Goal: Communication & Community: Answer question/provide support

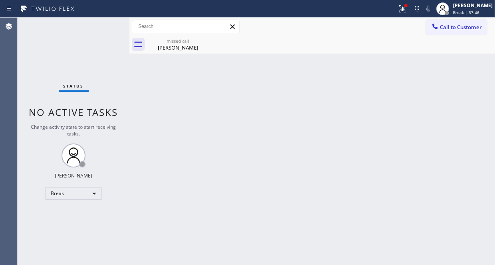
click at [344, 95] on div "Back to Dashboard Change Sender ID Customers Technicians Select a contact Outbo…" at bounding box center [311, 141] width 365 height 247
drag, startPoint x: 426, startPoint y: 123, endPoint x: 420, endPoint y: 123, distance: 5.6
click at [426, 123] on div "Back to Dashboard Change Sender ID Customers Technicians Select a contact Outbo…" at bounding box center [311, 141] width 365 height 247
click at [188, 51] on div "missed call Tony Maroudas" at bounding box center [178, 45] width 60 height 18
click at [92, 191] on div "Break" at bounding box center [74, 193] width 56 height 13
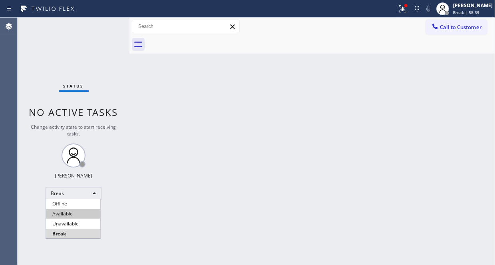
click at [67, 211] on li "Available" at bounding box center [73, 214] width 54 height 10
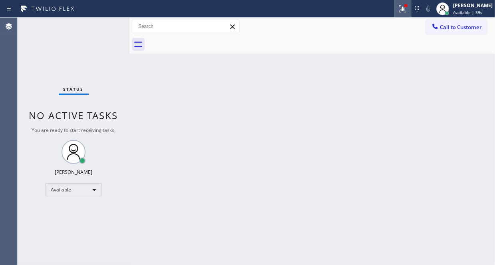
click at [398, 12] on icon at bounding box center [403, 9] width 10 height 10
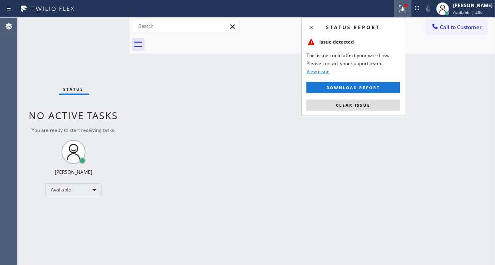
drag, startPoint x: 356, startPoint y: 104, endPoint x: 364, endPoint y: 105, distance: 8.0
click at [356, 104] on span "Clear issue" at bounding box center [353, 105] width 34 height 6
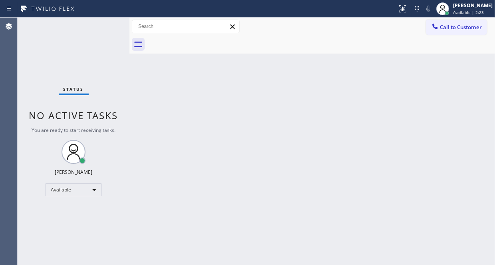
click at [62, 42] on div "Status No active tasks You are ready to start receiving tasks. [PERSON_NAME] Av…" at bounding box center [74, 141] width 112 height 247
click at [177, 75] on div "Back to Dashboard Change Sender ID Customers Technicians Select a contact Outbo…" at bounding box center [311, 141] width 365 height 247
click at [101, 21] on div "Status No active tasks You are ready to start receiving tasks. [PERSON_NAME] Av…" at bounding box center [74, 141] width 112 height 247
click at [102, 27] on div "Status No active tasks You are ready to start receiving tasks. [PERSON_NAME] Av…" at bounding box center [74, 141] width 112 height 247
click at [103, 27] on div "Status No active tasks You are ready to start receiving tasks. [PERSON_NAME] Av…" at bounding box center [74, 141] width 112 height 247
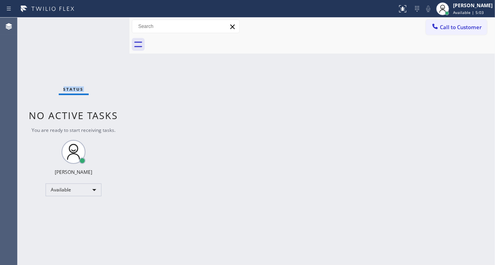
click at [103, 27] on div "Status No active tasks You are ready to start receiving tasks. [PERSON_NAME] Av…" at bounding box center [74, 141] width 112 height 247
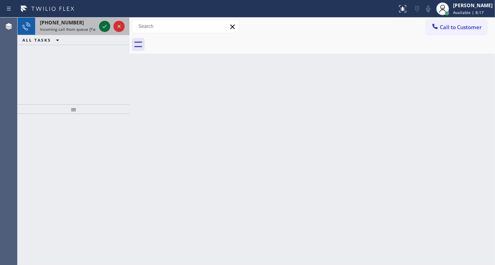
click at [103, 29] on icon at bounding box center [105, 27] width 10 height 10
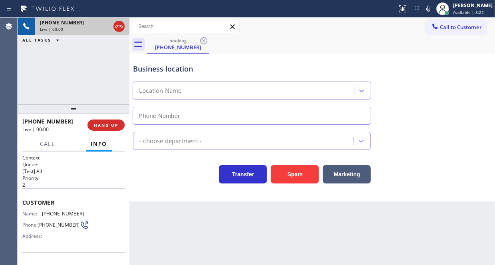
type input "[PHONE_NUMBER]"
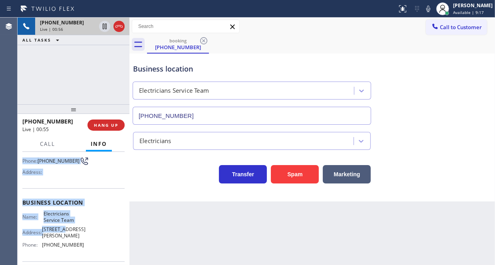
scroll to position [80, 0]
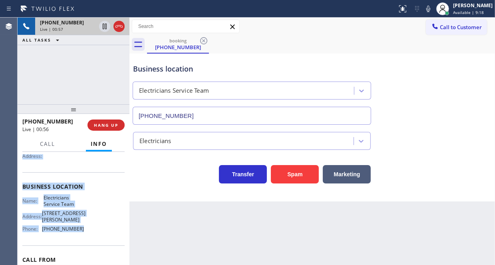
drag, startPoint x: 21, startPoint y: 198, endPoint x: 84, endPoint y: 234, distance: 72.6
click at [84, 234] on div "Context Queue: [Test] All Priority: 2 Customer Name: (818) 321-6436 Phone: (818…" at bounding box center [74, 208] width 112 height 113
copy div "Customer Name: (818) 321-6436 Phone: (818) 321-6436 Address: Business location …"
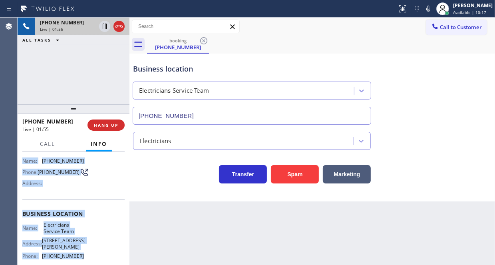
scroll to position [0, 0]
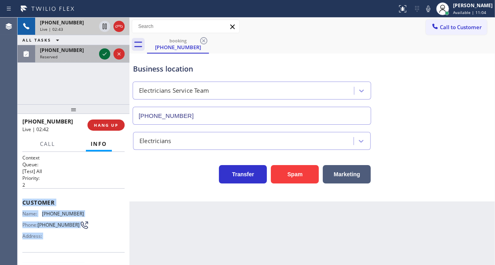
click at [102, 55] on icon at bounding box center [105, 54] width 10 height 10
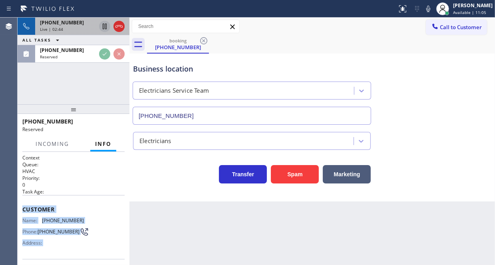
click at [103, 27] on icon at bounding box center [105, 27] width 10 height 10
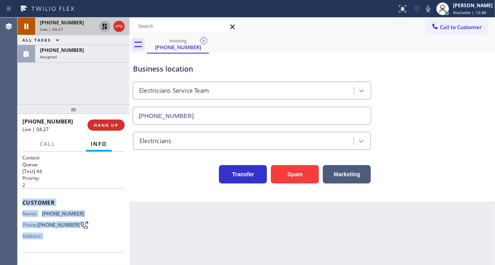
click at [102, 27] on icon at bounding box center [105, 27] width 10 height 10
click at [79, 31] on div "Live | 07:00" at bounding box center [68, 29] width 56 height 6
click at [88, 30] on div "Live | 07:07" at bounding box center [68, 29] width 56 height 6
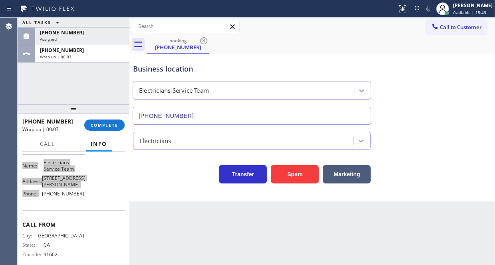
scroll to position [120, 0]
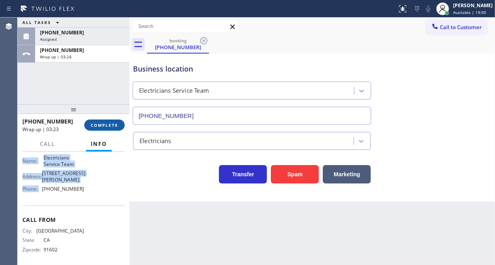
click at [98, 122] on span "COMPLETE" at bounding box center [105, 125] width 28 height 6
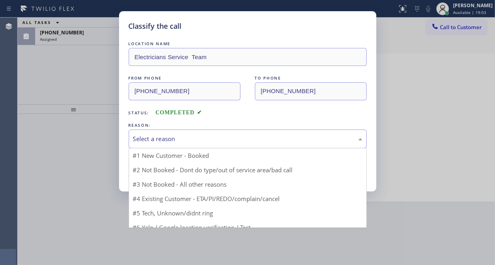
click at [254, 140] on div "Select a reason" at bounding box center [247, 138] width 229 height 9
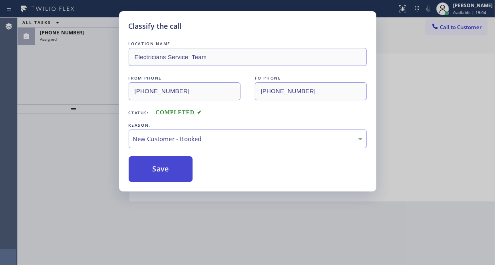
click at [157, 167] on button "Save" at bounding box center [161, 169] width 64 height 26
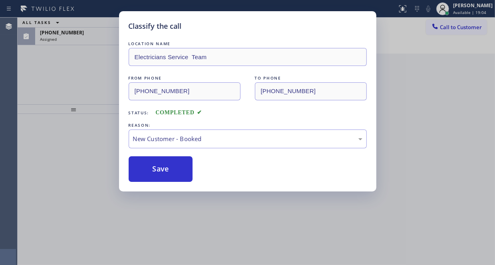
click at [83, 43] on div "Classify the call LOCATION NAME Electricians Service Team FROM PHONE (818) 321-…" at bounding box center [247, 132] width 495 height 265
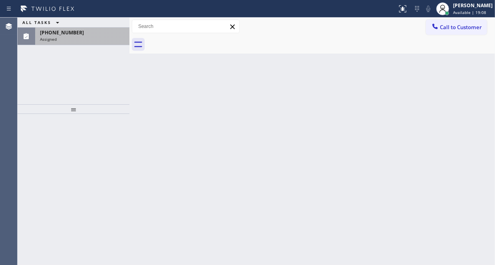
click at [73, 40] on div "Assigned" at bounding box center [82, 39] width 85 height 6
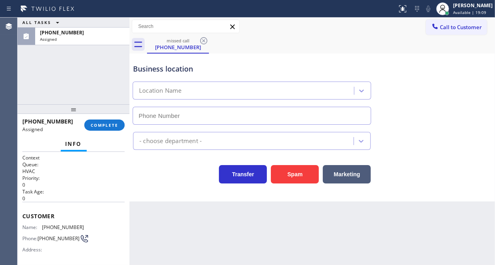
type input "(213) 623-5125"
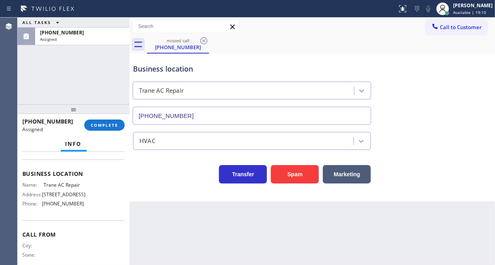
scroll to position [120, 0]
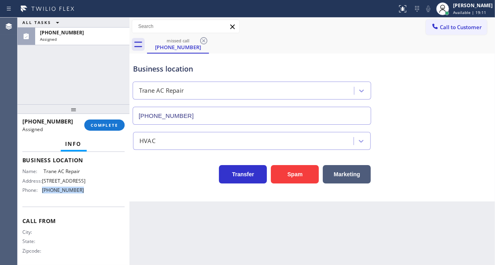
drag, startPoint x: 77, startPoint y: 190, endPoint x: 40, endPoint y: 191, distance: 38.0
click at [40, 191] on div "Phone: (213) 623-5125" at bounding box center [52, 190] width 61 height 6
copy div "(213) 623-5125"
click at [446, 24] on span "Call to Customer" at bounding box center [461, 27] width 42 height 7
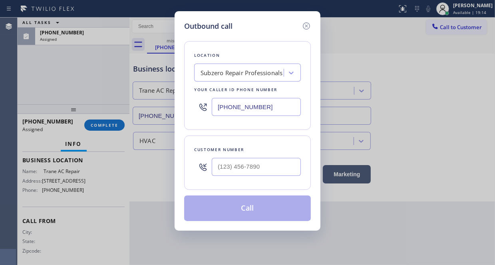
click at [268, 106] on input "(877) 414-7264" at bounding box center [256, 107] width 89 height 18
paste input "213) 623-5125"
type input "(213) 623-5125"
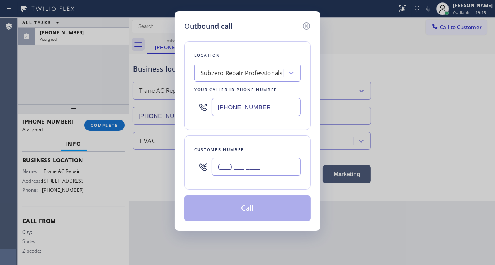
click at [236, 163] on input "(___) ___-____" at bounding box center [256, 167] width 89 height 18
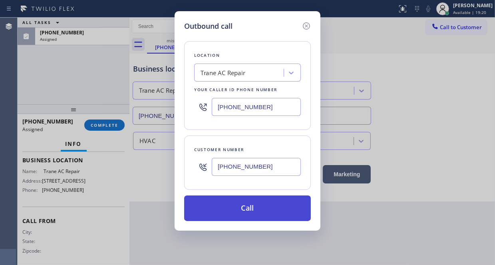
type input "(323) 304-7508"
click at [265, 216] on button "Call" at bounding box center [247, 208] width 127 height 26
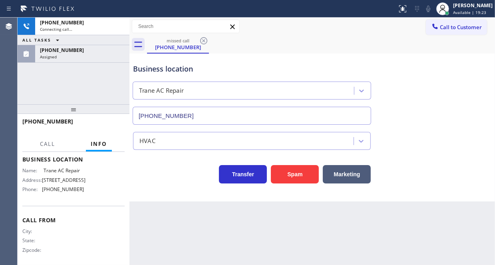
drag, startPoint x: 90, startPoint y: 46, endPoint x: 94, endPoint y: 63, distance: 17.2
click at [90, 46] on div "(323) 304-7508 Assigned" at bounding box center [80, 54] width 91 height 18
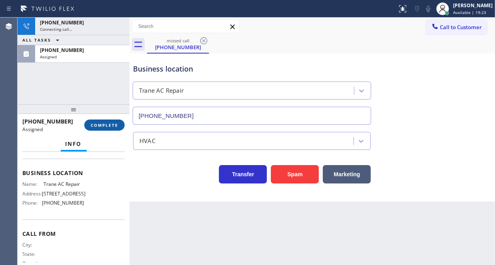
scroll to position [120, 0]
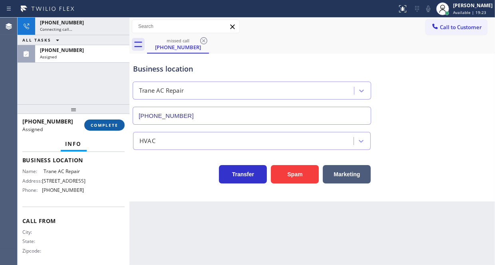
click at [113, 122] on span "COMPLETE" at bounding box center [105, 125] width 28 height 6
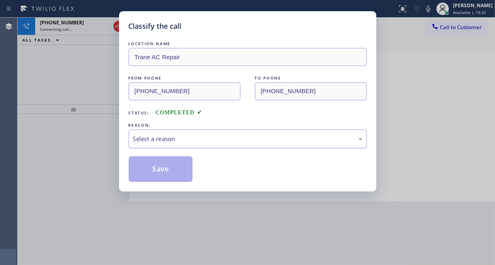
click at [182, 140] on div "Select a reason" at bounding box center [247, 138] width 229 height 9
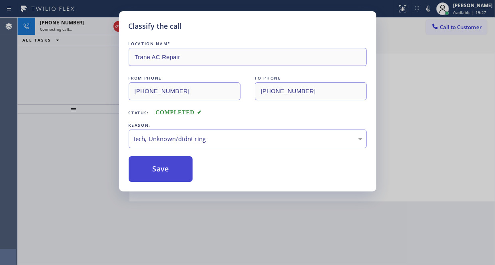
click at [172, 170] on button "Save" at bounding box center [161, 169] width 64 height 26
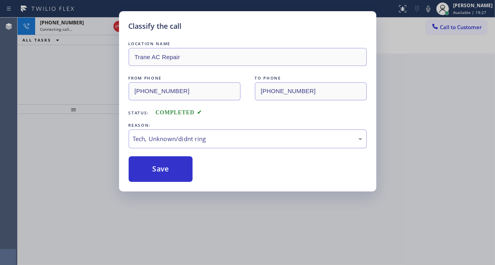
click at [96, 74] on div "Classify the call LOCATION NAME Trane AC Repair FROM PHONE (323) 304-7508 TO PH…" at bounding box center [247, 132] width 495 height 265
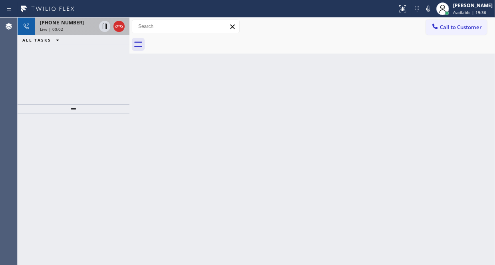
click at [76, 26] on div "Live | 00:02" at bounding box center [68, 29] width 56 height 6
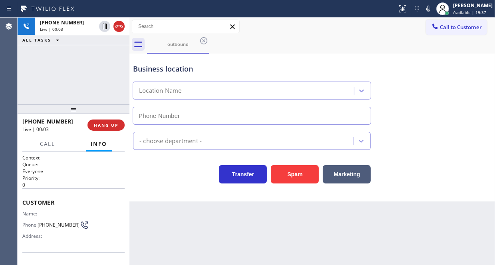
type input "(213) 623-5125"
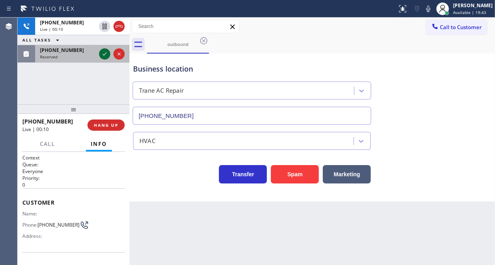
click at [106, 54] on icon at bounding box center [105, 54] width 10 height 10
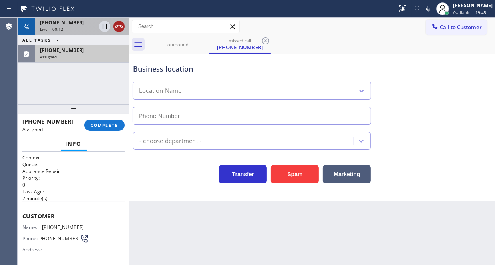
type input "(305) 930-8843"
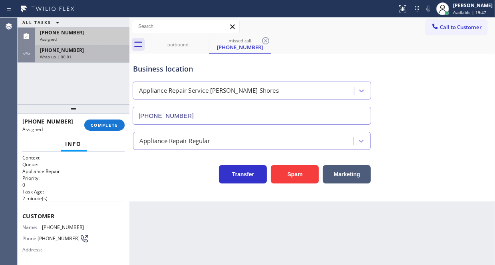
click at [101, 56] on div "Wrap up | 00:01" at bounding box center [82, 57] width 85 height 6
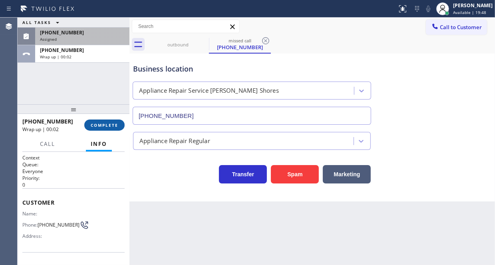
click at [115, 121] on button "COMPLETE" at bounding box center [104, 124] width 40 height 11
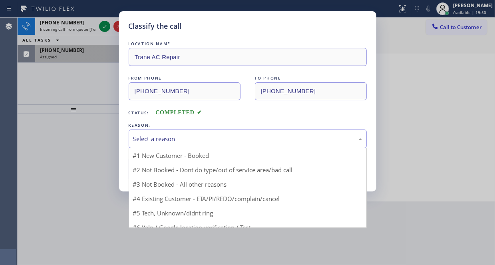
click at [164, 144] on div "Select a reason" at bounding box center [248, 138] width 238 height 19
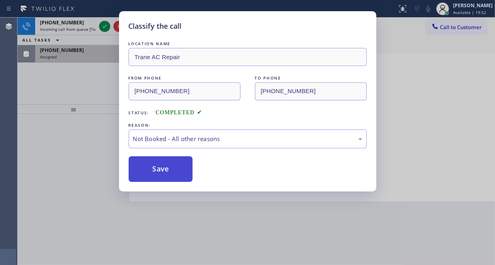
click at [155, 164] on button "Save" at bounding box center [161, 169] width 64 height 26
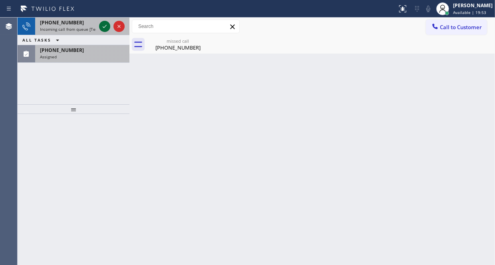
click at [105, 26] on icon at bounding box center [105, 27] width 10 height 10
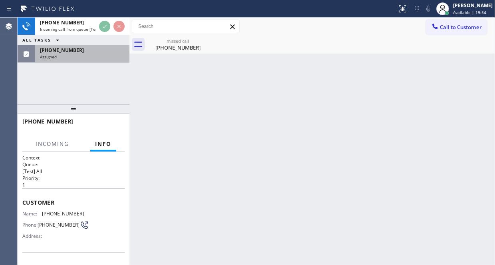
scroll to position [11, 0]
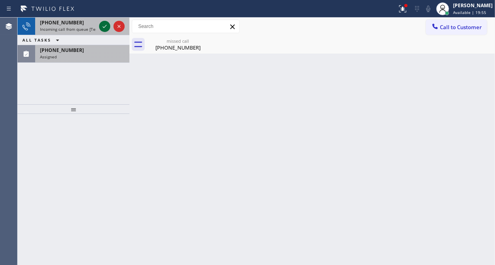
click at [103, 24] on icon at bounding box center [105, 27] width 10 height 10
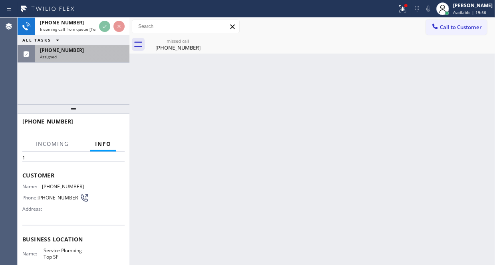
scroll to position [40, 0]
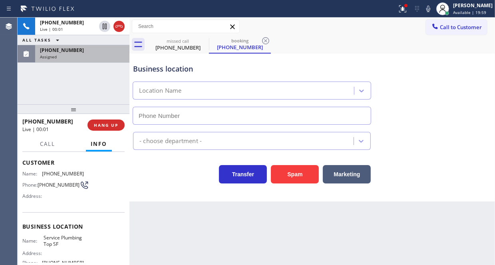
type input "(628) 277-8686"
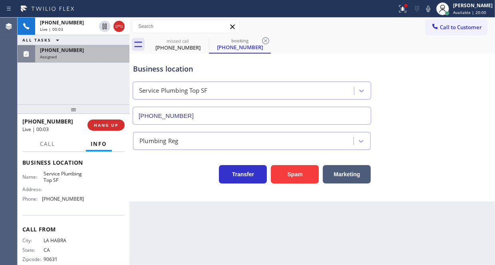
scroll to position [117, 0]
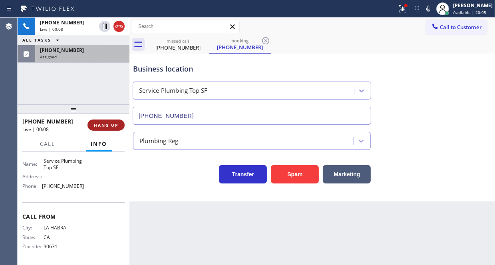
click at [106, 124] on span "HANG UP" at bounding box center [106, 125] width 24 height 6
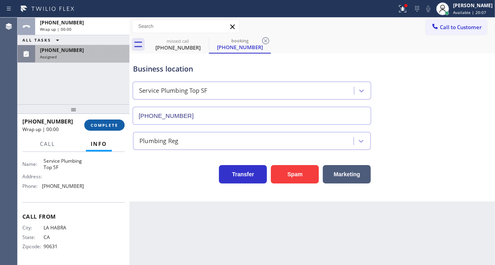
click at [106, 124] on span "COMPLETE" at bounding box center [105, 125] width 28 height 6
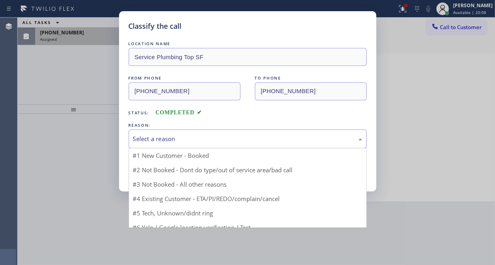
click at [182, 139] on div "Select a reason" at bounding box center [247, 138] width 229 height 9
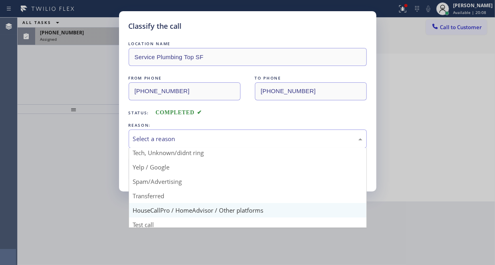
scroll to position [50, 0]
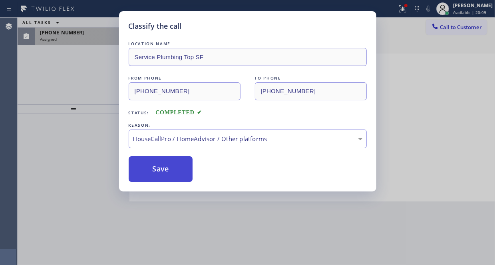
click at [162, 167] on button "Save" at bounding box center [161, 169] width 64 height 26
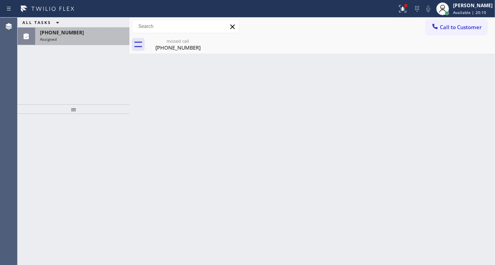
click at [99, 30] on div "(305) 904-1100" at bounding box center [82, 32] width 85 height 7
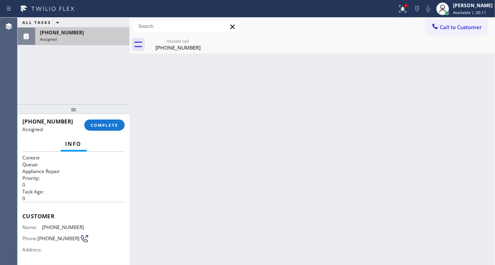
click at [98, 36] on div "Assigned" at bounding box center [82, 39] width 85 height 6
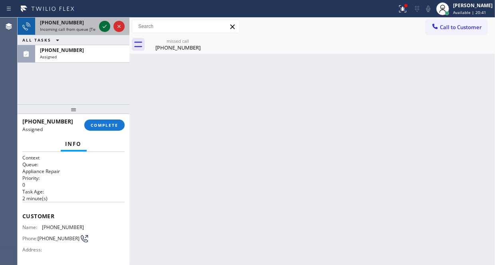
click at [104, 24] on icon at bounding box center [105, 27] width 10 height 10
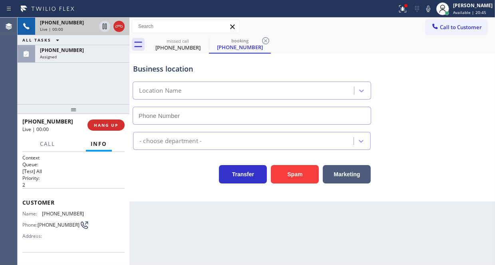
click at [85, 27] on div "Live | 00:00" at bounding box center [68, 29] width 56 height 6
type input "(707) 504-3963"
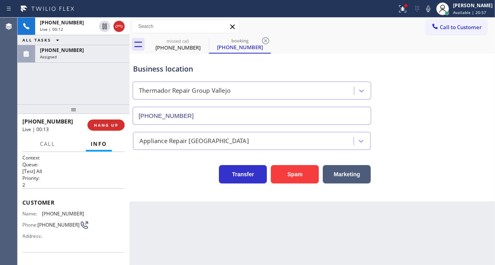
click at [61, 180] on div "Context Queue: [Test] All Priority: 2" at bounding box center [73, 171] width 102 height 34
click at [62, 174] on h2 "Priority:" at bounding box center [73, 177] width 102 height 7
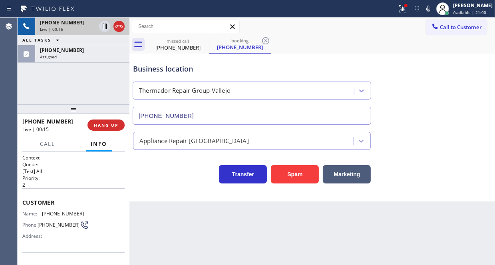
click at [79, 25] on div "+17073967183" at bounding box center [68, 22] width 56 height 7
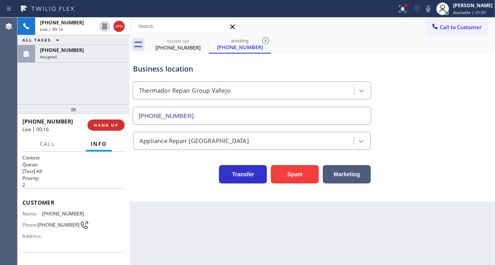
click at [63, 170] on p "[Test] All" at bounding box center [73, 171] width 102 height 7
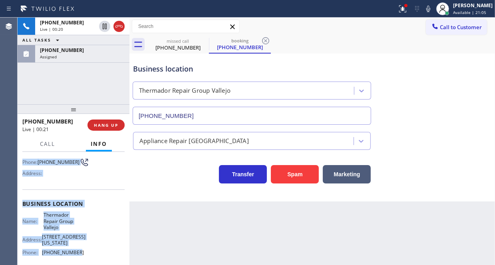
scroll to position [80, 0]
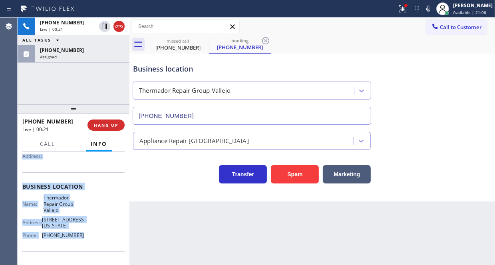
drag, startPoint x: 20, startPoint y: 158, endPoint x: 79, endPoint y: 236, distance: 98.3
click at [79, 236] on div "Context Queue: [Test] All Priority: 2 Customer Name: (707) 396-7183 Phone: (707…" at bounding box center [74, 208] width 112 height 113
copy div "Customer Name: (707) 396-7183 Phone: (707) 396-7183 Address: Business location …"
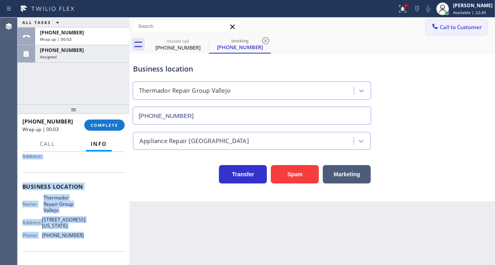
click at [447, 28] on span "Call to Customer" at bounding box center [461, 27] width 42 height 7
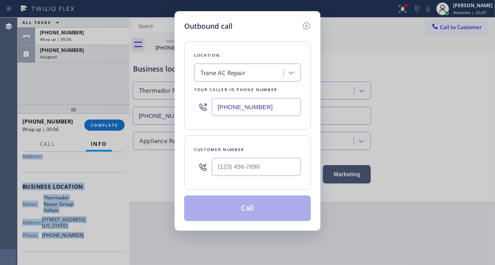
click at [61, 75] on div "Outbound call Location Trane AC Repair Your caller id phone number (213) 623-51…" at bounding box center [247, 132] width 495 height 265
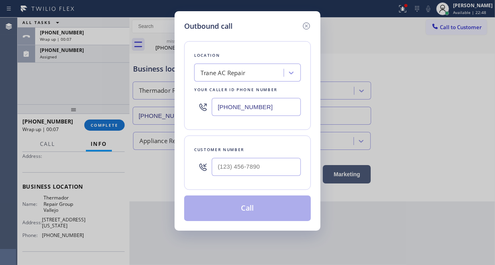
click at [87, 63] on div "Outbound call Location Trane AC Repair Your caller id phone number (213) 623-51…" at bounding box center [247, 132] width 495 height 265
click at [307, 26] on icon at bounding box center [306, 25] width 7 height 7
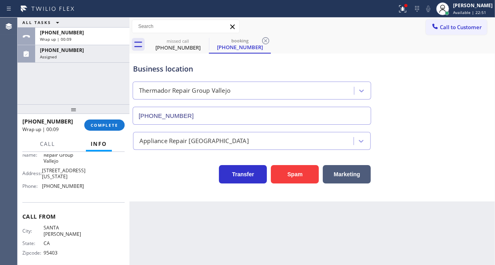
scroll to position [129, 0]
drag, startPoint x: 78, startPoint y: 184, endPoint x: 41, endPoint y: 186, distance: 37.2
click at [41, 186] on div "Phone: (707) 504-3963" at bounding box center [52, 185] width 61 height 6
copy div "(707) 504-3963"
click at [453, 26] on span "Call to Customer" at bounding box center [461, 27] width 42 height 7
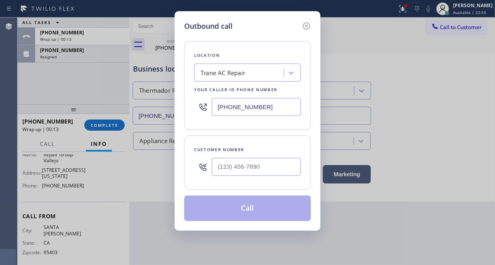
click at [264, 105] on input "(213) 623-5125" at bounding box center [256, 107] width 89 height 18
paste input "707) 504-3963"
type input "(707) 504-3963"
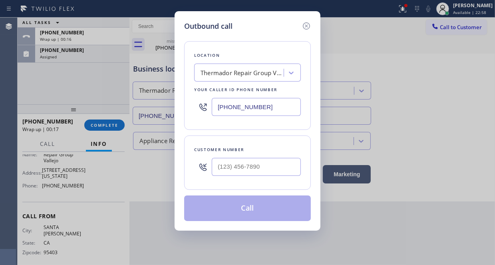
click at [78, 53] on div "Outbound call Location Thermador Repair Group Vallejo Your caller id phone numb…" at bounding box center [247, 132] width 495 height 265
click at [227, 166] on input "(___) ___-____" at bounding box center [256, 167] width 89 height 18
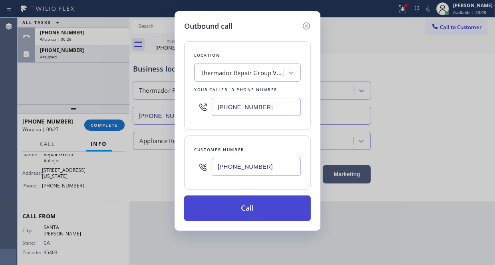
click at [248, 204] on button "Call" at bounding box center [247, 208] width 127 height 26
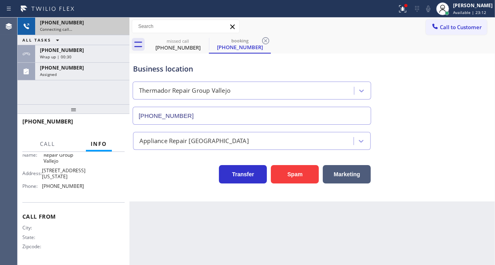
click at [110, 26] on div "Connecting call…" at bounding box center [82, 29] width 85 height 6
click at [119, 24] on icon at bounding box center [119, 27] width 10 height 10
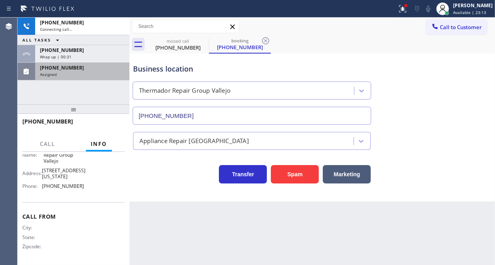
click at [86, 71] on div "Assigned" at bounding box center [82, 74] width 85 height 6
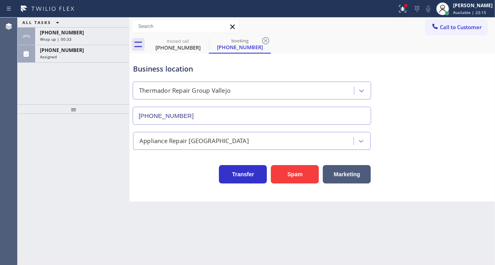
click at [101, 63] on div "ALL TASKS ALL TASKS ACTIVE TASKS TASKS IN WRAP UP +17073967183 Wrap up | 00:33 …" at bounding box center [74, 61] width 112 height 87
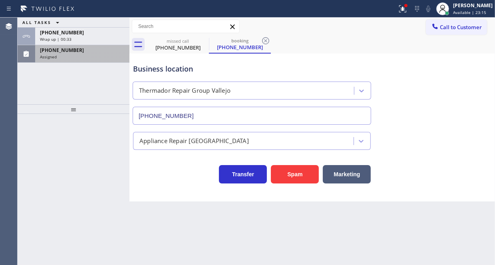
click at [101, 55] on div "Assigned" at bounding box center [82, 57] width 85 height 6
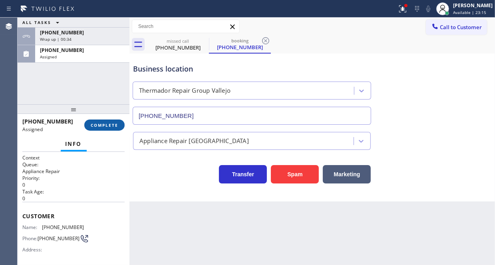
click at [102, 129] on button "COMPLETE" at bounding box center [104, 124] width 40 height 11
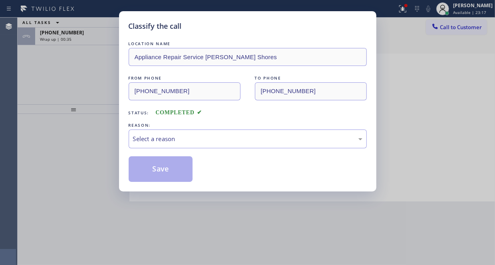
click at [110, 126] on div "Classify the call LOCATION NAME Appliance Repair Service Soroka Shores FROM PHO…" at bounding box center [247, 132] width 495 height 265
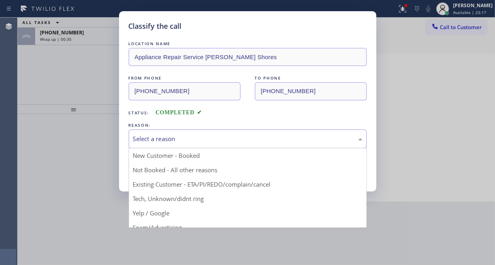
click at [176, 140] on div "Select a reason" at bounding box center [247, 138] width 229 height 9
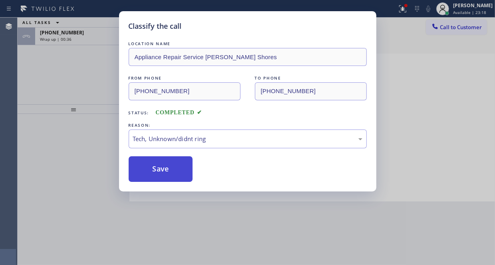
click at [155, 165] on button "Save" at bounding box center [161, 169] width 64 height 26
click at [93, 45] on div "Classify the call LOCATION NAME Appliance Repair Service Soroka Shores FROM PHO…" at bounding box center [247, 132] width 495 height 265
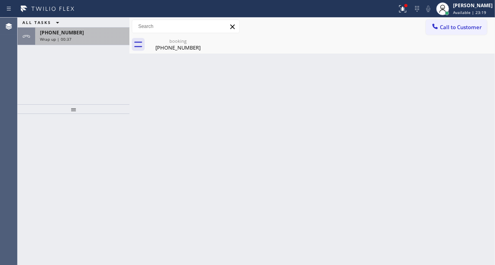
click at [93, 39] on div "Wrap up | 00:37" at bounding box center [82, 39] width 85 height 6
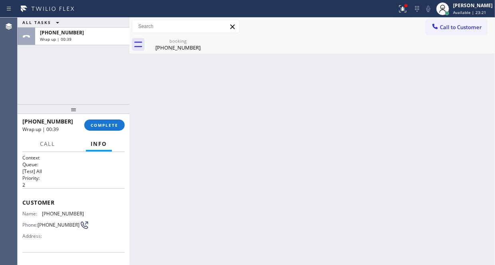
click at [61, 117] on div "+17073967183 Wrap up | 00:39" at bounding box center [53, 125] width 62 height 21
drag, startPoint x: 62, startPoint y: 119, endPoint x: 29, endPoint y: 121, distance: 32.8
click at [29, 121] on div "+17073967183" at bounding box center [50, 121] width 56 height 8
copy span "7073967183"
click at [459, 28] on span "Call to Customer" at bounding box center [461, 27] width 42 height 7
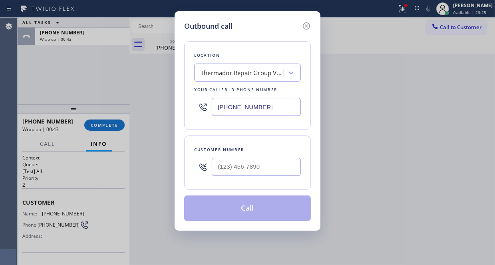
click at [246, 153] on div "Customer number" at bounding box center [247, 149] width 107 height 8
click at [246, 161] on input "(___) ___-____" at bounding box center [256, 167] width 89 height 18
paste input "707) 396-7183"
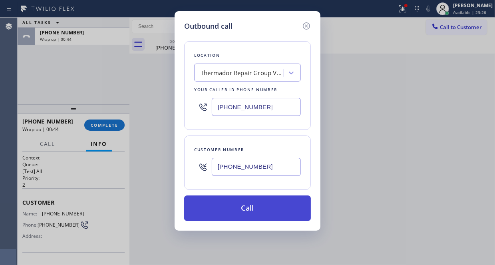
type input "(707) 396-7183"
click at [260, 209] on button "Call" at bounding box center [247, 208] width 127 height 26
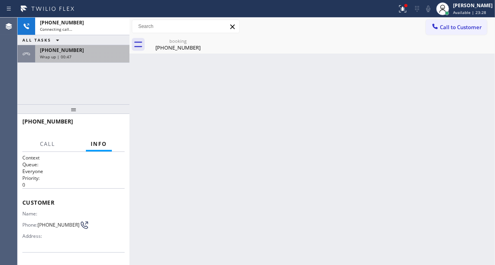
click at [101, 59] on div "+17073967183 Wrap up | 00:47" at bounding box center [80, 54] width 91 height 18
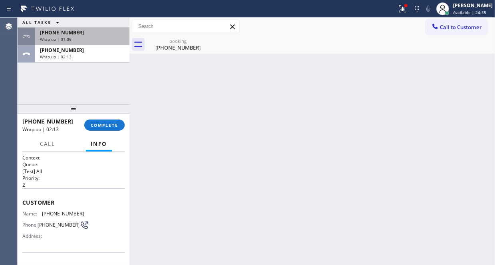
click at [111, 36] on div "Wrap up | 01:06" at bounding box center [82, 39] width 85 height 6
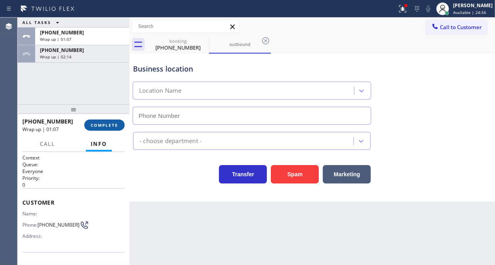
type input "(707) 504-3963"
click at [101, 127] on span "COMPLETE" at bounding box center [105, 125] width 28 height 6
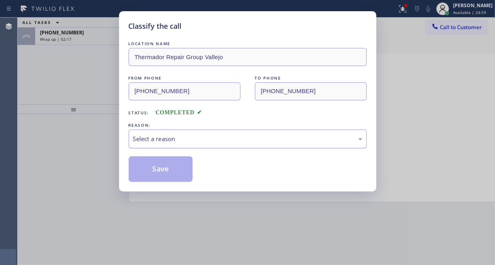
click at [176, 141] on div "Select a reason" at bounding box center [247, 138] width 229 height 9
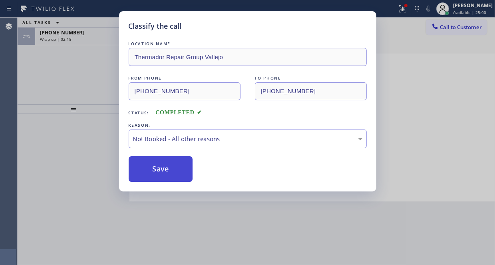
click at [150, 175] on button "Save" at bounding box center [161, 169] width 64 height 26
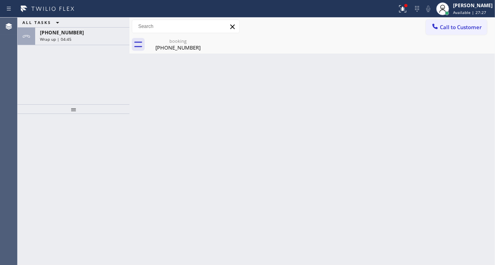
click at [85, 38] on div "Wrap up | 04:45" at bounding box center [82, 39] width 85 height 6
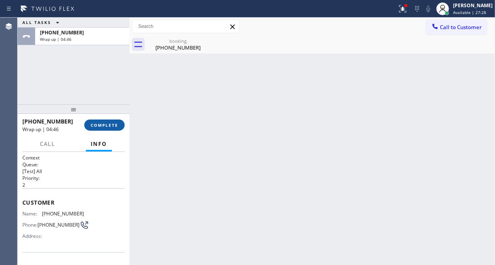
click at [106, 123] on span "COMPLETE" at bounding box center [105, 125] width 28 height 6
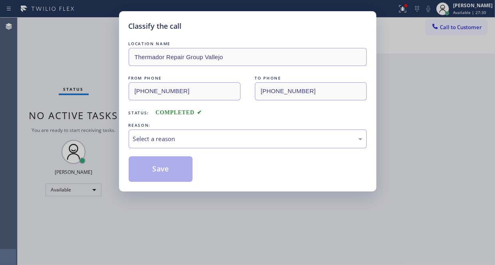
click at [164, 148] on div "LOCATION NAME Thermador Repair Group Vallejo FROM PHONE (707) 396-7183 TO PHONE…" at bounding box center [248, 111] width 238 height 142
click at [162, 135] on div "Select a reason" at bounding box center [247, 138] width 229 height 9
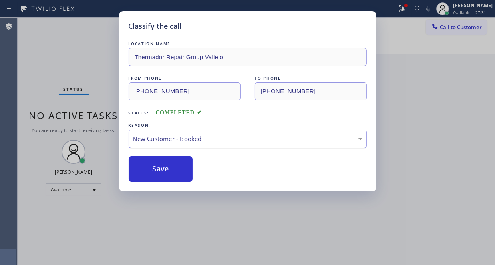
click at [154, 140] on div "New Customer - Booked" at bounding box center [247, 138] width 229 height 9
click at [147, 162] on button "Save" at bounding box center [161, 169] width 64 height 26
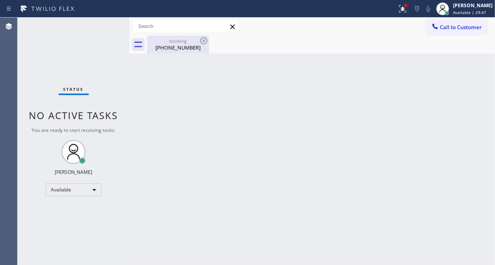
click at [171, 46] on div "(707) 396-7183" at bounding box center [178, 47] width 60 height 7
click at [394, 14] on button at bounding box center [403, 9] width 18 height 18
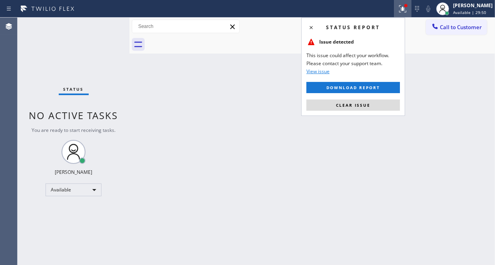
click at [350, 111] on div "Status report Issue detected This issue could affect your workflow. Please cont…" at bounding box center [353, 67] width 104 height 98
click at [351, 107] on span "Clear issue" at bounding box center [353, 105] width 34 height 6
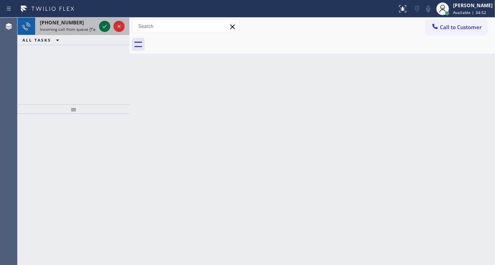
click at [104, 24] on icon at bounding box center [105, 27] width 10 height 10
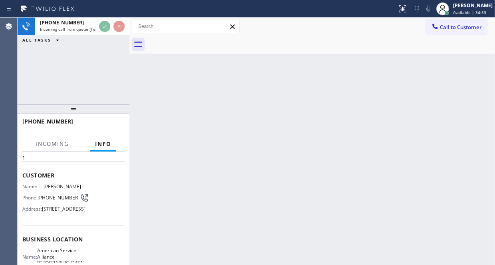
scroll to position [40, 0]
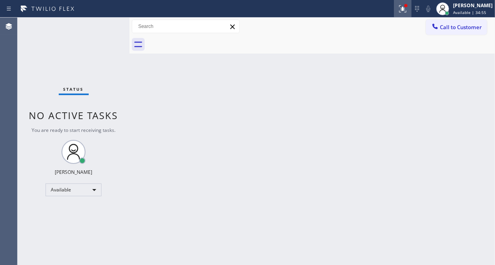
click at [398, 9] on icon at bounding box center [403, 9] width 10 height 10
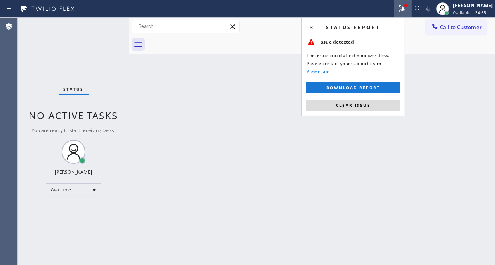
click at [367, 105] on span "Clear issue" at bounding box center [353, 105] width 34 height 6
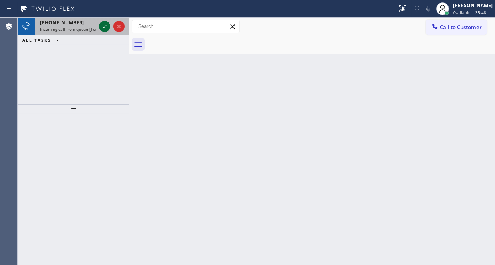
click at [99, 25] on div at bounding box center [104, 27] width 11 height 10
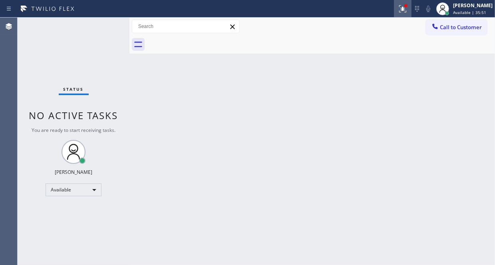
click at [398, 9] on icon at bounding box center [403, 9] width 10 height 10
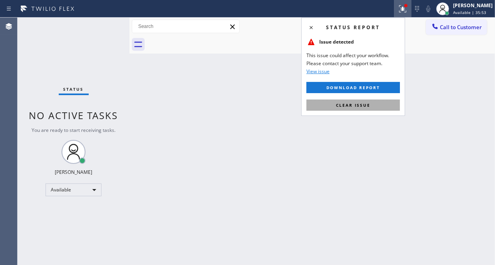
click at [353, 103] on span "Clear issue" at bounding box center [353, 105] width 34 height 6
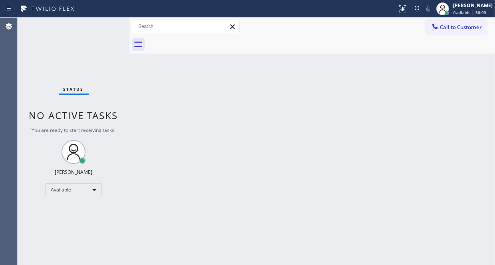
click at [359, 153] on div "Back to Dashboard Change Sender ID Customers Technicians Select a contact Outbo…" at bounding box center [311, 141] width 365 height 247
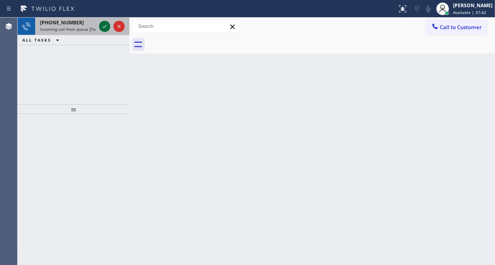
click at [101, 28] on icon at bounding box center [105, 27] width 10 height 10
click at [102, 28] on icon at bounding box center [105, 27] width 10 height 10
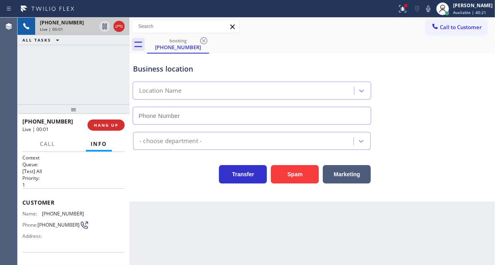
type input "(855) 907-1049"
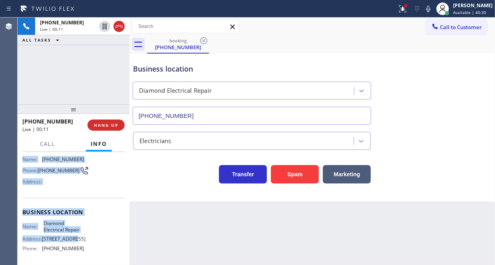
scroll to position [80, 0]
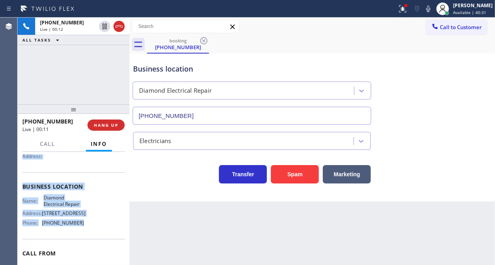
drag, startPoint x: 23, startPoint y: 197, endPoint x: 95, endPoint y: 232, distance: 80.2
click at [95, 232] on div "Context Queue: [Test] All Priority: 1 Customer Name: (661) 733-2764 Phone: (661…" at bounding box center [73, 186] width 102 height 225
copy div "Customer Name: (661) 733-2764 Phone: (661) 733-2764 Address: Business location …"
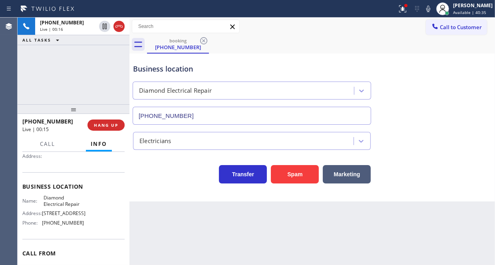
click at [79, 69] on div "+16617332764 Live | 00:16 ALL TASKS ALL TASKS ACTIVE TASKS TASKS IN WRAP UP" at bounding box center [74, 61] width 112 height 87
click at [104, 123] on span "HANG UP" at bounding box center [106, 125] width 24 height 6
click at [110, 127] on span "HANG UP" at bounding box center [106, 125] width 24 height 6
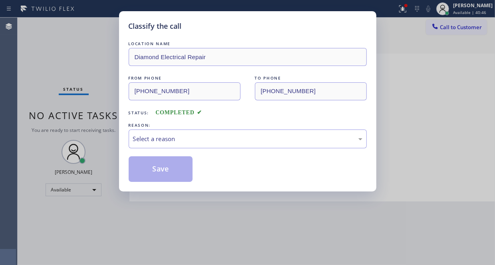
click at [156, 125] on div "REASON:" at bounding box center [248, 125] width 238 height 8
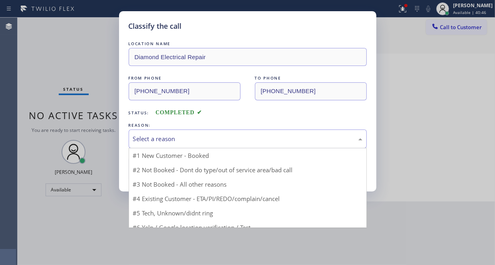
click at [158, 132] on div "Select a reason" at bounding box center [248, 138] width 238 height 19
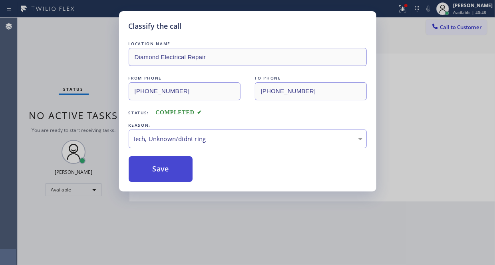
click at [174, 170] on button "Save" at bounding box center [161, 169] width 64 height 26
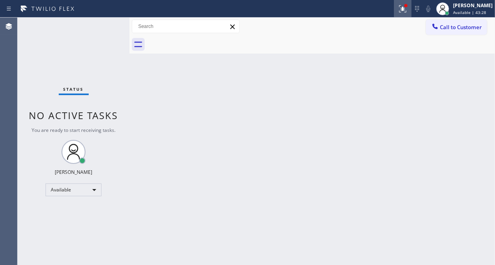
click at [398, 7] on icon at bounding box center [403, 9] width 10 height 10
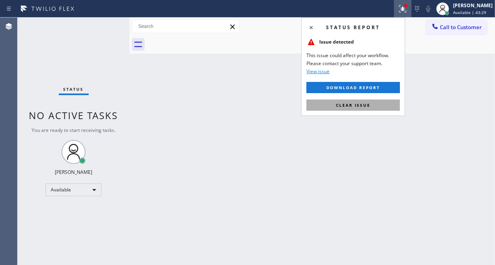
click at [366, 103] on span "Clear issue" at bounding box center [353, 105] width 34 height 6
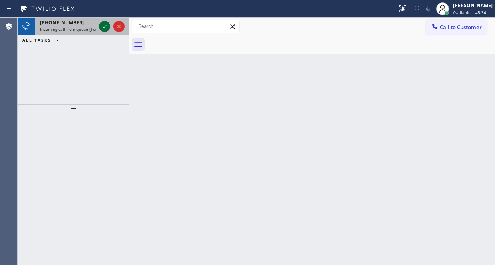
click at [105, 27] on icon at bounding box center [105, 27] width 10 height 10
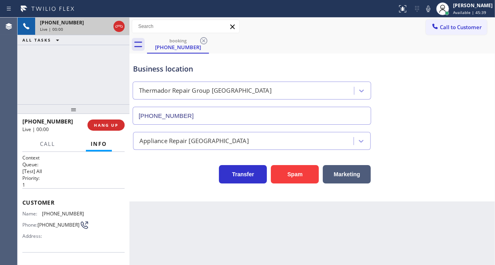
type input "(949) 565-4084"
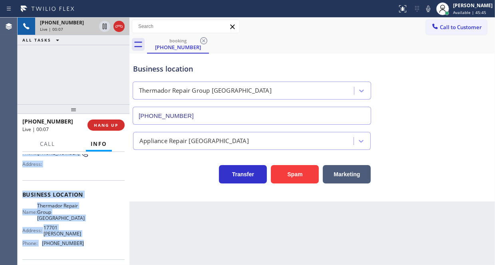
scroll to position [80, 0]
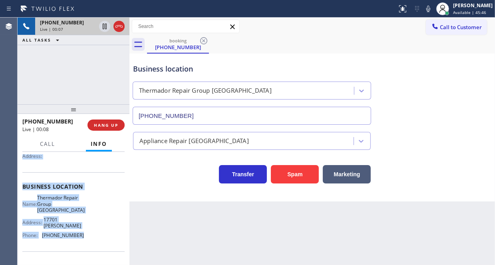
drag, startPoint x: 36, startPoint y: 204, endPoint x: 87, endPoint y: 230, distance: 57.5
click at [87, 230] on div "Context Queue: [Test] All Priority: 1 Customer Name: (518) 451-0205 Phone: (518…" at bounding box center [74, 208] width 112 height 113
copy div "Customer Name: (518) 451-0205 Phone: (518) 451-0205 Address: Business location …"
click at [110, 121] on button "HANG UP" at bounding box center [105, 124] width 37 height 11
click at [110, 125] on span "HANG UP" at bounding box center [106, 125] width 24 height 6
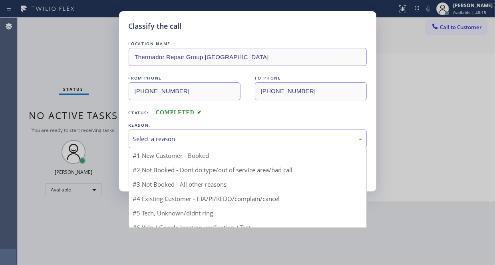
click at [189, 133] on div "Select a reason" at bounding box center [248, 138] width 238 height 19
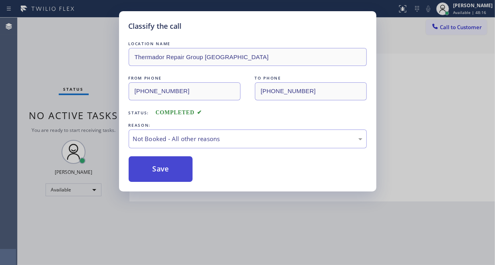
click at [160, 164] on button "Save" at bounding box center [161, 169] width 64 height 26
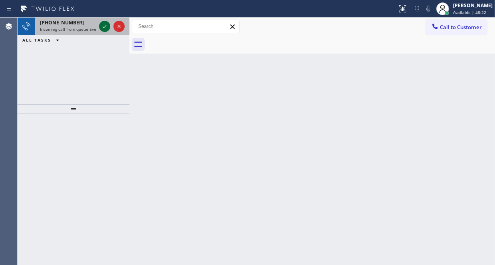
click at [105, 27] on icon at bounding box center [105, 27] width 10 height 10
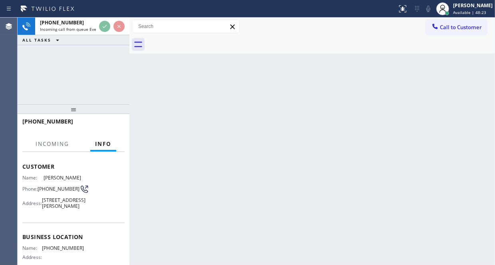
scroll to position [80, 0]
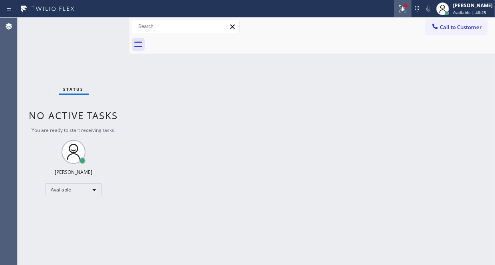
click at [403, 7] on div at bounding box center [405, 5] width 5 height 5
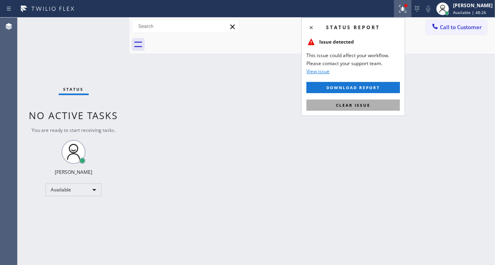
click at [345, 107] on span "Clear issue" at bounding box center [353, 105] width 34 height 6
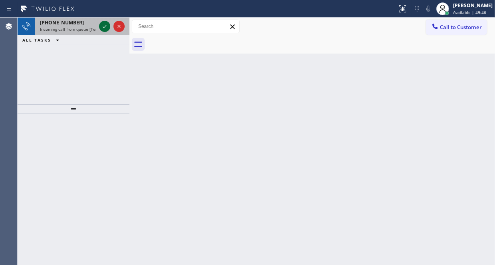
click at [105, 28] on icon at bounding box center [105, 27] width 10 height 10
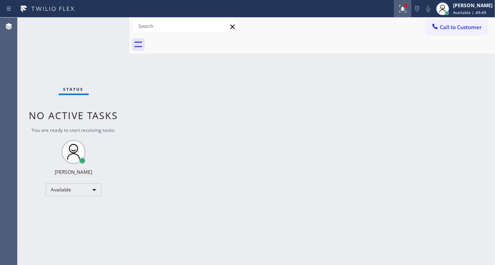
click at [400, 8] on icon at bounding box center [402, 7] width 5 height 3
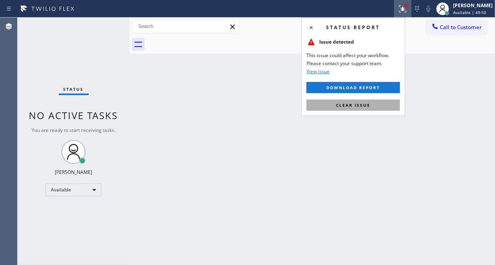
click at [358, 105] on span "Clear issue" at bounding box center [353, 105] width 34 height 6
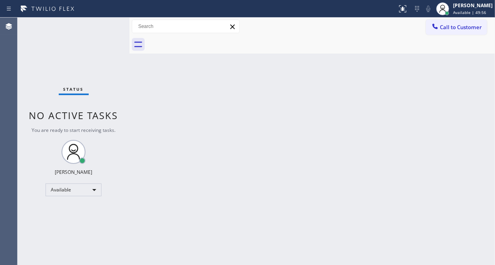
click at [353, 20] on div "Call to Customer Outbound call Location Thermador Repair Group Vallejo Your cal…" at bounding box center [311, 27] width 365 height 14
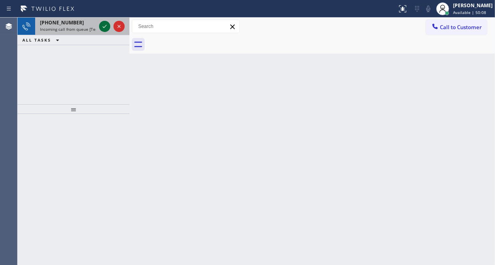
click at [104, 25] on icon at bounding box center [105, 27] width 10 height 10
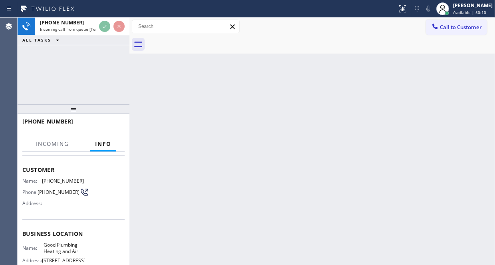
scroll to position [80, 0]
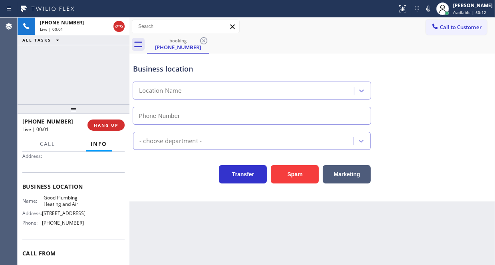
type input "(424) 343-1009"
click at [113, 122] on span "HANG UP" at bounding box center [106, 125] width 24 height 6
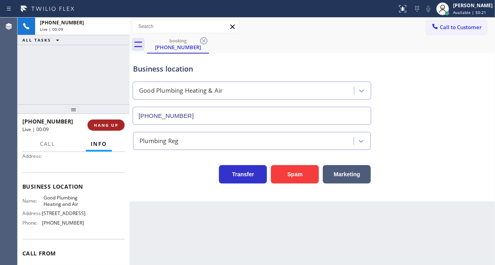
click at [112, 126] on span "HANG UP" at bounding box center [106, 125] width 24 height 6
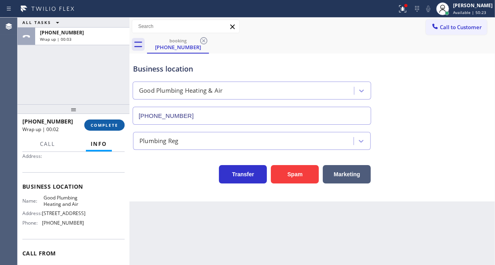
click at [113, 127] on span "COMPLETE" at bounding box center [105, 125] width 28 height 6
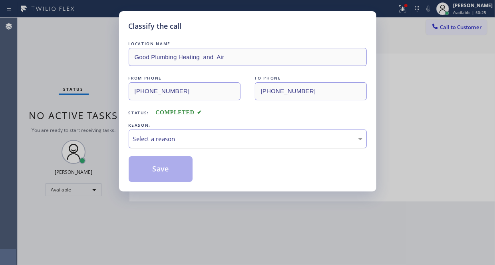
click at [208, 135] on div "Select a reason" at bounding box center [247, 138] width 229 height 9
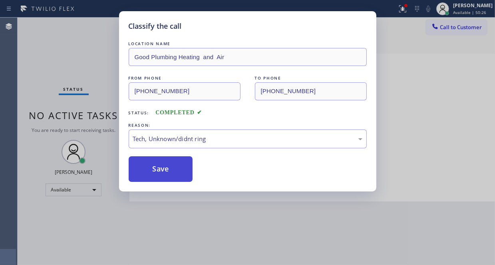
click at [164, 177] on button "Save" at bounding box center [161, 169] width 64 height 26
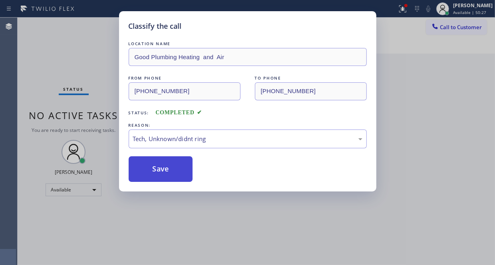
click at [172, 175] on button "Save" at bounding box center [161, 169] width 64 height 26
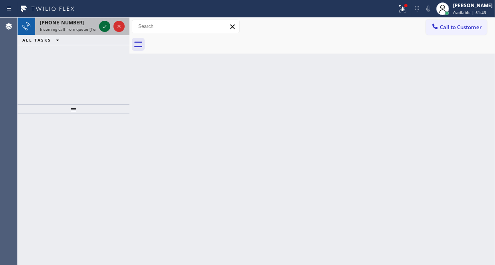
click at [106, 29] on icon at bounding box center [105, 27] width 10 height 10
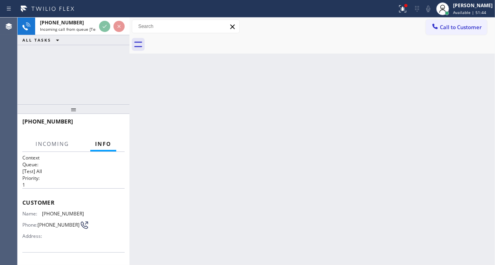
scroll to position [80, 0]
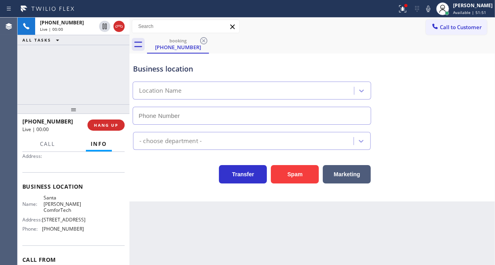
type input "[PHONE_NUMBER]"
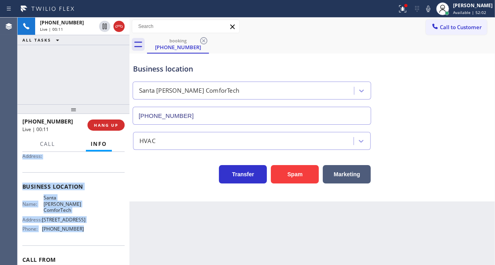
drag, startPoint x: 22, startPoint y: 157, endPoint x: 86, endPoint y: 228, distance: 96.1
click at [86, 228] on div "Context Queue: [Test] All Priority: 1 Customer Name: (714) 307-8039 Phone: (714…" at bounding box center [74, 208] width 112 height 113
copy div "Customer Name: (714) 307-8039 Phone: (714) 307-8039 Address: Business location …"
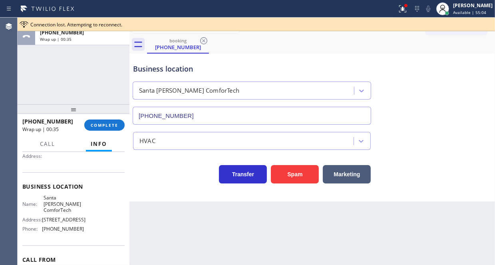
click at [286, 53] on div "Business location Santa Ana ComforTech (657) 622-0037" at bounding box center [311, 88] width 361 height 72
click at [122, 23] on span "Connection lost. Attempting to reconnect." at bounding box center [76, 24] width 92 height 7
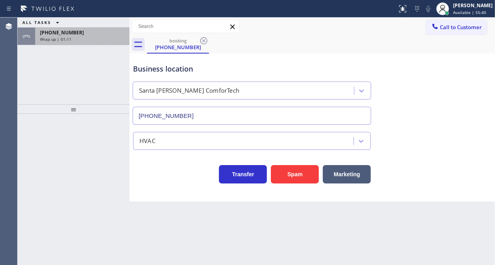
click at [81, 38] on div "Wrap up | 01:11" at bounding box center [82, 39] width 85 height 6
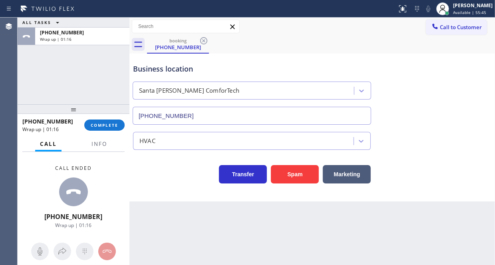
drag, startPoint x: 452, startPoint y: 31, endPoint x: 443, endPoint y: 36, distance: 10.9
click at [452, 31] on button "Call to Customer" at bounding box center [456, 27] width 61 height 15
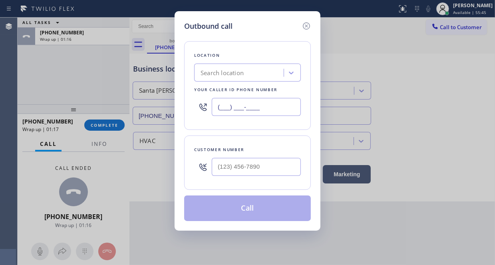
click at [271, 103] on input "(___) ___-____" at bounding box center [256, 107] width 89 height 18
paste input "657) 622-0037"
type input "[PHONE_NUMBER]"
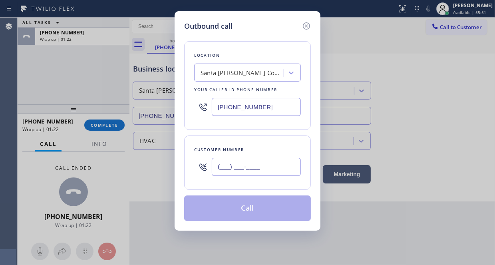
click at [225, 169] on input "(___) ___-____" at bounding box center [256, 167] width 89 height 18
paste input "714) 307-8039"
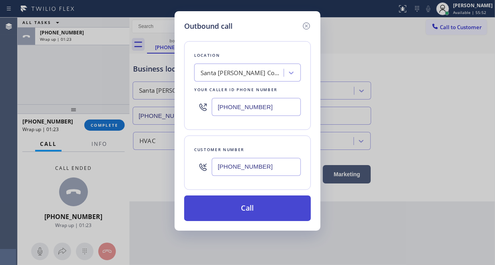
type input "[PHONE_NUMBER]"
click at [243, 204] on button "Call" at bounding box center [247, 208] width 127 height 26
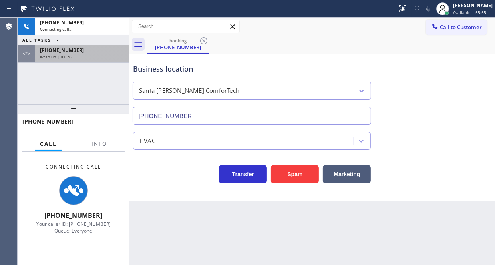
click at [93, 59] on div "Wrap up | 01:26" at bounding box center [82, 57] width 85 height 6
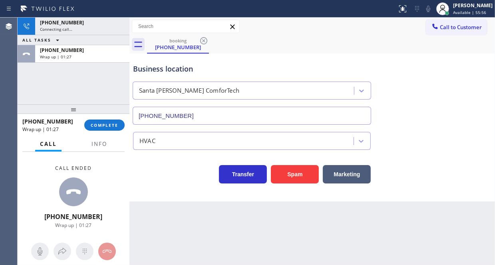
click at [99, 124] on span "COMPLETE" at bounding box center [105, 125] width 28 height 6
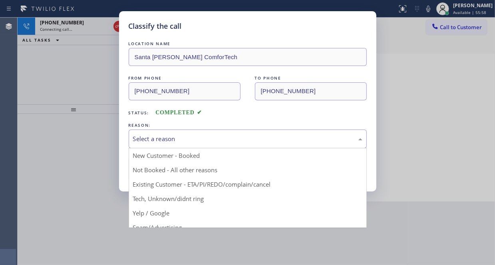
click at [192, 139] on div "Select a reason" at bounding box center [247, 138] width 229 height 9
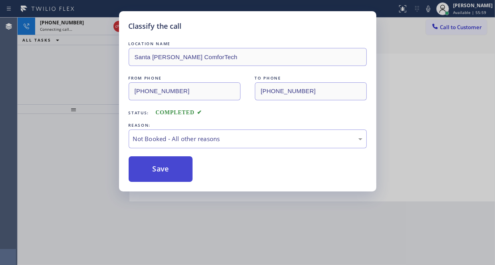
click at [163, 168] on button "Save" at bounding box center [161, 169] width 64 height 26
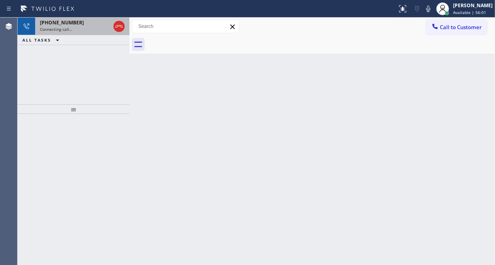
click at [89, 26] on div "Connecting call…" at bounding box center [75, 29] width 70 height 6
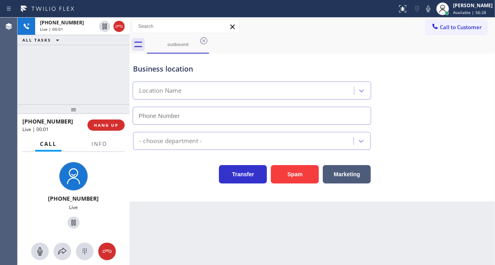
type input "[PHONE_NUMBER]"
click at [102, 121] on button "HANG UP" at bounding box center [105, 124] width 37 height 11
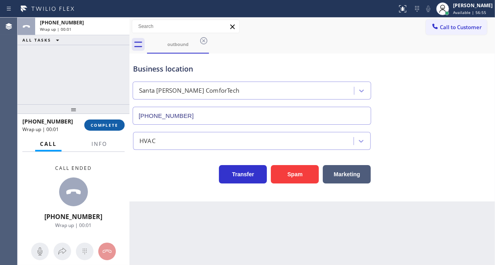
click at [105, 124] on span "COMPLETE" at bounding box center [105, 125] width 28 height 6
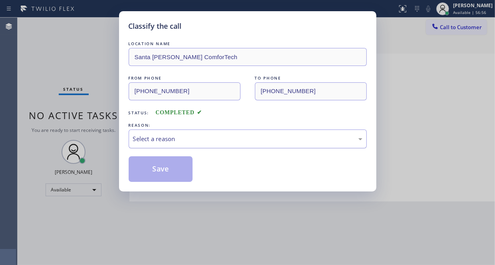
click at [163, 135] on div "Select a reason" at bounding box center [247, 138] width 229 height 9
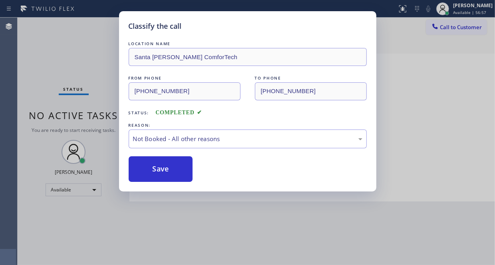
click at [150, 169] on button "Save" at bounding box center [161, 169] width 64 height 26
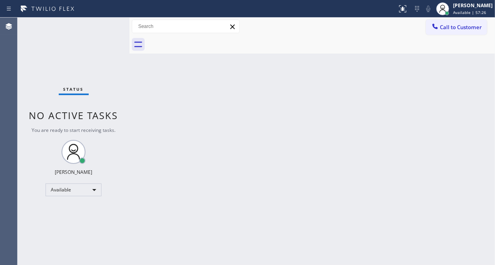
click at [244, 155] on div "Back to Dashboard Change Sender ID Customers Technicians Select a contact Outbo…" at bounding box center [311, 141] width 365 height 247
click at [398, 12] on icon at bounding box center [403, 9] width 10 height 10
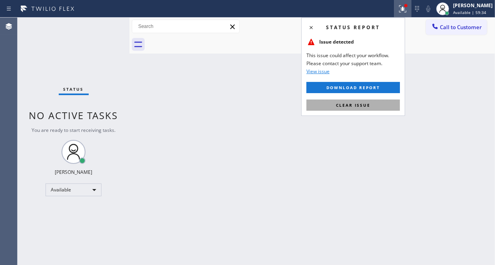
click at [345, 102] on span "Clear issue" at bounding box center [353, 105] width 34 height 6
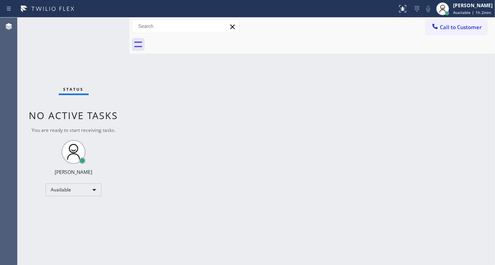
click at [108, 26] on div "Status No active tasks You are ready to start receiving tasks. [PERSON_NAME] Av…" at bounding box center [74, 141] width 112 height 247
click at [108, 25] on div "Status No active tasks You are ready to start receiving tasks. [PERSON_NAME] Av…" at bounding box center [74, 141] width 112 height 247
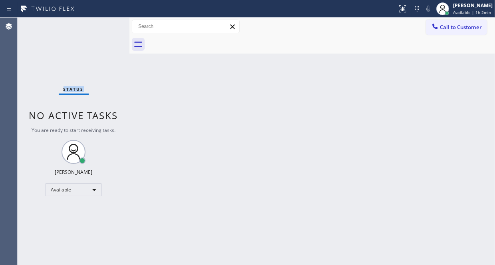
click at [108, 25] on div "Status No active tasks You are ready to start receiving tasks. [PERSON_NAME] Av…" at bounding box center [74, 141] width 112 height 247
click at [108, 24] on div "Status No active tasks You are ready to start receiving tasks. [PERSON_NAME] Av…" at bounding box center [74, 141] width 112 height 247
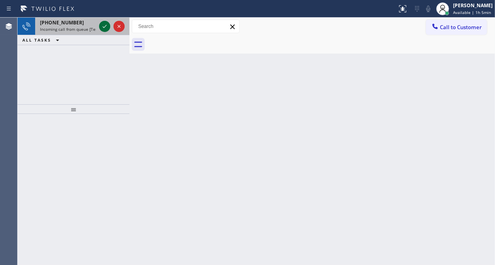
click at [109, 29] on icon at bounding box center [105, 27] width 10 height 10
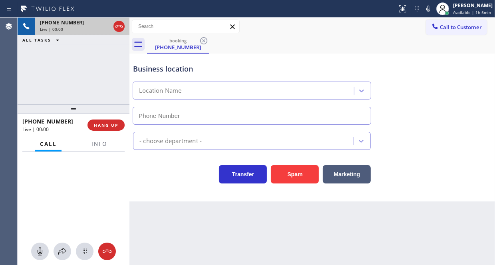
type input "[PHONE_NUMBER]"
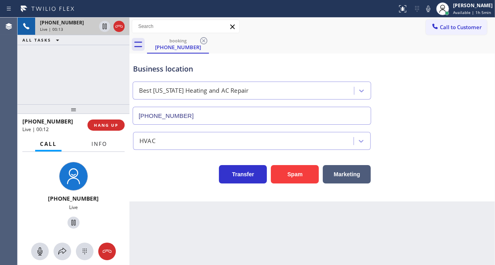
click at [102, 147] on span "Info" at bounding box center [99, 143] width 16 height 7
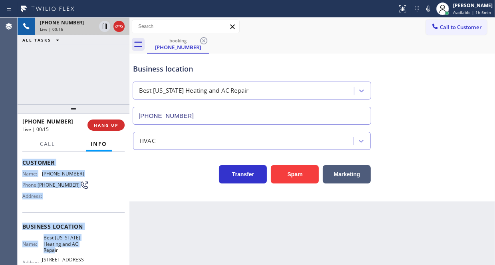
scroll to position [80, 0]
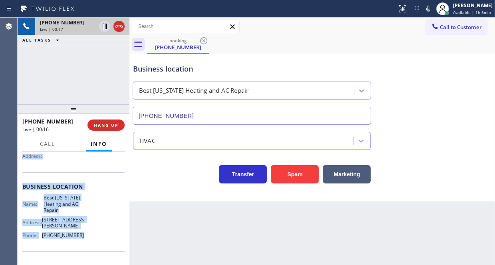
drag, startPoint x: 20, startPoint y: 196, endPoint x: 83, endPoint y: 240, distance: 76.5
click at [83, 240] on div "Context Queue: [Test] All Priority: 1 Customer Name: [PHONE_NUMBER] Phone: [PHO…" at bounding box center [74, 208] width 112 height 113
copy div "Customer Name: [PHONE_NUMBER] Phone: [PHONE_NUMBER] Address: Business location …"
click at [106, 27] on icon at bounding box center [105, 27] width 10 height 10
click at [103, 25] on icon at bounding box center [105, 27] width 6 height 6
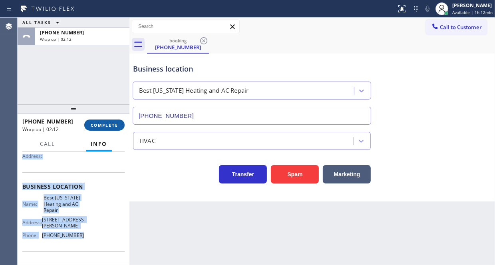
click at [99, 124] on span "COMPLETE" at bounding box center [105, 125] width 28 height 6
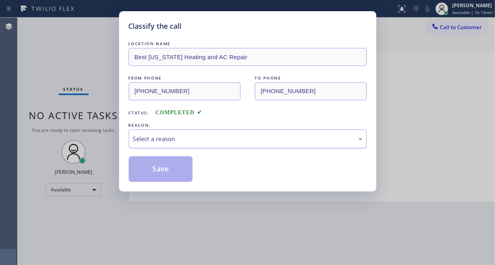
click at [153, 138] on div "Select a reason" at bounding box center [247, 138] width 229 height 9
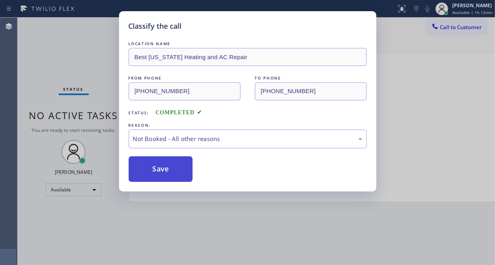
click at [168, 167] on button "Save" at bounding box center [161, 169] width 64 height 26
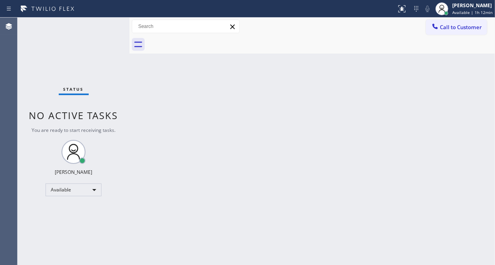
click at [271, 111] on div "Back to Dashboard Change Sender ID Customers Technicians Select a contact Outbo…" at bounding box center [311, 141] width 365 height 247
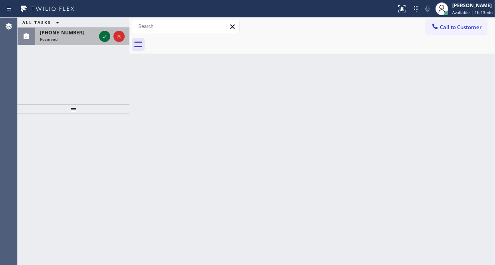
click at [105, 37] on icon at bounding box center [105, 36] width 4 height 3
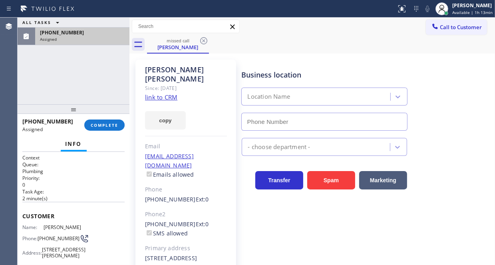
type input "[PHONE_NUMBER]"
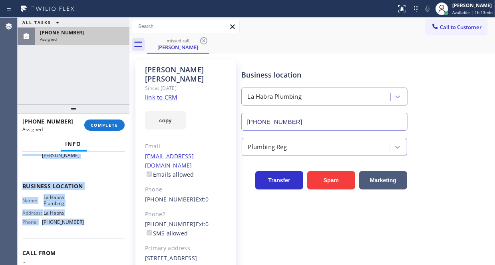
scroll to position [120, 0]
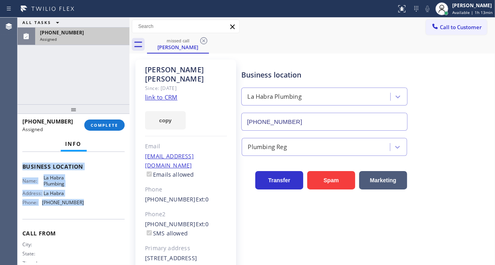
drag, startPoint x: 22, startPoint y: 169, endPoint x: 86, endPoint y: 220, distance: 81.8
click at [86, 220] on div "Context Queue: Plumbing Priority: 0 Task Age: [DEMOGRAPHIC_DATA] minute(s) Cust…" at bounding box center [73, 156] width 102 height 245
copy div "Customer Name: [PERSON_NAME] Phone: [PHONE_NUMBER] Address: [STREET_ADDRESS][PE…"
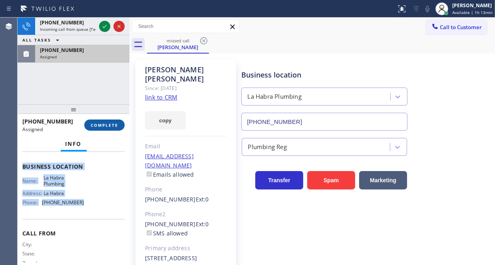
click at [114, 126] on span "COMPLETE" at bounding box center [105, 125] width 28 height 6
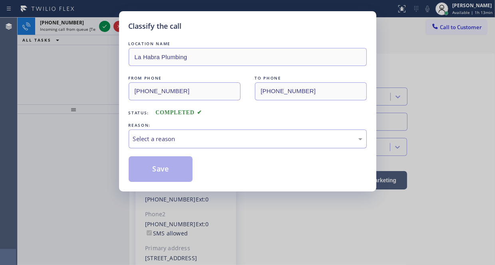
click at [176, 137] on div "Select a reason" at bounding box center [247, 138] width 229 height 9
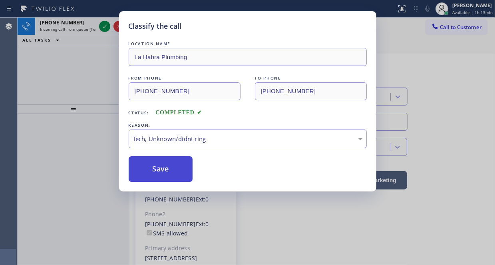
click at [157, 162] on button "Save" at bounding box center [161, 169] width 64 height 26
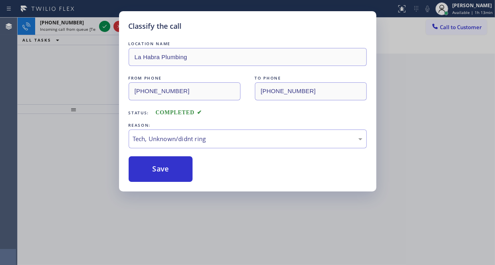
click at [79, 22] on div "Classify the call LOCATION NAME [GEOGRAPHIC_DATA][PERSON_NAME] ComforTech FROM …" at bounding box center [256, 141] width 477 height 247
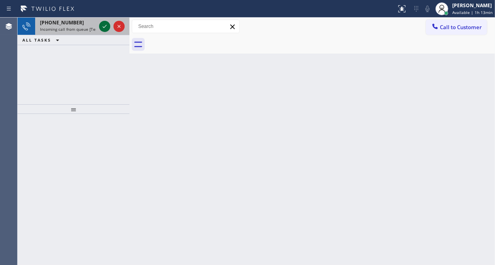
click at [99, 27] on div at bounding box center [104, 27] width 11 height 10
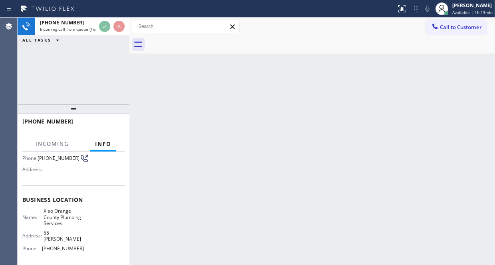
scroll to position [120, 0]
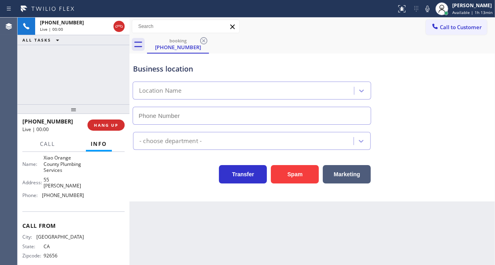
type input "[PHONE_NUMBER]"
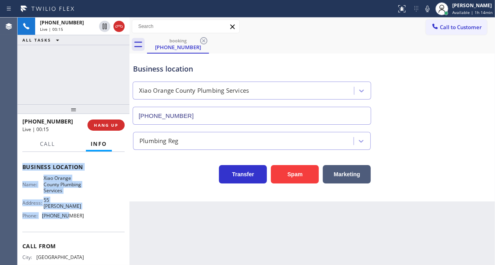
scroll to position [118, 0]
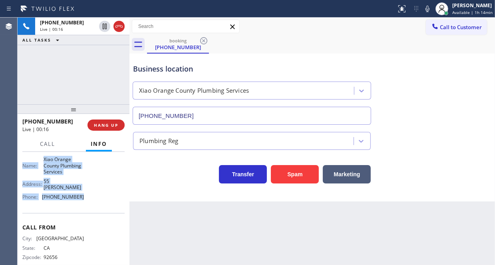
drag, startPoint x: 23, startPoint y: 159, endPoint x: 84, endPoint y: 201, distance: 74.9
click at [84, 201] on div "Context Queue: [Test] All Priority: 1 Customer Name: [PHONE_NUMBER] Phone: [PHO…" at bounding box center [73, 154] width 102 height 237
copy div "Customer Name: [PHONE_NUMBER] Phone: [PHONE_NUMBER] Address: Business location …"
click at [81, 65] on div "[PHONE_NUMBER] Live | 08:51 ALL TASKS ALL TASKS ACTIVE TASKS TASKS IN WRAP UP" at bounding box center [74, 61] width 112 height 87
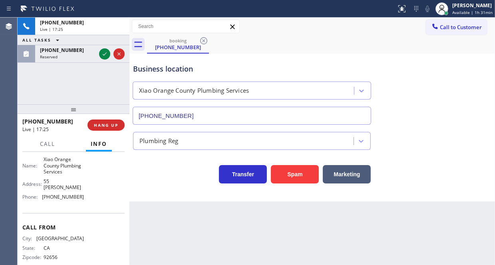
click at [120, 31] on div "Live | 17:25" at bounding box center [82, 29] width 85 height 6
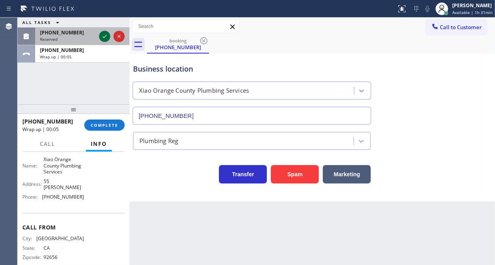
click at [104, 35] on icon at bounding box center [105, 37] width 10 height 10
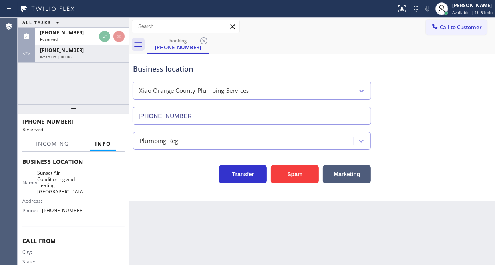
scroll to position [143, 0]
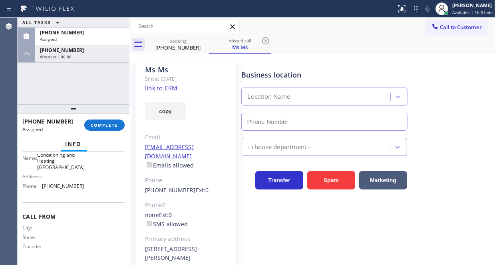
type input "[PHONE_NUMBER]"
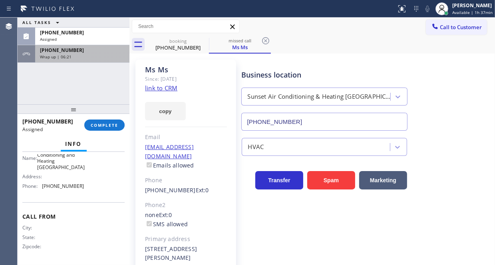
click at [87, 57] on div "Wrap up | 06:21" at bounding box center [82, 57] width 85 height 6
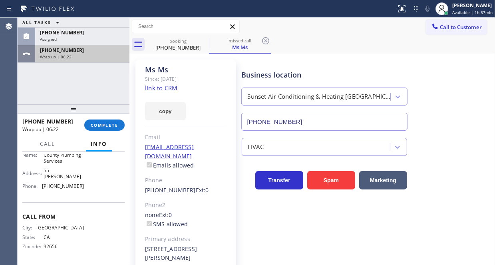
scroll to position [118, 0]
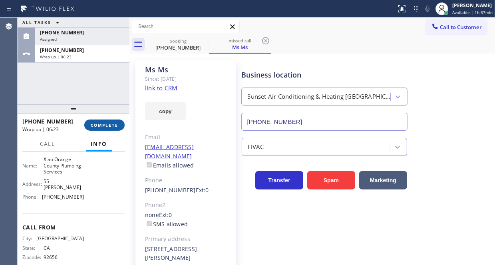
click at [110, 123] on span "COMPLETE" at bounding box center [105, 125] width 28 height 6
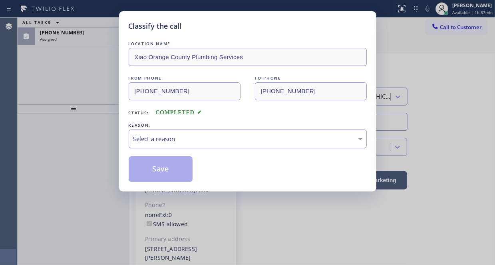
click at [187, 140] on div "Select a reason" at bounding box center [247, 138] width 229 height 9
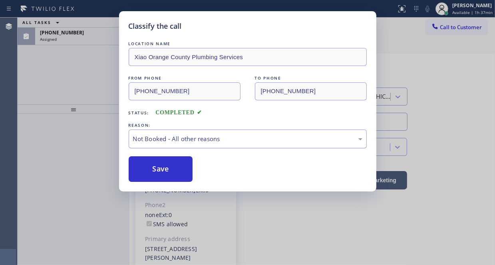
click at [189, 139] on div "Not Booked - All other reasons" at bounding box center [247, 138] width 229 height 9
click at [153, 170] on button "Save" at bounding box center [161, 169] width 64 height 26
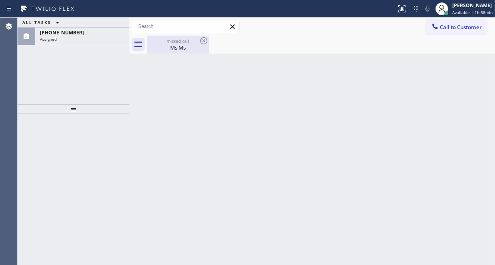
click at [172, 48] on div "Ms Ms" at bounding box center [178, 47] width 60 height 7
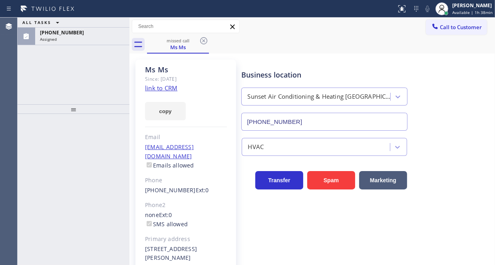
click at [166, 88] on link "link to CRM" at bounding box center [161, 88] width 32 height 8
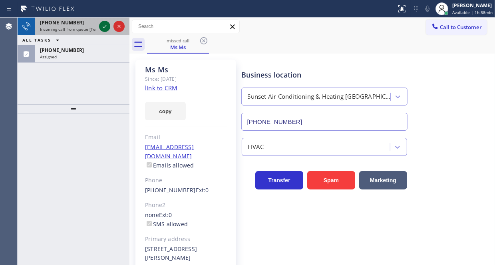
click at [106, 26] on icon at bounding box center [105, 27] width 10 height 10
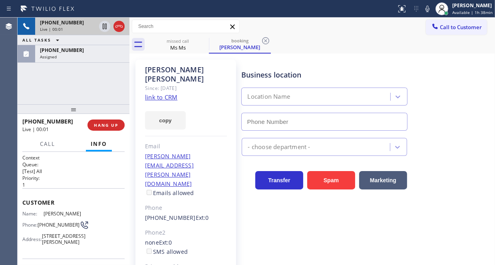
type input "[PHONE_NUMBER]"
click at [81, 26] on div "Live | 00:04" at bounding box center [68, 29] width 56 height 6
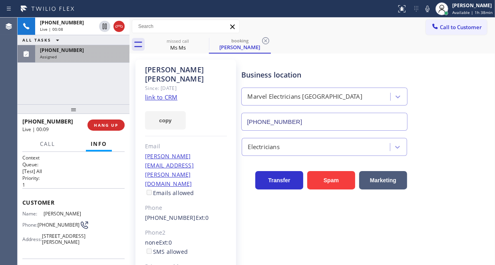
click at [88, 57] on div "Assigned" at bounding box center [82, 57] width 85 height 6
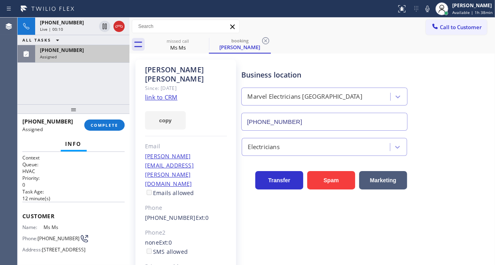
click at [82, 52] on div "[PHONE_NUMBER]" at bounding box center [82, 50] width 85 height 7
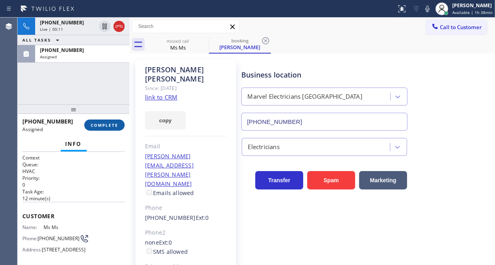
click at [107, 126] on span "COMPLETE" at bounding box center [105, 125] width 28 height 6
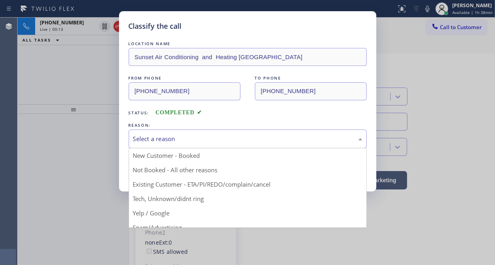
click at [155, 137] on div "Select a reason" at bounding box center [247, 138] width 229 height 9
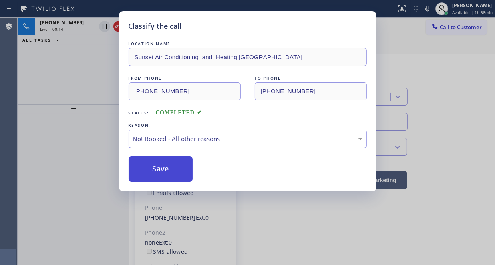
click at [148, 161] on button "Save" at bounding box center [161, 169] width 64 height 26
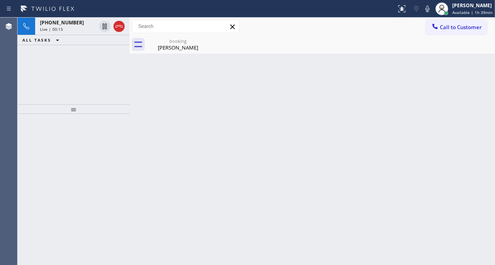
click at [78, 29] on div "Live | 00:15" at bounding box center [68, 29] width 56 height 6
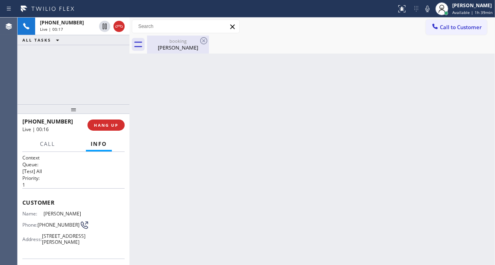
click at [172, 51] on div "booking [PERSON_NAME]" at bounding box center [178, 45] width 60 height 18
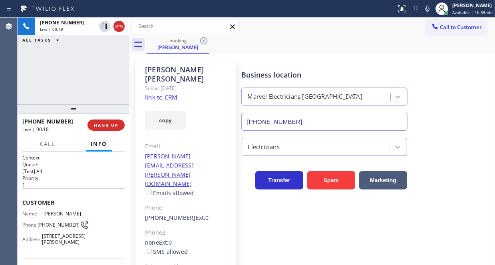
click at [169, 93] on link "link to CRM" at bounding box center [161, 97] width 32 height 8
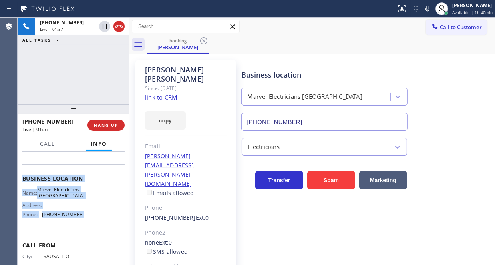
scroll to position [120, 0]
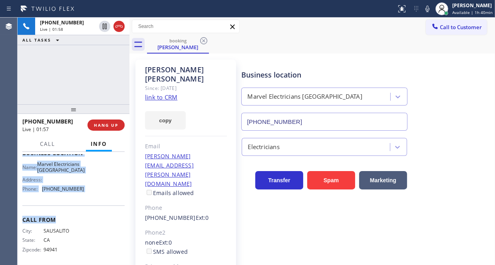
drag, startPoint x: 22, startPoint y: 199, endPoint x: 87, endPoint y: 236, distance: 75.4
click at [87, 237] on div "Context Queue: [Test] All Priority: 1 Customer Name: [PERSON_NAME] Phone: [PHON…" at bounding box center [74, 208] width 112 height 113
click at [166, 93] on link "link to CRM" at bounding box center [161, 97] width 32 height 8
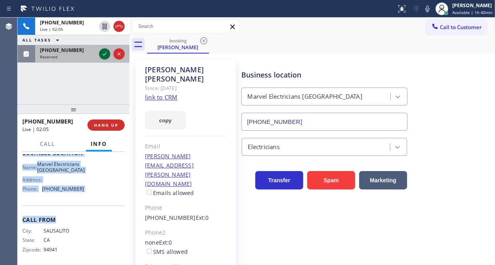
click at [104, 55] on icon at bounding box center [105, 53] width 4 height 3
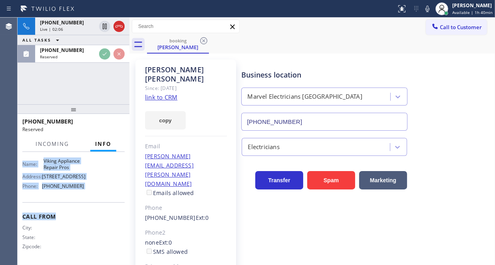
scroll to position [126, 0]
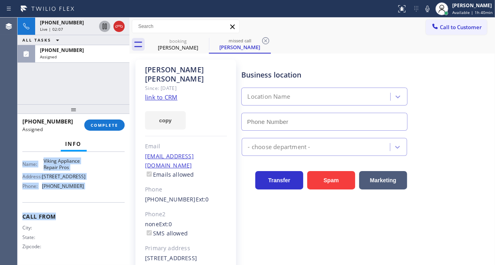
click at [101, 26] on icon at bounding box center [105, 27] width 10 height 10
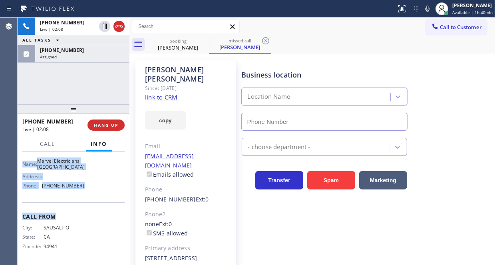
scroll to position [120, 0]
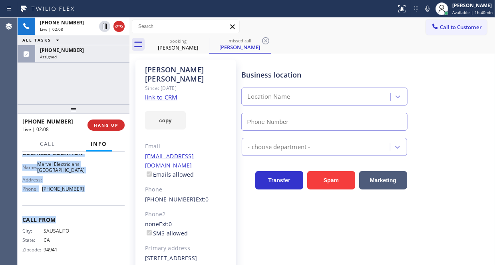
type input "[PHONE_NUMBER]"
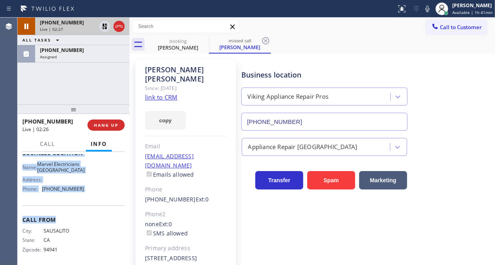
click at [74, 23] on div "[PHONE_NUMBER]" at bounding box center [68, 22] width 56 height 7
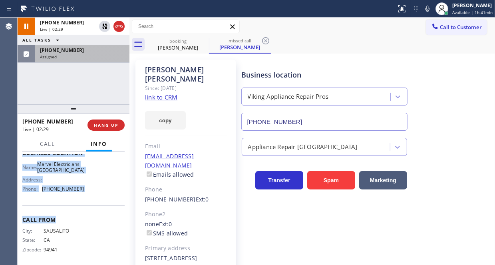
click at [81, 50] on div "[PHONE_NUMBER]" at bounding box center [82, 50] width 85 height 7
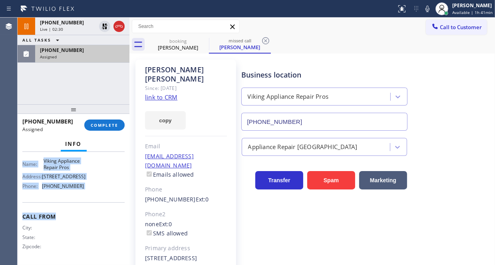
scroll to position [126, 0]
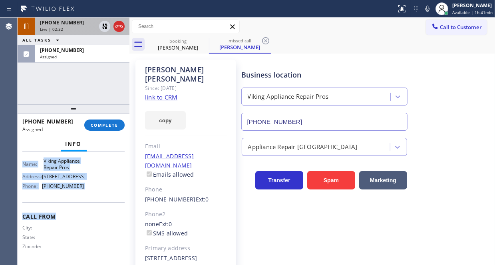
click at [85, 28] on div "Live | 02:32" at bounding box center [68, 29] width 56 height 6
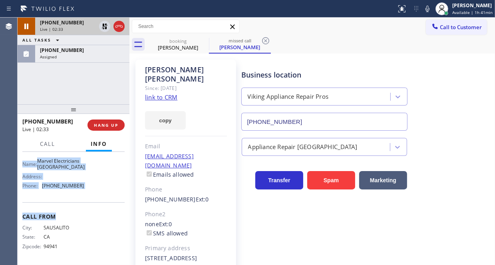
scroll to position [120, 0]
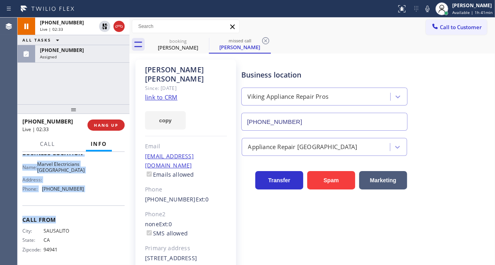
click at [101, 179] on div "Business location Name: Marvel Electricians Pasadena Address: Phone: [PHONE_NUM…" at bounding box center [73, 172] width 102 height 67
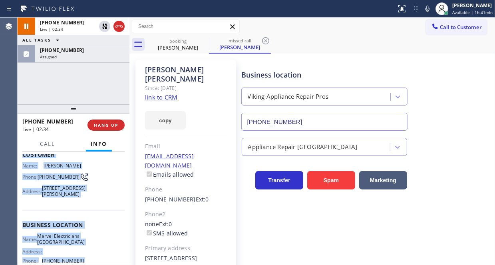
scroll to position [0, 0]
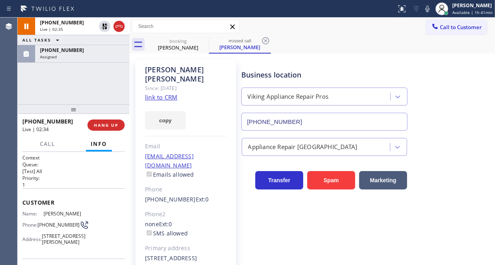
click at [65, 182] on p "1" at bounding box center [73, 184] width 102 height 7
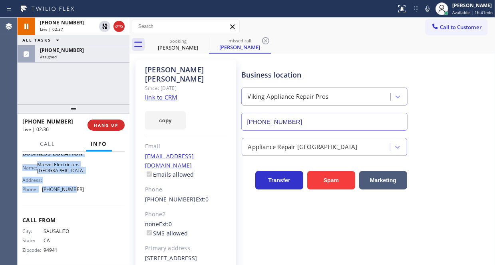
scroll to position [120, 0]
drag, startPoint x: 21, startPoint y: 199, endPoint x: 77, endPoint y: 222, distance: 60.2
click at [77, 222] on div "Context Queue: [Test] All Priority: 1 Customer Name: [PERSON_NAME] Phone: [PHON…" at bounding box center [74, 208] width 112 height 113
copy div "Customer Name: [PERSON_NAME] Phone: [PHONE_NUMBER] Address: [STREET_ADDRESS][PE…"
click at [425, 8] on icon at bounding box center [427, 9] width 4 height 6
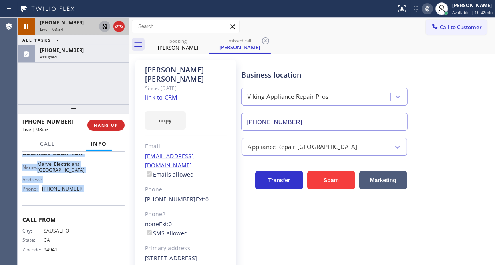
click at [103, 28] on icon at bounding box center [105, 27] width 10 height 10
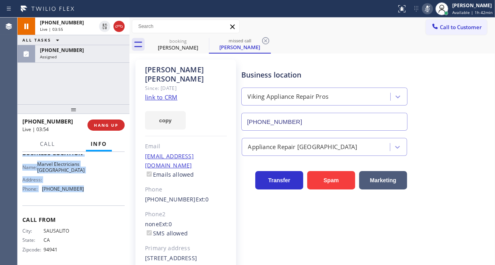
click at [422, 10] on icon at bounding box center [427, 9] width 10 height 10
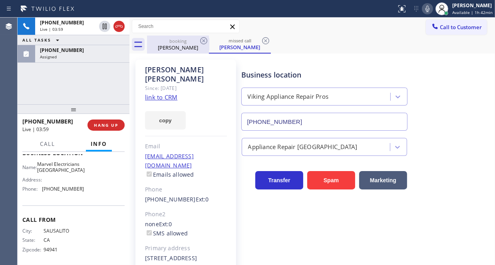
click at [168, 45] on div "[PERSON_NAME]" at bounding box center [178, 47] width 60 height 7
type input "[PHONE_NUMBER]"
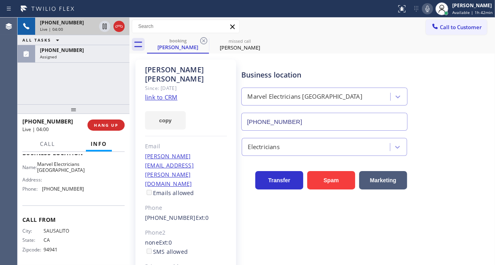
click at [81, 30] on div "Live | 04:00" at bounding box center [68, 29] width 56 height 6
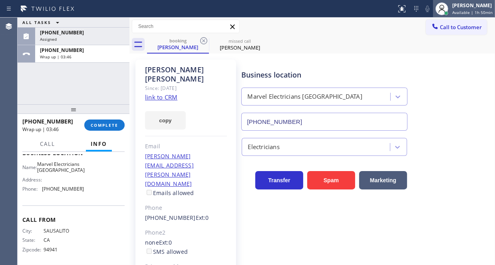
click at [443, 8] on div at bounding box center [442, 9] width 18 height 18
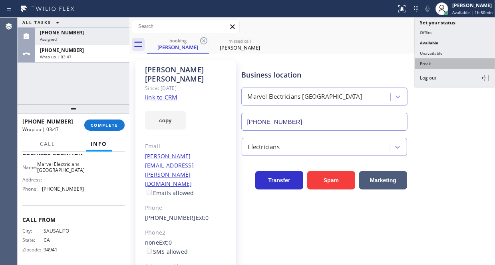
click at [427, 60] on button "Break" at bounding box center [455, 63] width 80 height 10
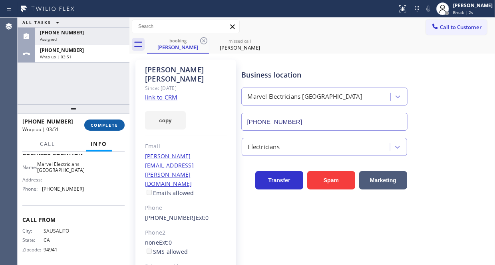
click at [104, 124] on span "COMPLETE" at bounding box center [105, 125] width 28 height 6
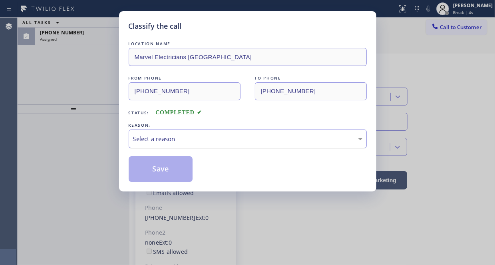
click at [192, 139] on div "Select a reason" at bounding box center [247, 138] width 229 height 9
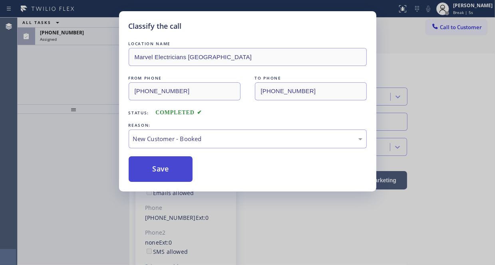
click at [168, 170] on button "Save" at bounding box center [161, 169] width 64 height 26
type input "[PHONE_NUMBER]"
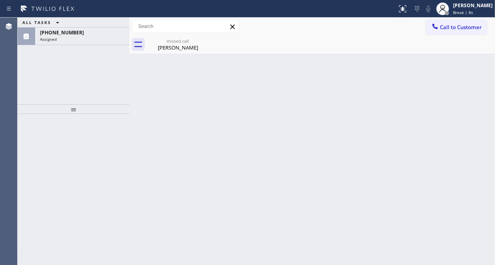
click at [81, 34] on div "[PHONE_NUMBER]" at bounding box center [82, 32] width 85 height 7
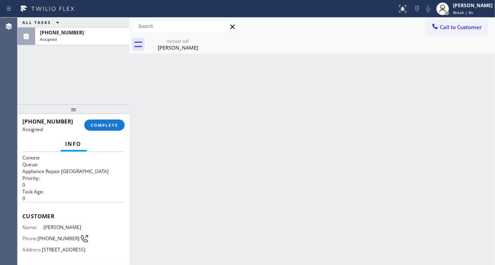
click at [81, 34] on div "[PHONE_NUMBER]" at bounding box center [82, 32] width 85 height 7
click at [95, 121] on button "COMPLETE" at bounding box center [104, 124] width 40 height 11
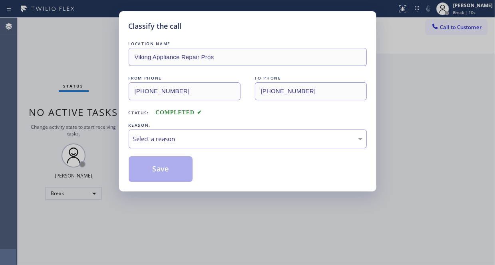
click at [212, 137] on div "Select a reason" at bounding box center [247, 138] width 229 height 9
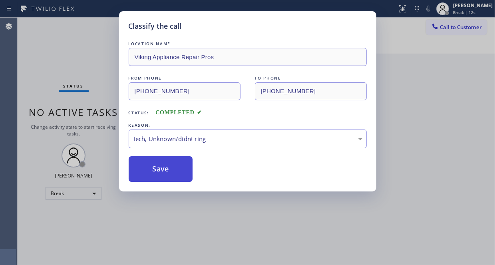
click at [166, 167] on button "Save" at bounding box center [161, 169] width 64 height 26
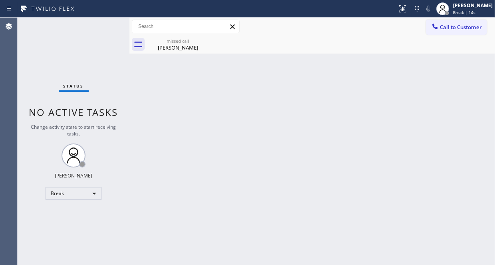
click at [174, 118] on div "Back to Dashboard Change Sender ID Customers Technicians Select a contact Outbo…" at bounding box center [311, 141] width 365 height 247
click at [183, 44] on div "[PERSON_NAME]" at bounding box center [178, 47] width 60 height 7
click at [422, 115] on div "Back to Dashboard Change Sender ID Customers Technicians Select a contact Outbo…" at bounding box center [311, 141] width 365 height 247
click at [50, 192] on div "Break" at bounding box center [74, 193] width 56 height 13
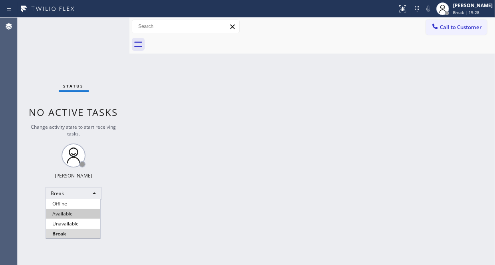
click at [77, 210] on li "Available" at bounding box center [73, 214] width 54 height 10
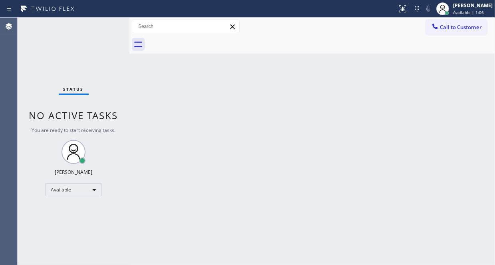
click at [264, 122] on div "Back to Dashboard Change Sender ID Customers Technicians Select a contact Outbo…" at bounding box center [311, 141] width 365 height 247
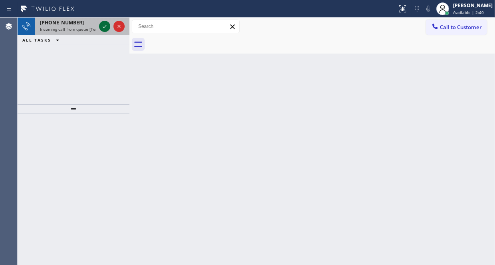
click at [108, 26] on icon at bounding box center [105, 27] width 10 height 10
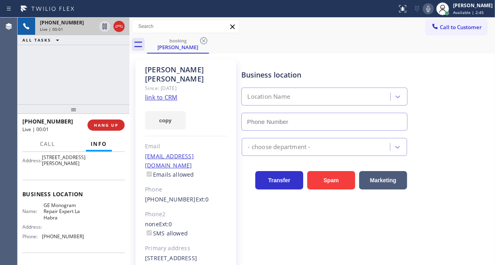
scroll to position [80, 0]
type input "[PHONE_NUMBER]"
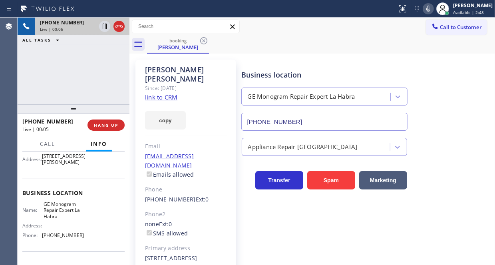
click at [161, 93] on link "link to CRM" at bounding box center [161, 97] width 32 height 8
click at [104, 26] on icon at bounding box center [105, 27] width 10 height 10
click at [103, 29] on icon at bounding box center [105, 27] width 6 height 6
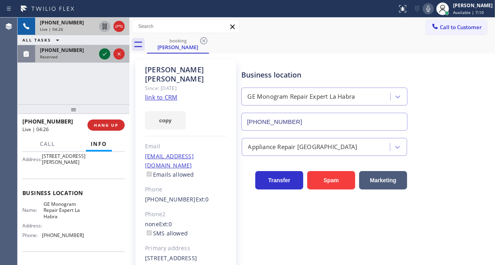
click at [102, 52] on icon at bounding box center [105, 54] width 10 height 10
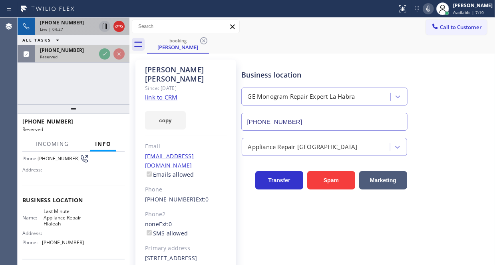
scroll to position [80, 0]
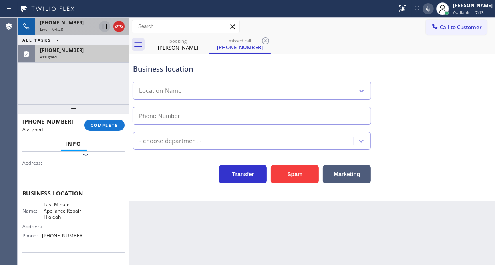
type input "[PHONE_NUMBER]"
click at [120, 26] on icon at bounding box center [119, 27] width 10 height 10
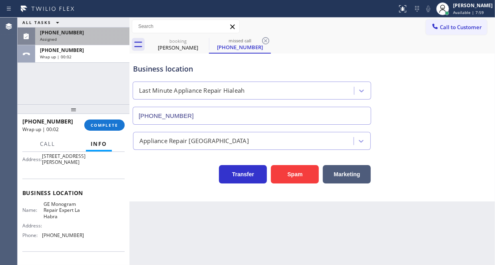
click at [444, 25] on span "Call to Customer" at bounding box center [461, 27] width 42 height 7
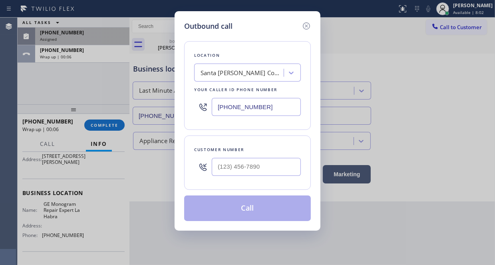
click at [97, 35] on div "Outbound call Location [GEOGRAPHIC_DATA][PERSON_NAME] ComforTech Your caller id…" at bounding box center [247, 132] width 495 height 265
click at [78, 57] on div "Outbound call Location [GEOGRAPHIC_DATA][PERSON_NAME] ComforTech Your caller id…" at bounding box center [247, 132] width 495 height 265
click at [305, 25] on icon at bounding box center [306, 26] width 10 height 10
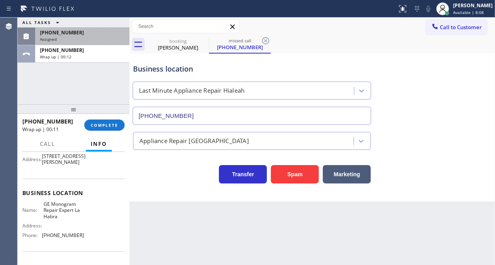
scroll to position [142, 0]
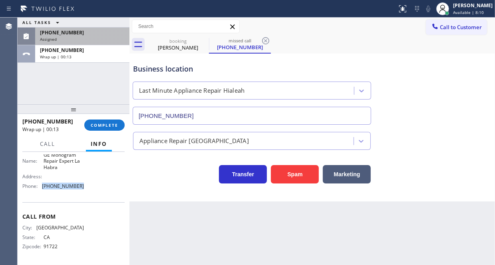
drag, startPoint x: 83, startPoint y: 186, endPoint x: 42, endPoint y: 188, distance: 40.8
click at [41, 188] on div "Name: GE Monogram Repair Expert La Habra Address: Phone: [PHONE_NUMBER]" at bounding box center [73, 172] width 102 height 40
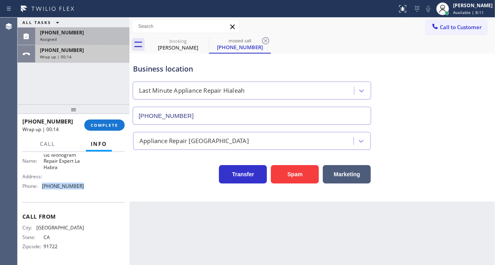
click at [85, 48] on div "[PHONE_NUMBER]" at bounding box center [82, 50] width 85 height 7
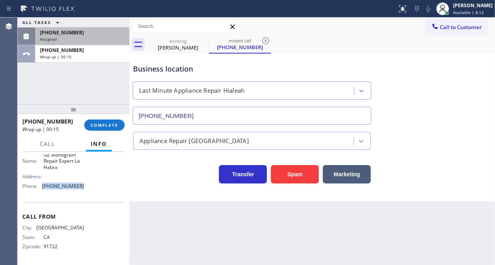
click at [87, 188] on div "Name: GE Monogram Repair Expert La Habra Address: Phone: [PHONE_NUMBER]" at bounding box center [73, 172] width 102 height 40
drag, startPoint x: 81, startPoint y: 186, endPoint x: 42, endPoint y: 183, distance: 38.8
click at [42, 183] on div "Name: GE Monogram Repair Expert La Habra Address: Phone: [PHONE_NUMBER]" at bounding box center [73, 172] width 102 height 40
copy span "[PHONE_NUMBER]"
click at [455, 28] on span "Call to Customer" at bounding box center [461, 27] width 42 height 7
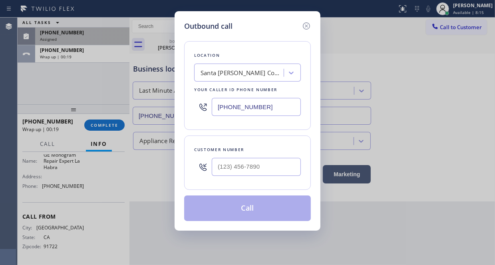
click at [262, 107] on input "[PHONE_NUMBER]" at bounding box center [256, 107] width 89 height 18
click at [262, 106] on input "[PHONE_NUMBER]" at bounding box center [256, 107] width 89 height 18
click at [263, 106] on input "[PHONE_NUMBER]" at bounding box center [256, 107] width 89 height 18
paste input "562) 378-3598"
type input "[PHONE_NUMBER]"
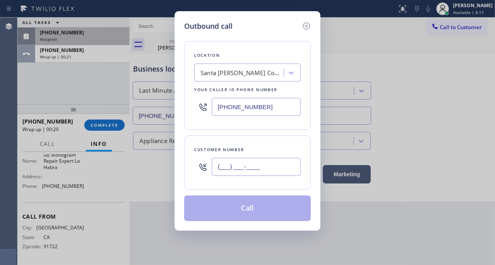
click at [238, 170] on input "(___) ___-____" at bounding box center [256, 167] width 89 height 18
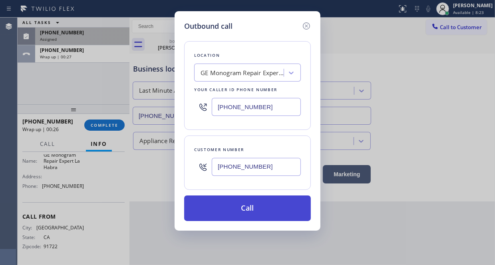
type input "[PHONE_NUMBER]"
click at [252, 212] on button "Call" at bounding box center [247, 208] width 127 height 26
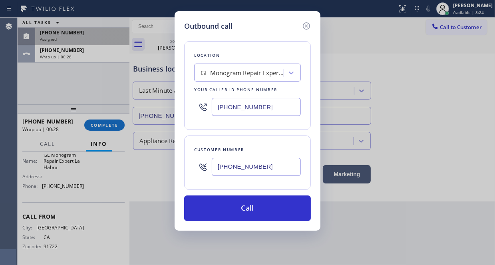
click at [91, 54] on div "Outbound call Location GE Monogram Repair Expert La Habra Your caller id phone …" at bounding box center [247, 132] width 495 height 265
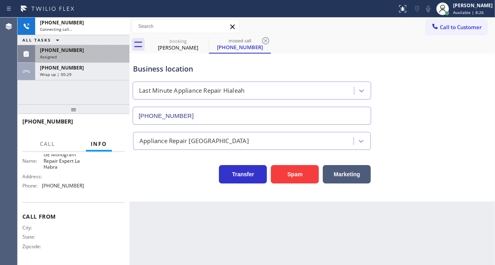
click at [96, 52] on div "[PHONE_NUMBER] Assigned" at bounding box center [80, 54] width 91 height 18
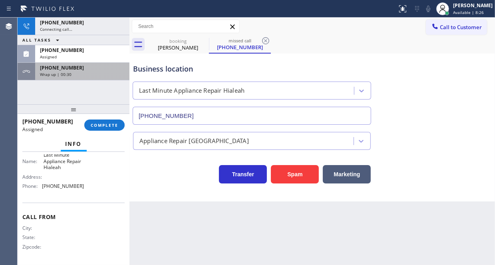
click at [97, 67] on div "[PHONE_NUMBER]" at bounding box center [82, 67] width 85 height 7
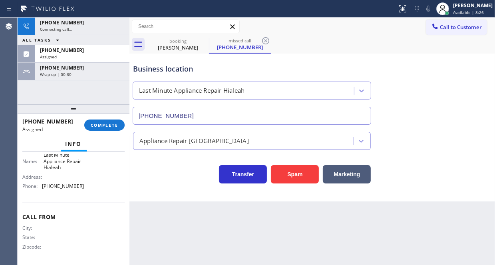
scroll to position [142, 0]
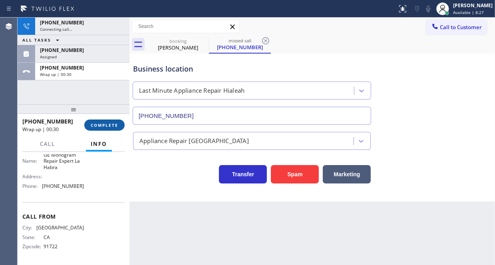
click at [104, 121] on button "COMPLETE" at bounding box center [104, 124] width 40 height 11
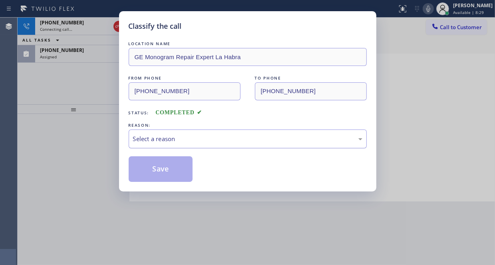
click at [184, 138] on div "Select a reason" at bounding box center [247, 138] width 229 height 9
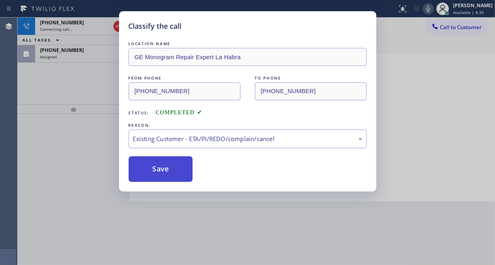
click at [152, 166] on button "Save" at bounding box center [161, 169] width 64 height 26
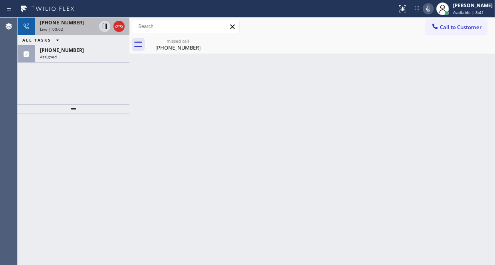
click at [76, 26] on div "Live | 00:02" at bounding box center [68, 29] width 56 height 6
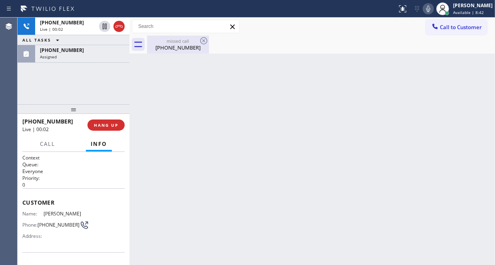
click at [171, 48] on div "[PHONE_NUMBER]" at bounding box center [178, 47] width 60 height 7
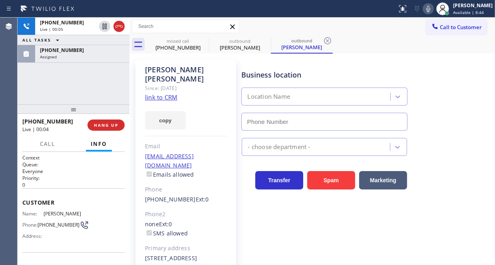
type input "[PHONE_NUMBER]"
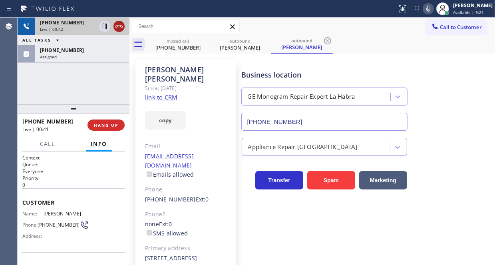
click at [115, 28] on icon at bounding box center [119, 27] width 10 height 10
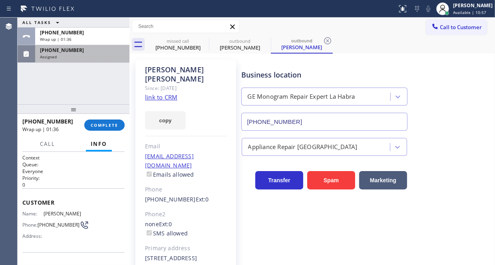
click at [78, 56] on div "Assigned" at bounding box center [82, 57] width 85 height 6
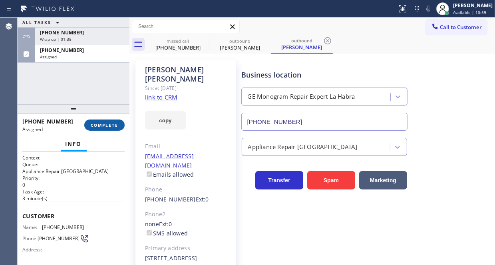
click at [102, 120] on button "COMPLETE" at bounding box center [104, 124] width 40 height 11
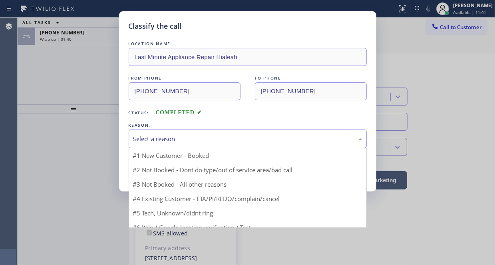
click at [174, 132] on div "Select a reason" at bounding box center [248, 138] width 238 height 19
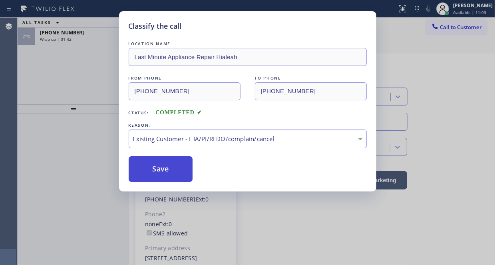
click at [157, 172] on button "Save" at bounding box center [161, 169] width 64 height 26
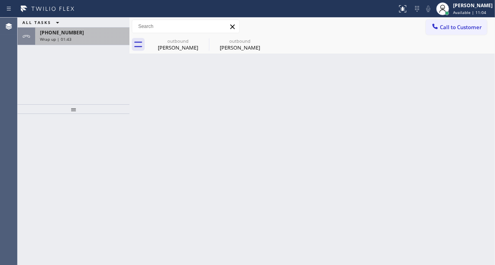
click at [90, 41] on div "Wrap up | 01:43" at bounding box center [82, 39] width 85 height 6
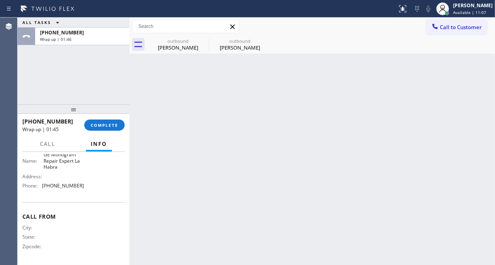
scroll to position [89, 0]
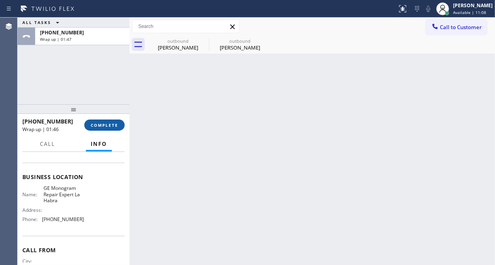
click at [98, 122] on span "COMPLETE" at bounding box center [105, 125] width 28 height 6
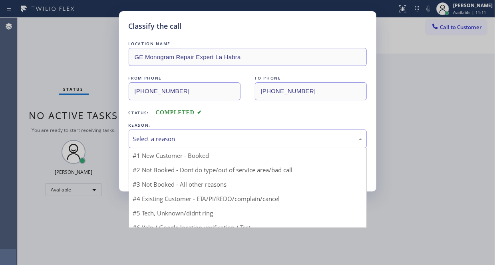
drag, startPoint x: 189, startPoint y: 137, endPoint x: 189, endPoint y: 142, distance: 5.2
click at [189, 142] on div "Select a reason" at bounding box center [247, 138] width 229 height 9
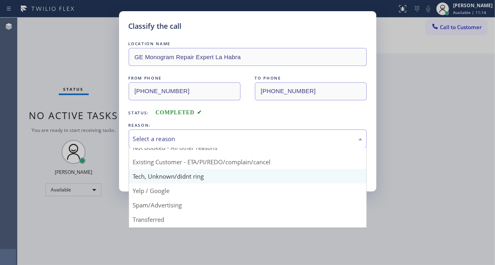
scroll to position [10, 0]
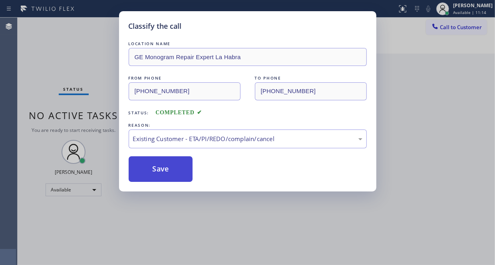
click at [171, 165] on button "Save" at bounding box center [161, 169] width 64 height 26
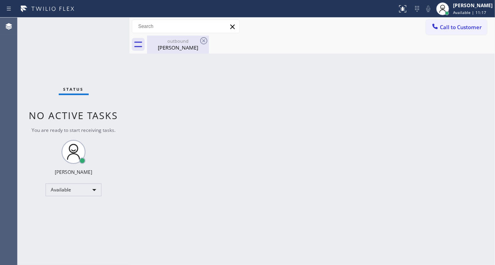
click at [176, 44] on div "[PERSON_NAME]" at bounding box center [178, 47] width 60 height 7
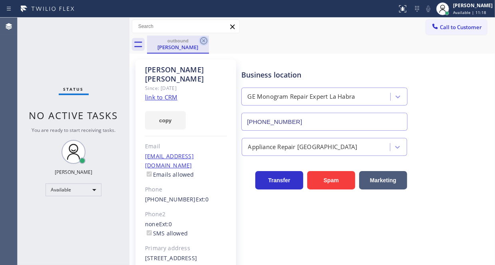
click at [204, 42] on icon at bounding box center [203, 40] width 7 height 7
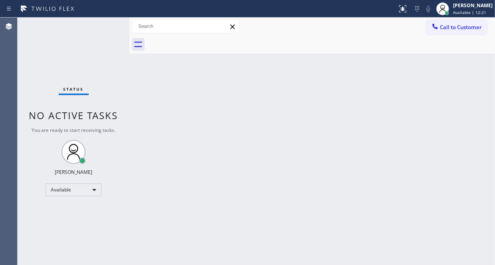
drag, startPoint x: 140, startPoint y: 95, endPoint x: 149, endPoint y: 128, distance: 34.8
click at [149, 128] on div "Back to Dashboard Change Sender ID Customers Technicians Select a contact Outbo…" at bounding box center [311, 141] width 365 height 247
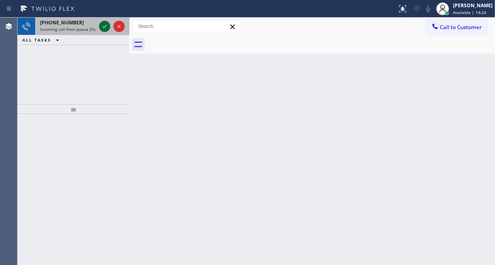
click at [102, 25] on icon at bounding box center [105, 27] width 10 height 10
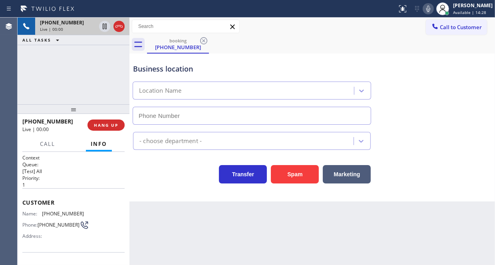
type input "[PHONE_NUMBER]"
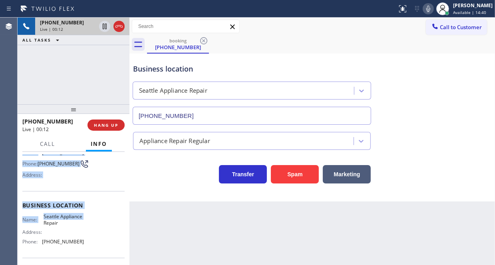
scroll to position [80, 0]
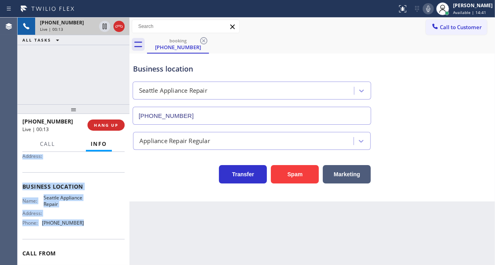
drag, startPoint x: 21, startPoint y: 198, endPoint x: 82, endPoint y: 227, distance: 67.9
click at [82, 227] on div "Context Queue: [Test] All Priority: 1 Customer Name: [PHONE_NUMBER] Phone: [PHO…" at bounding box center [74, 208] width 112 height 113
copy div "Customer Name: [PHONE_NUMBER] Phone: [PHONE_NUMBER] Address: Business location …"
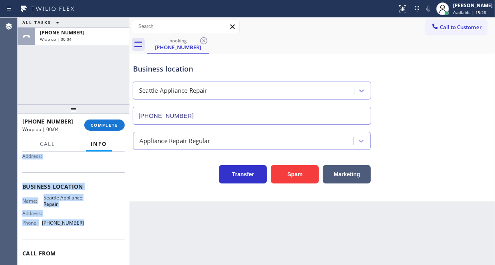
click at [113, 131] on div "[PHONE_NUMBER] Wrap up | 00:04 COMPLETE" at bounding box center [73, 125] width 102 height 21
click at [109, 127] on span "COMPLETE" at bounding box center [105, 125] width 28 height 6
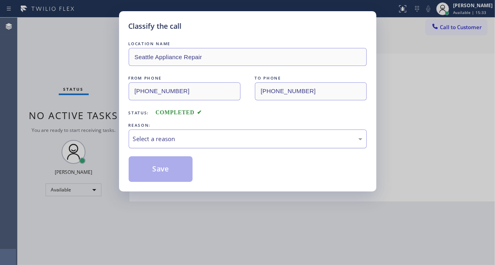
click at [186, 139] on div "Select a reason" at bounding box center [247, 138] width 229 height 9
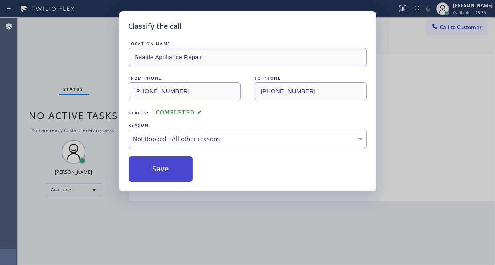
click at [152, 167] on button "Save" at bounding box center [161, 169] width 64 height 26
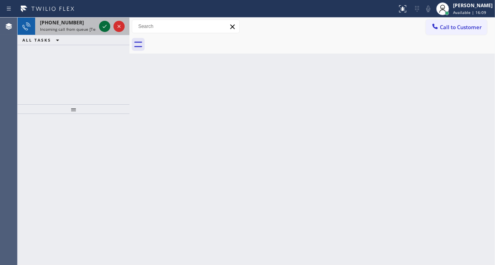
click at [103, 27] on icon at bounding box center [105, 26] width 4 height 3
click at [104, 31] on button at bounding box center [104, 26] width 11 height 11
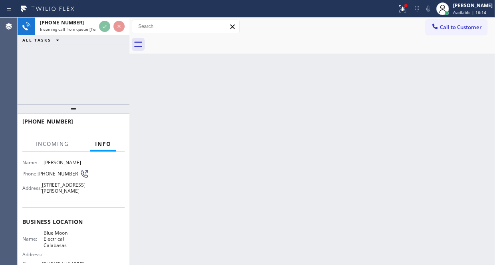
scroll to position [80, 0]
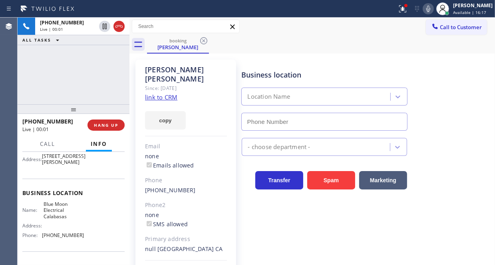
type input "[PHONE_NUMBER]"
click at [398, 10] on icon at bounding box center [403, 9] width 10 height 10
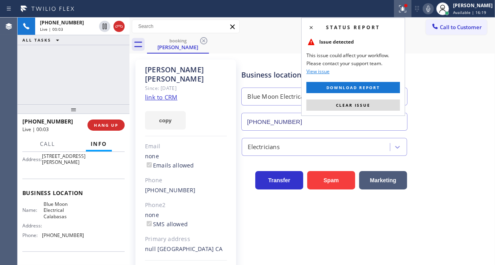
click at [374, 110] on div "Status report Issue detected This issue could affect your workflow. Please cont…" at bounding box center [353, 67] width 104 height 98
click at [375, 105] on button "Clear issue" at bounding box center [352, 104] width 93 height 11
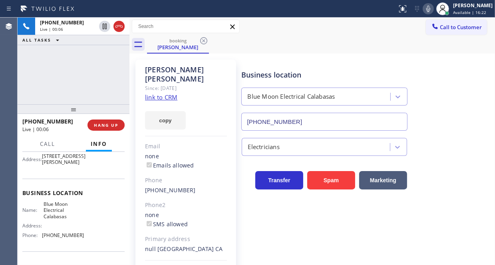
click at [162, 93] on link "link to CRM" at bounding box center [161, 97] width 32 height 8
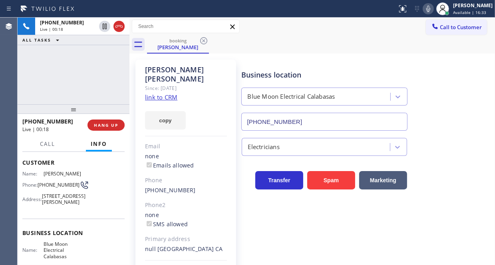
scroll to position [120, 0]
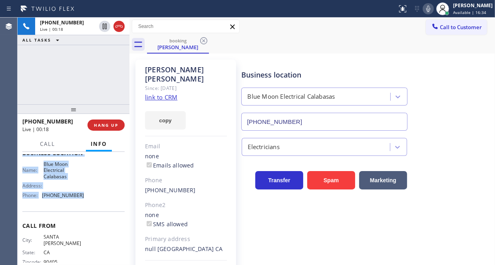
drag, startPoint x: 18, startPoint y: 157, endPoint x: 86, endPoint y: 222, distance: 93.8
click at [86, 222] on div "Context Queue: [Test] All Priority: 1 Customer Name: [PERSON_NAME] Phone: [PHON…" at bounding box center [74, 208] width 112 height 113
copy div "Customer Name: [PERSON_NAME] Phone: [PHONE_NUMBER] Address: [STREET_ADDRESS] Bu…"
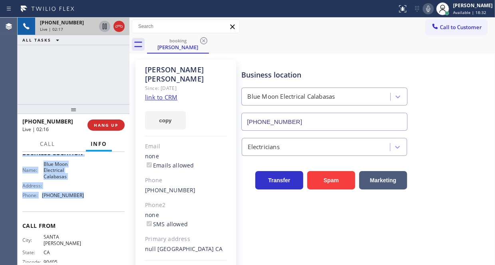
click at [103, 27] on icon at bounding box center [105, 27] width 10 height 10
click at [106, 29] on icon at bounding box center [105, 27] width 10 height 10
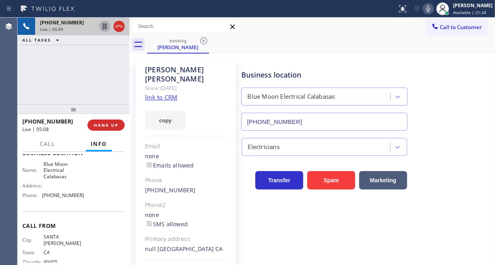
click at [105, 84] on div "[PHONE_NUMBER] Live | 05:09 ALL TASKS ALL TASKS ACTIVE TASKS TASKS IN WRAP UP" at bounding box center [74, 61] width 112 height 87
click at [115, 26] on icon at bounding box center [118, 26] width 7 height 2
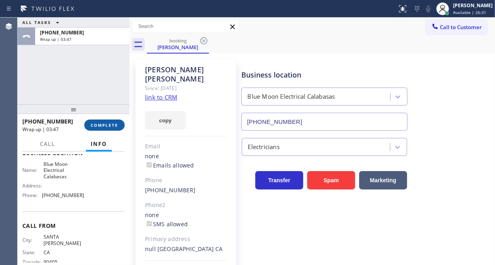
click at [105, 123] on span "COMPLETE" at bounding box center [105, 125] width 28 height 6
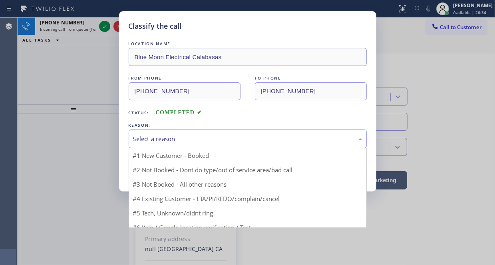
click at [160, 138] on div "Select a reason" at bounding box center [247, 138] width 229 height 9
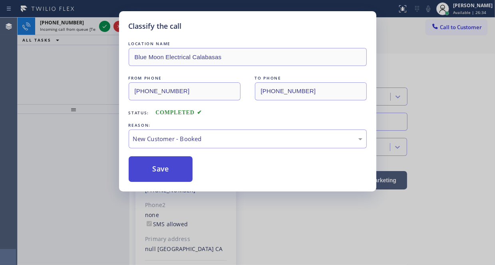
click at [154, 170] on button "Save" at bounding box center [161, 169] width 64 height 26
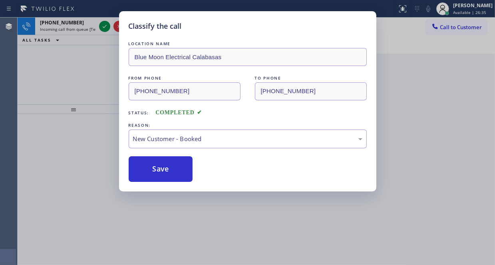
click at [105, 27] on div "Classify the call LOCATION NAME Blue Moon Electrical Calabasas FROM PHONE [PHON…" at bounding box center [247, 132] width 495 height 265
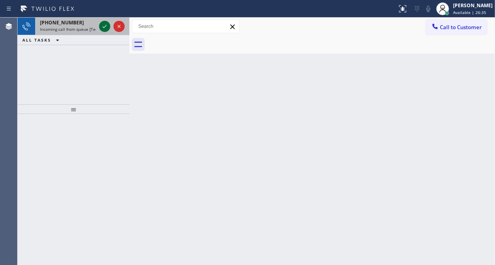
click at [104, 27] on icon at bounding box center [105, 27] width 10 height 10
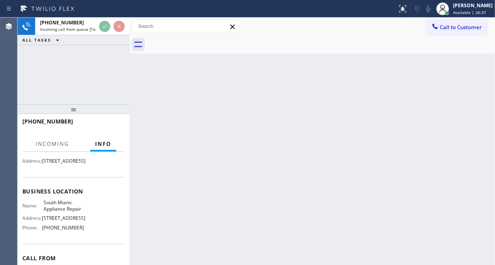
scroll to position [120, 0]
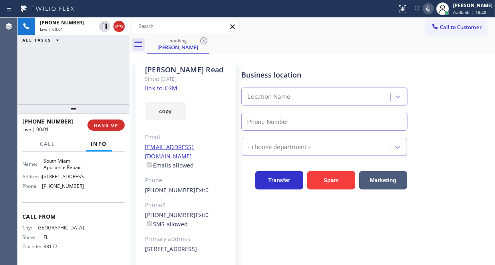
type input "[PHONE_NUMBER]"
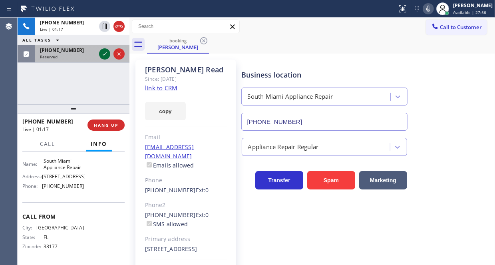
click at [102, 55] on icon at bounding box center [105, 54] width 10 height 10
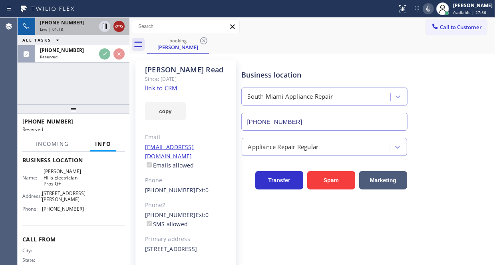
scroll to position [113, 0]
click at [117, 25] on icon at bounding box center [119, 27] width 10 height 10
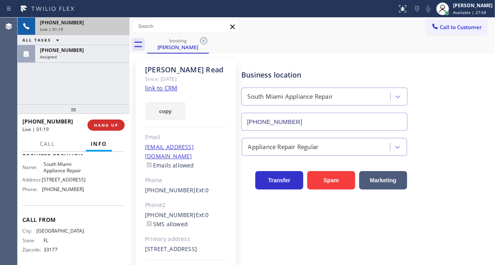
scroll to position [120, 0]
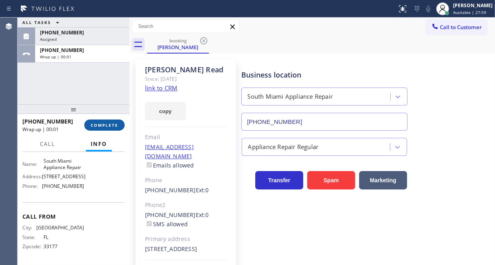
click at [107, 125] on span "COMPLETE" at bounding box center [105, 125] width 28 height 6
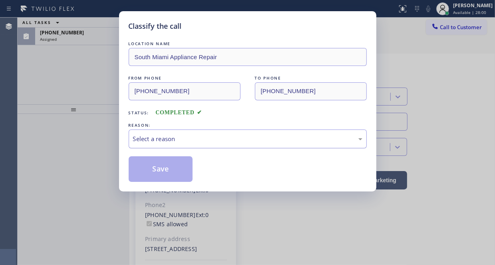
click at [222, 137] on div "Select a reason" at bounding box center [247, 138] width 229 height 9
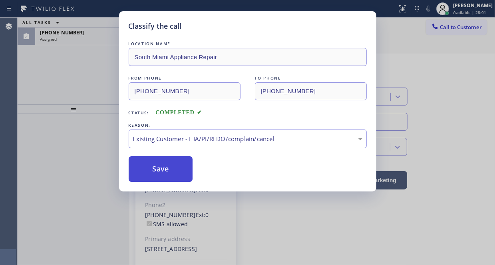
click at [165, 162] on button "Save" at bounding box center [161, 169] width 64 height 26
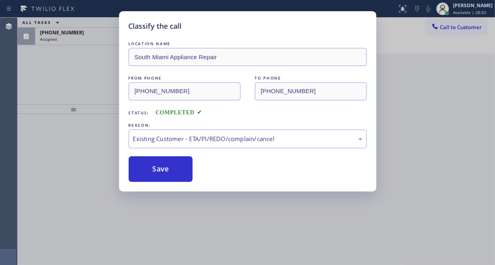
click at [68, 41] on div "Classify the call LOCATION NAME [GEOGRAPHIC_DATA] Appliance Repair FROM PHONE […" at bounding box center [247, 132] width 495 height 265
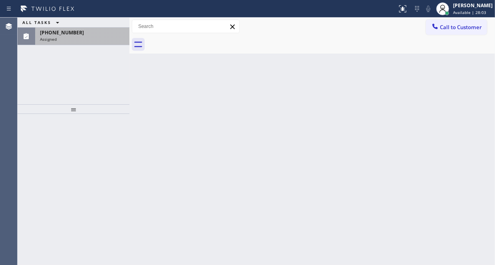
click at [70, 38] on div "Assigned" at bounding box center [82, 39] width 85 height 6
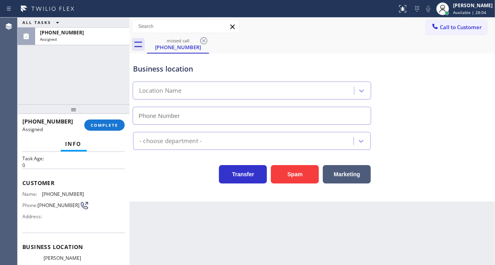
type input "[PHONE_NUMBER]"
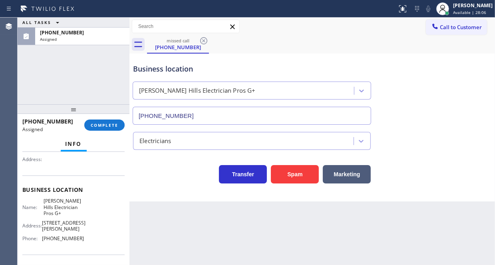
scroll to position [113, 0]
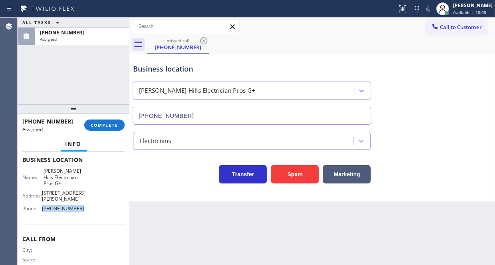
drag, startPoint x: 78, startPoint y: 211, endPoint x: 42, endPoint y: 207, distance: 36.6
click at [42, 207] on div "Phone: [PHONE_NUMBER]" at bounding box center [52, 208] width 61 height 6
copy div "[PHONE_NUMBER]"
click at [446, 26] on span "Call to Customer" at bounding box center [461, 27] width 42 height 7
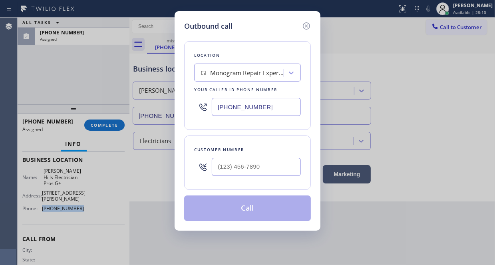
click at [262, 104] on input "[PHONE_NUMBER]" at bounding box center [256, 107] width 89 height 18
paste input "424) 281-6513"
type input "[PHONE_NUMBER]"
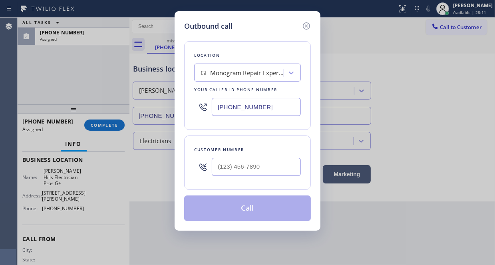
type input "(___) ___-____"
click at [233, 168] on input "(___) ___-____" at bounding box center [256, 167] width 89 height 18
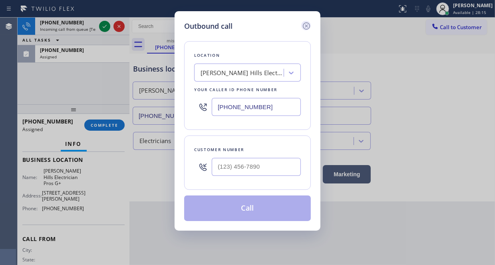
click at [307, 24] on icon at bounding box center [306, 26] width 10 height 10
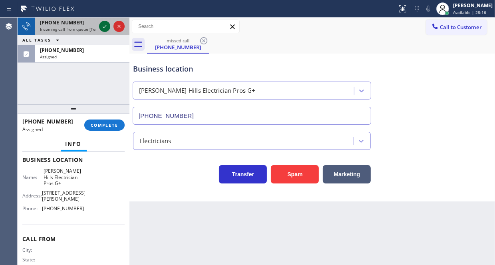
click at [104, 27] on icon at bounding box center [105, 27] width 10 height 10
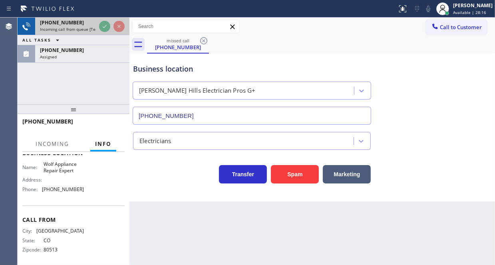
scroll to position [107, 0]
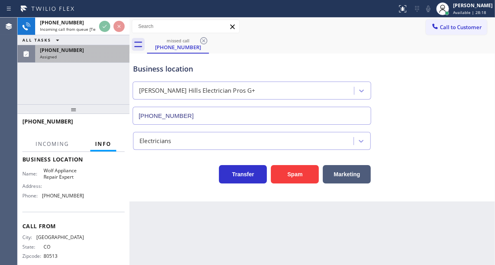
click at [65, 57] on div "Assigned" at bounding box center [82, 57] width 85 height 6
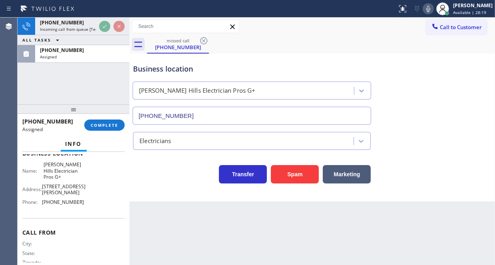
scroll to position [113, 0]
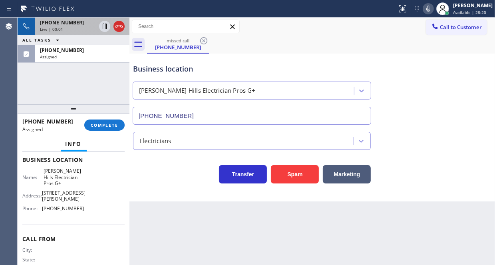
click at [73, 28] on div "Live | 00:01" at bounding box center [68, 29] width 56 height 6
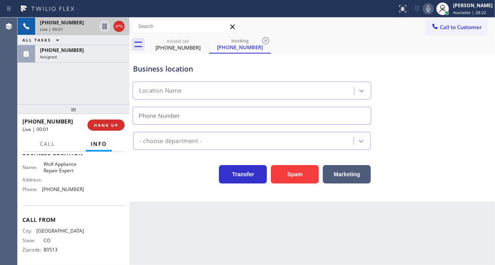
scroll to position [107, 0]
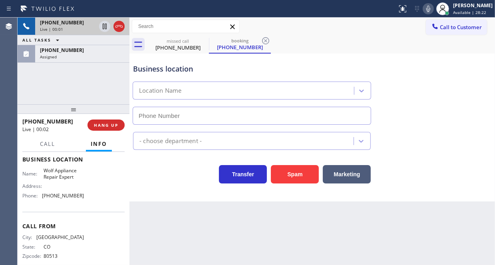
type input "[PHONE_NUMBER]"
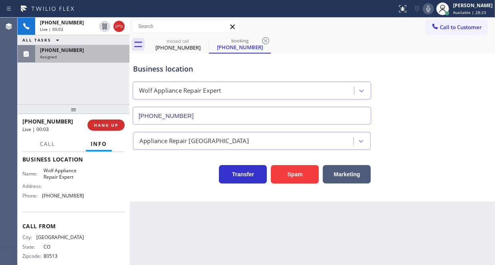
click at [77, 55] on div "Assigned" at bounding box center [82, 57] width 85 height 6
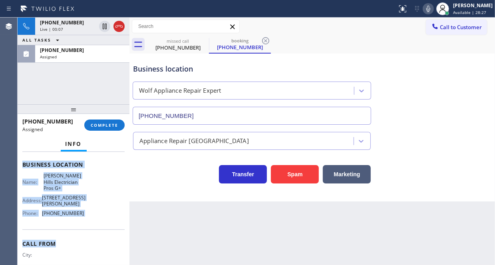
scroll to position [113, 0]
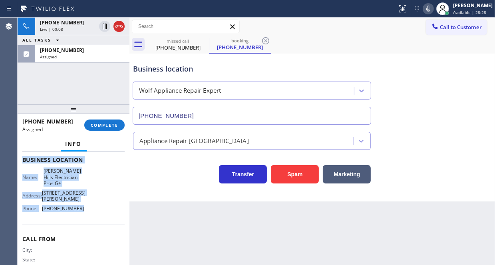
drag, startPoint x: 21, startPoint y: 173, endPoint x: 83, endPoint y: 214, distance: 73.7
click at [83, 214] on div "Context Queue: Electrical Priority: 0 Task Age: Customer Name: [PHONE_NUMBER] P…" at bounding box center [74, 208] width 112 height 113
copy div "Customer Name: [PHONE_NUMBER] Phone: [PHONE_NUMBER] Address: Business location …"
click at [107, 126] on span "COMPLETE" at bounding box center [105, 125] width 28 height 6
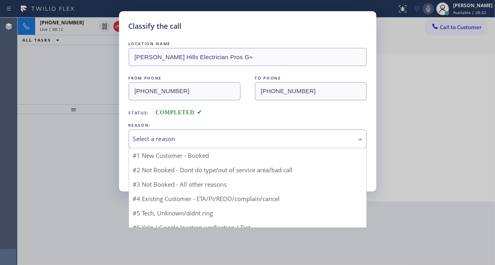
click at [159, 139] on div "Select a reason" at bounding box center [247, 138] width 229 height 9
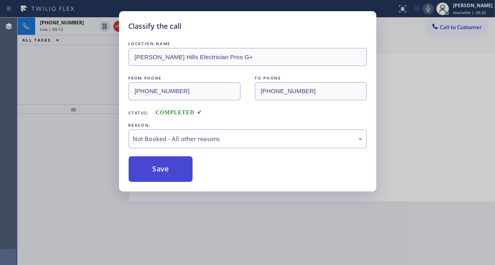
click at [153, 170] on button "Save" at bounding box center [161, 169] width 64 height 26
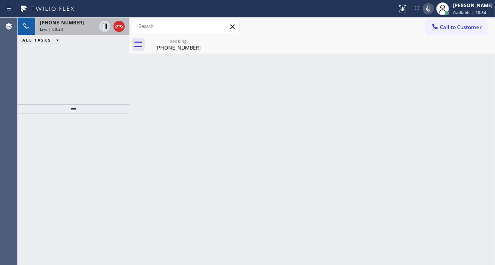
click at [81, 24] on div "[PHONE_NUMBER]" at bounding box center [68, 22] width 56 height 7
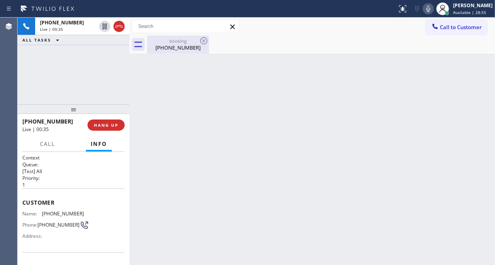
click at [165, 48] on div "[PHONE_NUMBER]" at bounding box center [178, 47] width 60 height 7
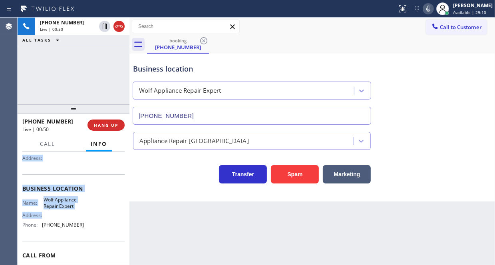
scroll to position [80, 0]
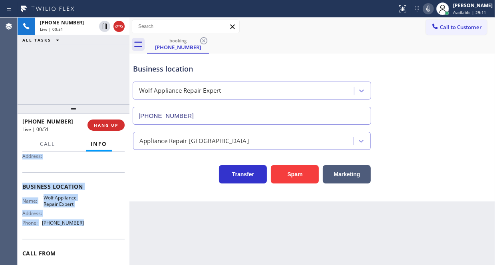
drag, startPoint x: 21, startPoint y: 198, endPoint x: 80, endPoint y: 222, distance: 64.3
click at [80, 222] on div "Context Queue: [Test] All Priority: 1 Customer Name: [PHONE_NUMBER] Phone: [PHO…" at bounding box center [74, 208] width 112 height 113
copy div "Customer Name: [PHONE_NUMBER] Phone: [PHONE_NUMBER] Address: Business location …"
drag, startPoint x: 103, startPoint y: 55, endPoint x: 151, endPoint y: 104, distance: 68.9
click at [103, 55] on icon at bounding box center [105, 54] width 10 height 10
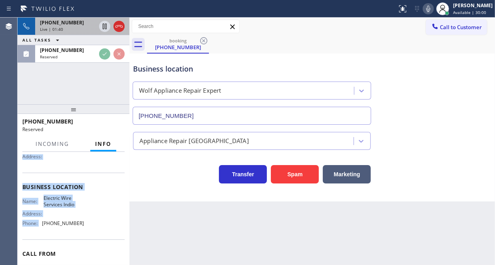
click at [85, 27] on div "Live | 01:40" at bounding box center [68, 29] width 56 height 6
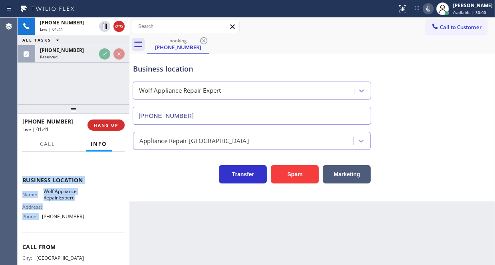
scroll to position [80, 0]
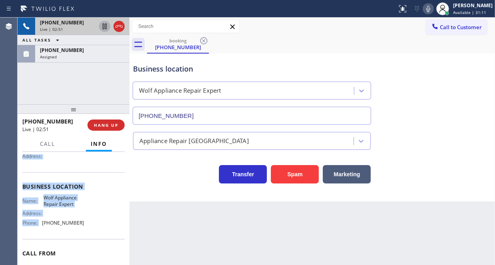
click at [105, 27] on icon at bounding box center [105, 27] width 4 height 6
click at [87, 32] on div "[PHONE_NUMBER] Live | 03:09" at bounding box center [66, 27] width 62 height 18
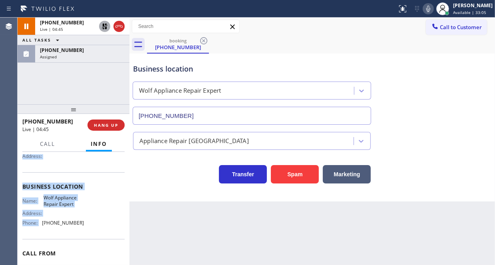
click at [103, 25] on icon at bounding box center [105, 27] width 6 height 6
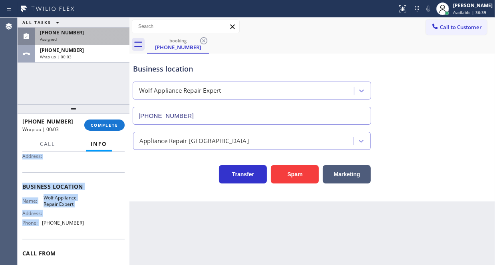
click at [81, 36] on div "Assigned" at bounding box center [82, 39] width 85 height 6
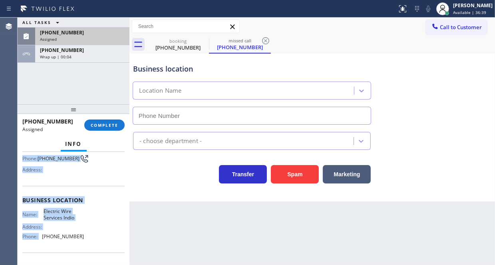
scroll to position [93, 0]
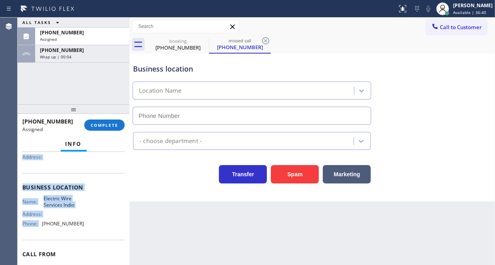
type input "[PHONE_NUMBER]"
click at [88, 206] on div "Name: Electric Wire Services Indio Address: Phone: [PHONE_NUMBER]" at bounding box center [73, 212] width 102 height 34
drag, startPoint x: 20, startPoint y: 157, endPoint x: 88, endPoint y: 226, distance: 96.3
click at [88, 226] on div "Context Queue: Electrical Priority: 0 Task Age: [DEMOGRAPHIC_DATA] minute(s) Cu…" at bounding box center [74, 208] width 112 height 113
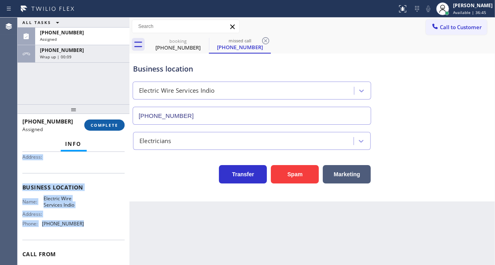
click at [112, 124] on span "COMPLETE" at bounding box center [105, 125] width 28 height 6
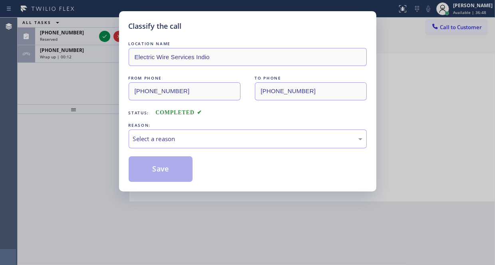
click at [195, 127] on div "REASON:" at bounding box center [248, 125] width 238 height 8
click at [191, 135] on div "Select a reason" at bounding box center [247, 138] width 229 height 9
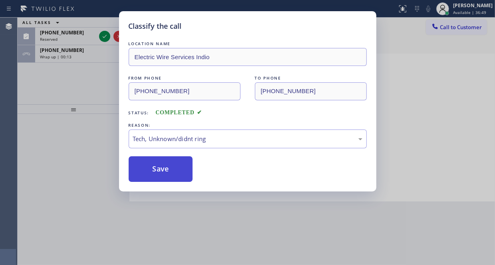
click at [164, 172] on button "Save" at bounding box center [161, 169] width 64 height 26
click at [103, 38] on div "Classify the call LOCATION NAME Electric Wire Services Indio FROM PHONE [PHONE_…" at bounding box center [247, 132] width 495 height 265
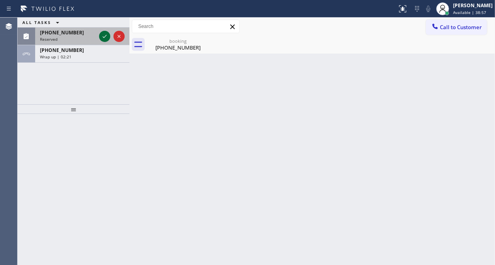
click at [104, 37] on icon at bounding box center [105, 36] width 4 height 3
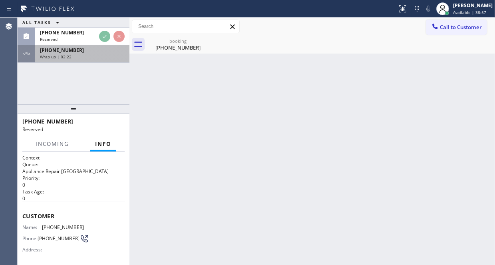
click at [100, 56] on div "Wrap up | 02:22" at bounding box center [82, 57] width 85 height 6
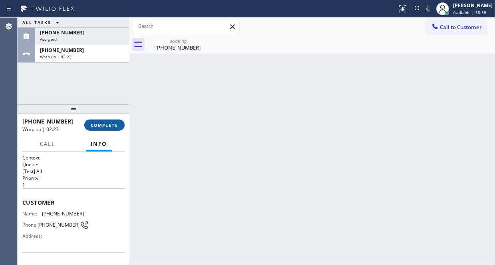
click at [111, 121] on button "COMPLETE" at bounding box center [104, 124] width 40 height 11
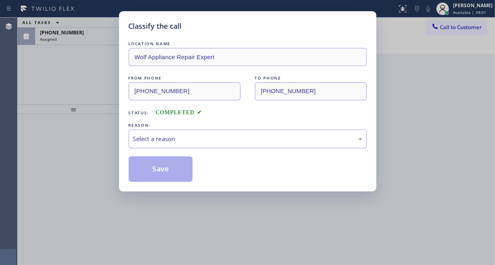
click at [188, 137] on div "Select a reason" at bounding box center [247, 138] width 229 height 9
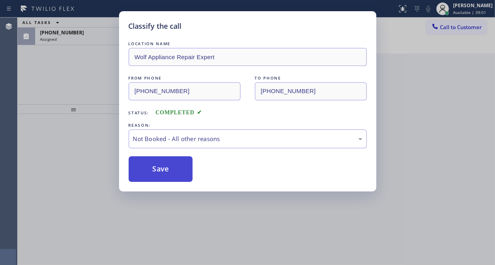
click at [157, 167] on button "Save" at bounding box center [161, 169] width 64 height 26
click at [88, 30] on div "Classify the call LOCATION NAME Wolf Appliance Repair Expert FROM PHONE [PHONE_…" at bounding box center [247, 132] width 495 height 265
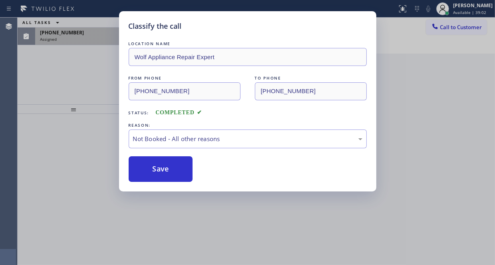
click at [88, 38] on div "Assigned" at bounding box center [82, 39] width 85 height 6
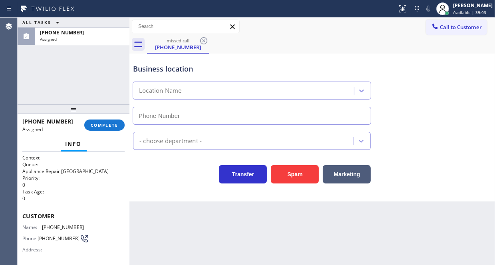
type input "[PHONE_NUMBER]"
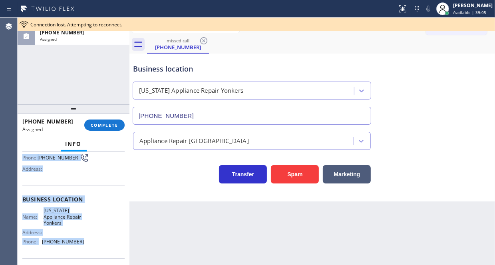
scroll to position [120, 0]
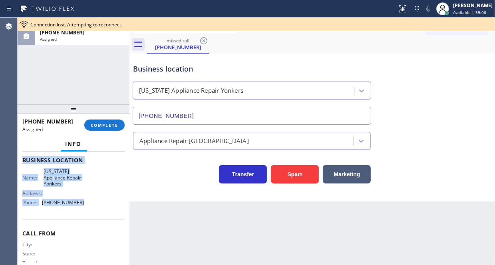
drag, startPoint x: 22, startPoint y: 211, endPoint x: 85, endPoint y: 209, distance: 63.9
click at [85, 209] on div "Context Queue: Appliance Repair High End Priority: 0 Task Age: [DEMOGRAPHIC_DAT…" at bounding box center [74, 208] width 112 height 113
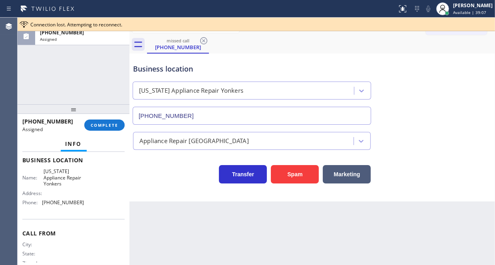
click at [89, 84] on div "ALL TASKS ALL TASKS ACTIVE TASKS TASKS IN WRAP UP [PHONE_NUMBER] Assigned" at bounding box center [74, 61] width 112 height 87
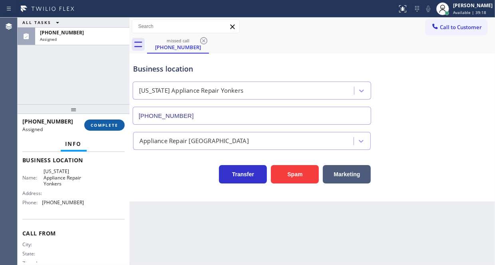
click at [104, 122] on span "COMPLETE" at bounding box center [105, 125] width 28 height 6
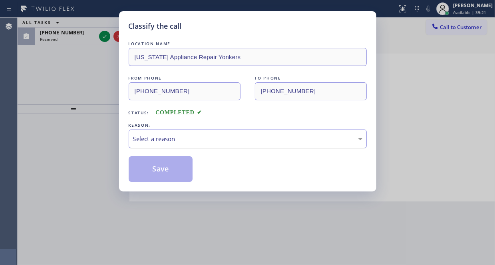
click at [161, 130] on div "Select a reason" at bounding box center [248, 138] width 238 height 19
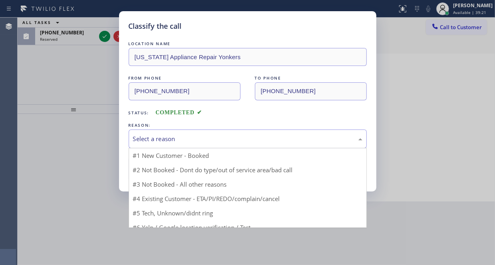
click at [161, 139] on div "Select a reason" at bounding box center [247, 138] width 229 height 9
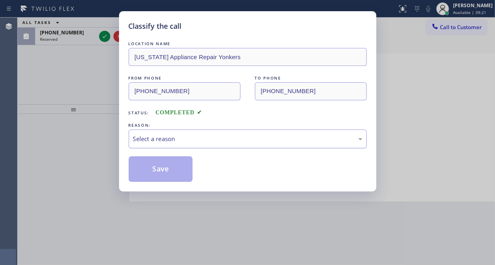
click at [161, 145] on div "Select a reason" at bounding box center [248, 138] width 238 height 19
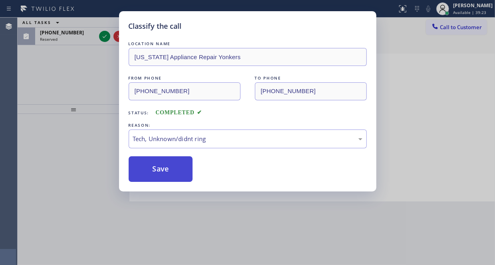
click at [155, 169] on button "Save" at bounding box center [161, 169] width 64 height 26
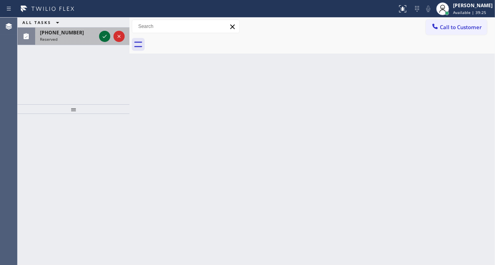
click at [103, 38] on icon at bounding box center [105, 37] width 10 height 10
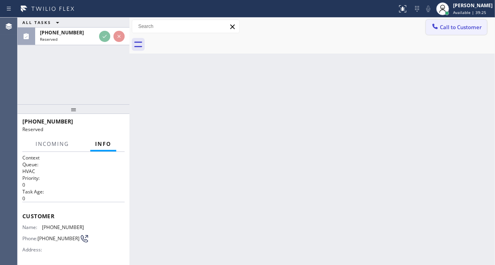
click at [448, 28] on span "Call to Customer" at bounding box center [461, 27] width 42 height 7
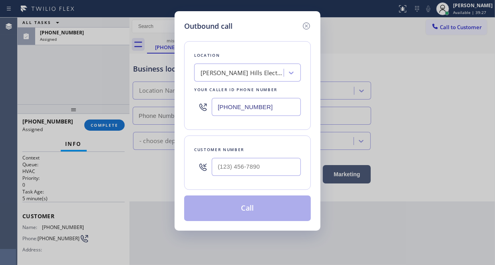
type input "[PHONE_NUMBER]"
click at [228, 105] on input "[PHONE_NUMBER]" at bounding box center [256, 107] width 89 height 18
paste input "914) 873-0795"
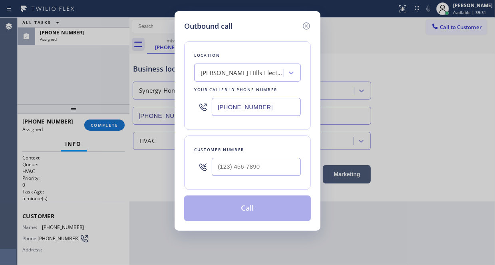
type input "[PHONE_NUMBER]"
click at [217, 177] on div at bounding box center [256, 167] width 89 height 26
click at [220, 170] on input "(___) ___-____" at bounding box center [256, 167] width 89 height 18
paste input "917) 288-3017"
type input "[PHONE_NUMBER]"
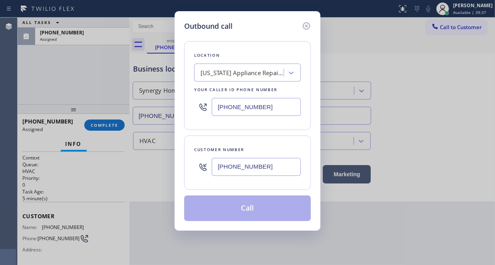
click at [238, 203] on button "Call" at bounding box center [247, 208] width 127 height 26
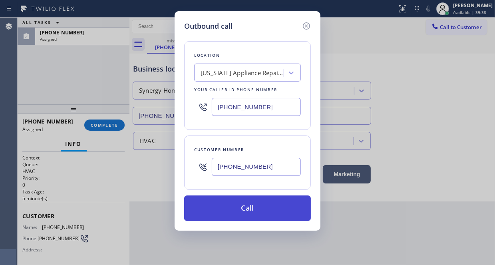
click at [238, 203] on button "Call" at bounding box center [247, 208] width 127 height 26
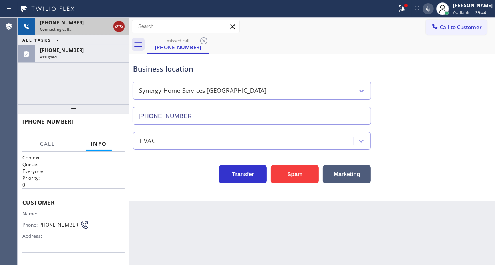
click at [117, 27] on icon at bounding box center [118, 26] width 7 height 2
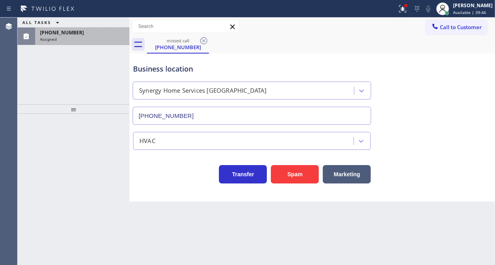
click at [101, 45] on div "[PHONE_NUMBER] Assigned" at bounding box center [80, 37] width 91 height 18
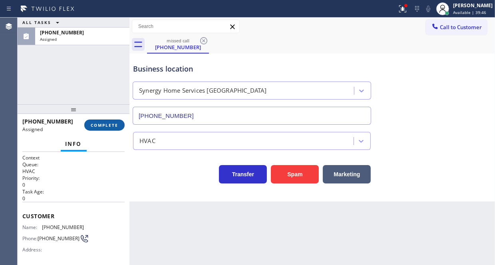
click at [107, 129] on button "COMPLETE" at bounding box center [104, 124] width 40 height 11
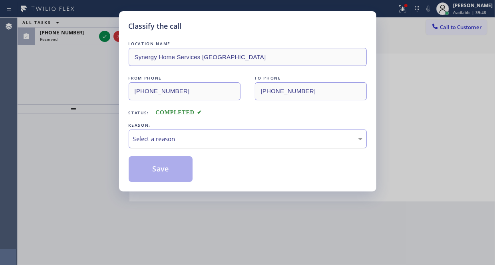
click at [200, 139] on div "Select a reason" at bounding box center [247, 138] width 229 height 9
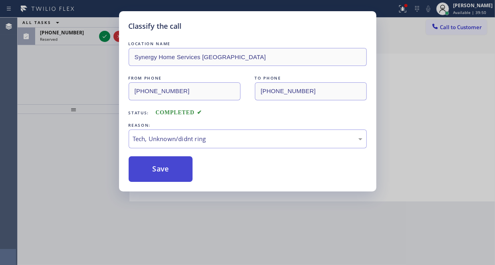
click at [160, 172] on button "Save" at bounding box center [161, 169] width 64 height 26
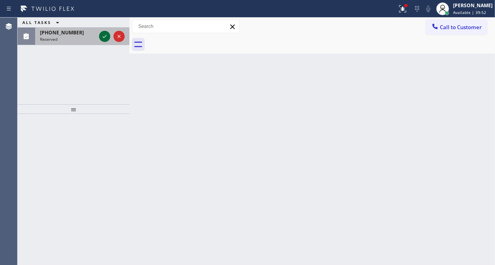
click at [103, 36] on icon at bounding box center [105, 37] width 10 height 10
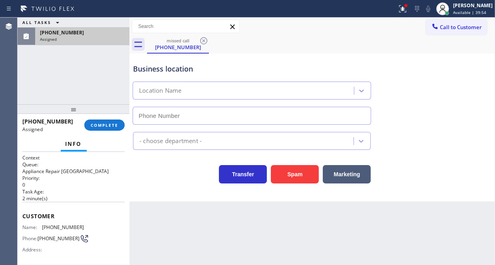
type input "[PHONE_NUMBER]"
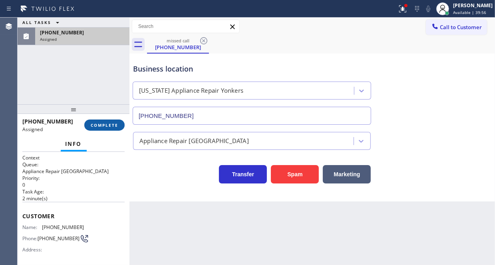
click at [105, 121] on button "COMPLETE" at bounding box center [104, 124] width 40 height 11
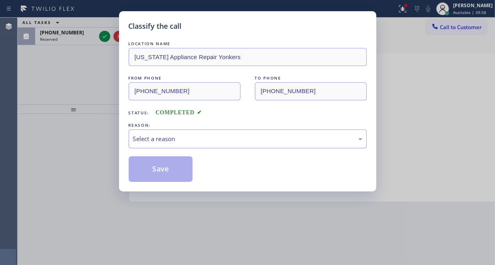
click at [196, 136] on div "Select a reason" at bounding box center [247, 138] width 229 height 9
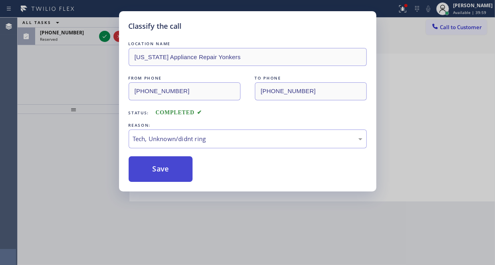
click at [158, 171] on button "Save" at bounding box center [161, 169] width 64 height 26
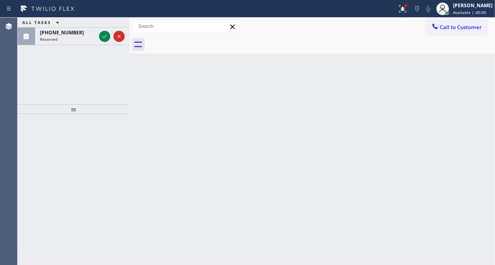
click at [99, 34] on div at bounding box center [104, 37] width 11 height 10
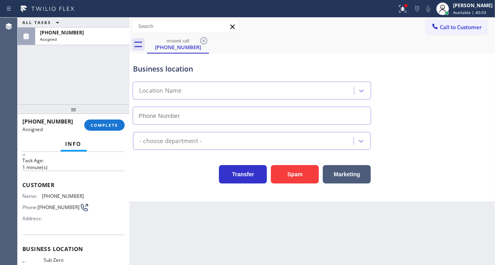
scroll to position [80, 0]
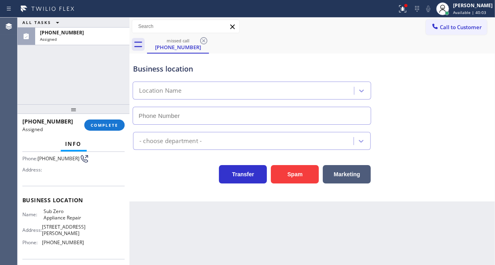
type input "[PHONE_NUMBER]"
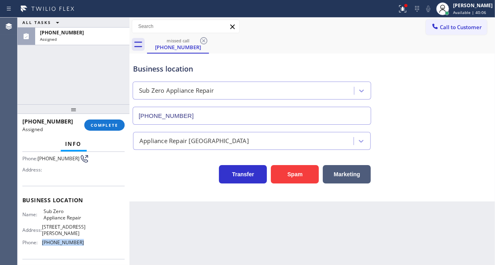
drag, startPoint x: 79, startPoint y: 241, endPoint x: 42, endPoint y: 243, distance: 38.0
click at [42, 243] on div "Phone: [PHONE_NUMBER]" at bounding box center [52, 242] width 61 height 6
click at [453, 27] on span "Call to Customer" at bounding box center [461, 27] width 42 height 7
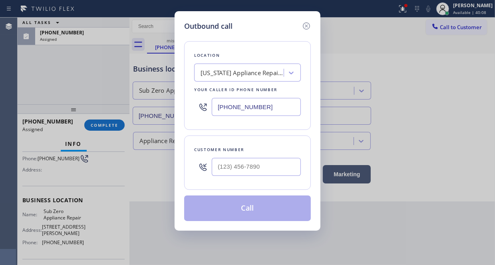
click at [258, 103] on input "[PHONE_NUMBER]" at bounding box center [256, 107] width 89 height 18
paste input "714) 627-5469"
type input "[PHONE_NUMBER]"
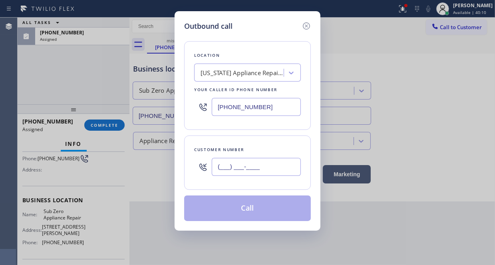
click at [236, 162] on input "(___) ___-____" at bounding box center [256, 167] width 89 height 18
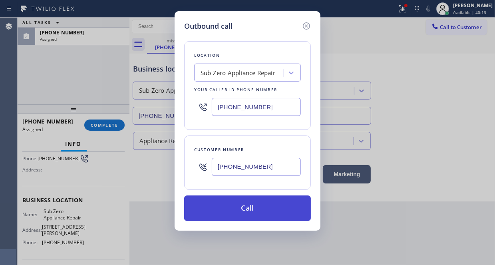
type input "[PHONE_NUMBER]"
click at [240, 216] on button "Call" at bounding box center [247, 208] width 127 height 26
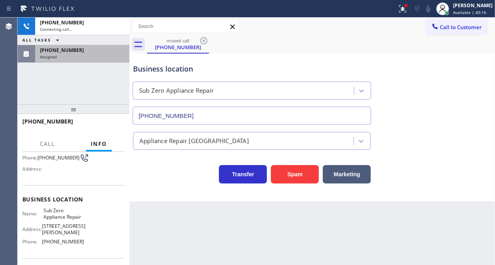
click at [86, 51] on div "[PHONE_NUMBER]" at bounding box center [82, 50] width 85 height 7
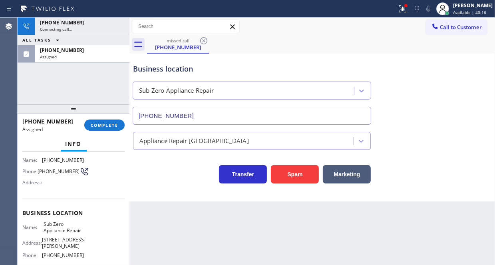
scroll to position [80, 0]
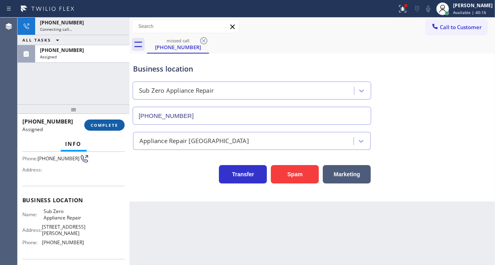
click at [107, 123] on span "COMPLETE" at bounding box center [105, 125] width 28 height 6
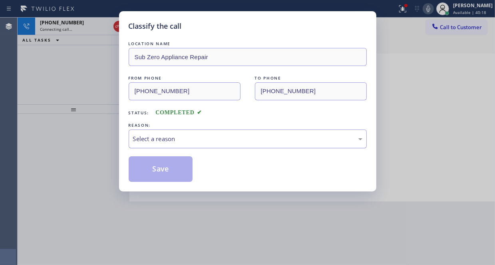
click at [204, 137] on div "Select a reason" at bounding box center [247, 138] width 229 height 9
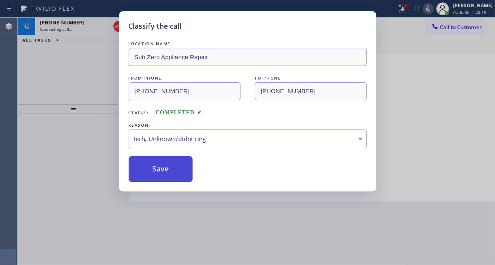
click at [152, 173] on button "Save" at bounding box center [161, 169] width 64 height 26
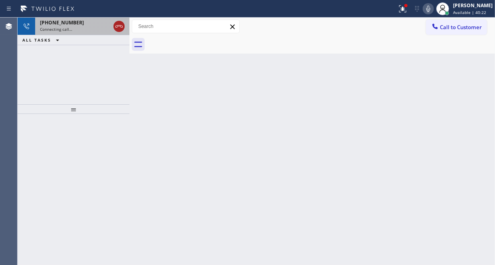
click at [120, 24] on icon at bounding box center [119, 27] width 10 height 10
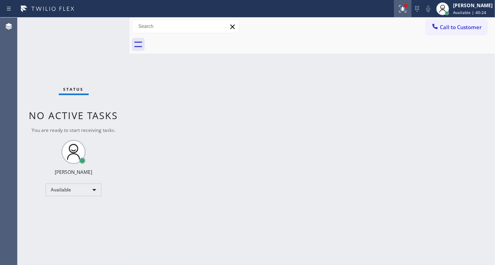
click at [399, 11] on icon at bounding box center [401, 8] width 5 height 6
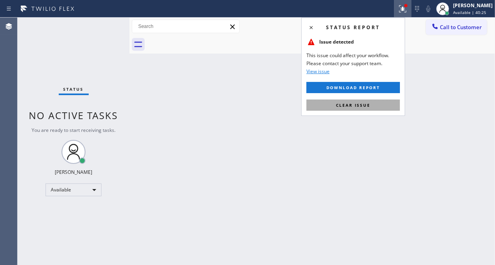
click at [386, 108] on button "Clear issue" at bounding box center [352, 104] width 93 height 11
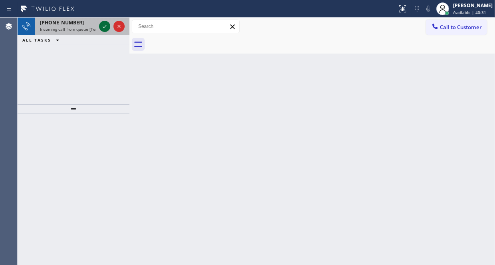
click at [101, 24] on icon at bounding box center [105, 27] width 10 height 10
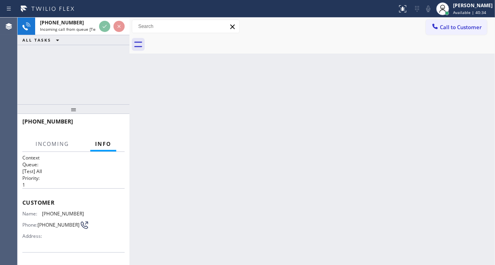
scroll to position [80, 0]
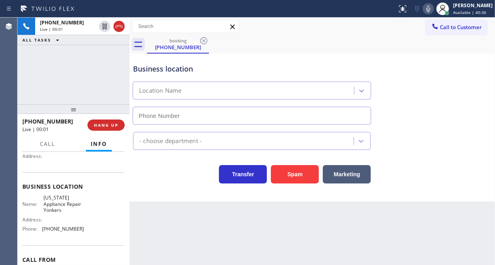
type input "[PHONE_NUMBER]"
click at [61, 174] on div "Business location Name: [US_STATE] Appliance Repair Yonkers Address: Phone: [PH…" at bounding box center [73, 208] width 102 height 73
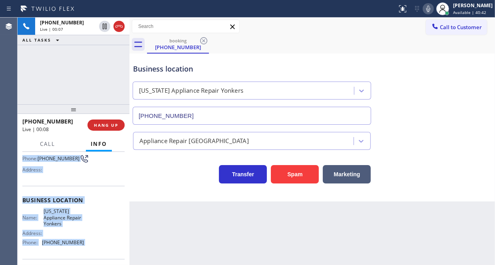
scroll to position [120, 0]
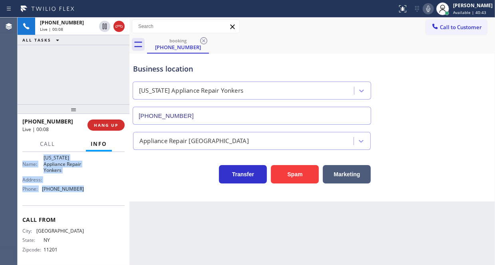
drag, startPoint x: 21, startPoint y: 199, endPoint x: 87, endPoint y: 198, distance: 66.7
click at [87, 198] on div "Context Queue: [Test] All Priority: 1 Customer Name: [PHONE_NUMBER] Phone: [PHO…" at bounding box center [74, 208] width 112 height 113
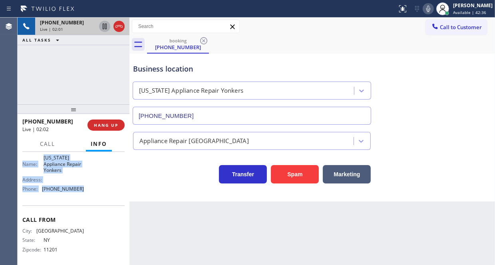
click at [105, 28] on icon at bounding box center [105, 27] width 4 height 6
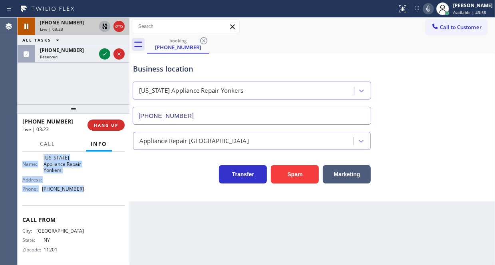
click at [106, 27] on icon at bounding box center [105, 27] width 6 height 6
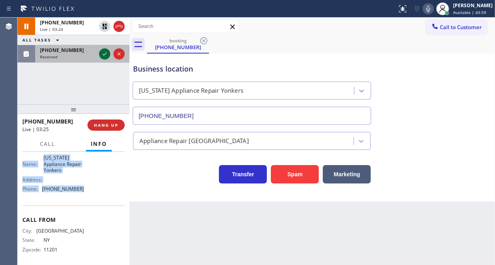
click at [103, 54] on icon at bounding box center [105, 54] width 10 height 10
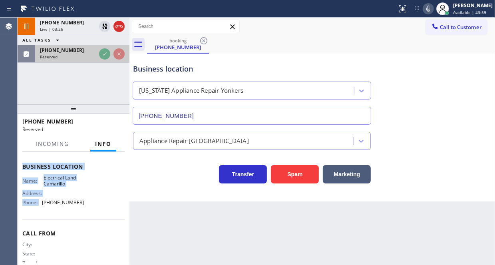
scroll to position [142, 0]
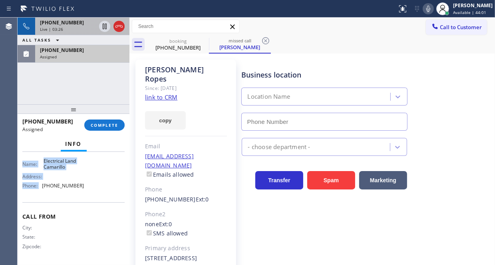
click at [78, 24] on div "[PHONE_NUMBER]" at bounding box center [68, 22] width 56 height 7
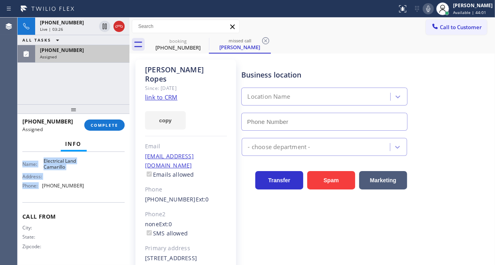
type input "[PHONE_NUMBER]"
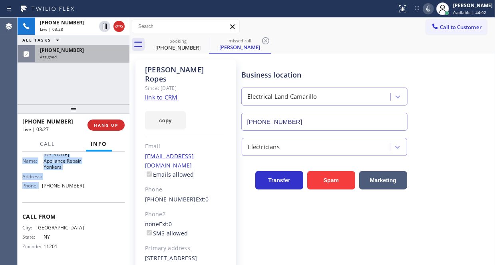
scroll to position [120, 0]
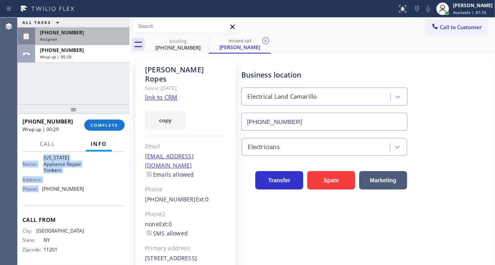
click at [85, 37] on div "Assigned" at bounding box center [82, 39] width 85 height 6
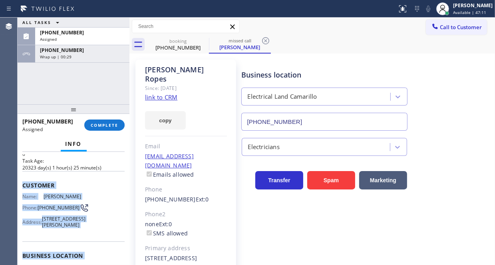
scroll to position [22, 0]
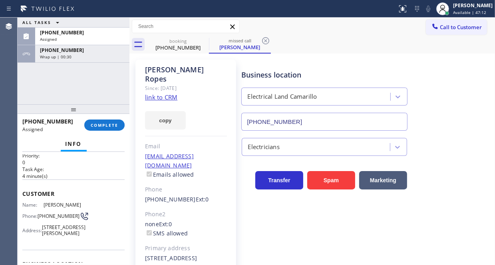
click at [73, 174] on p "4 minute(s)" at bounding box center [73, 175] width 102 height 7
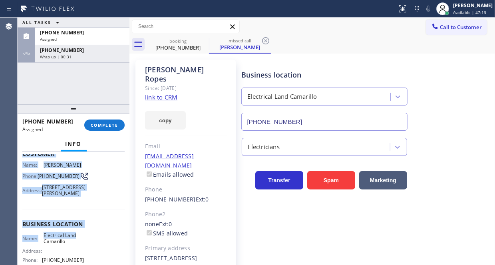
scroll to position [102, 0]
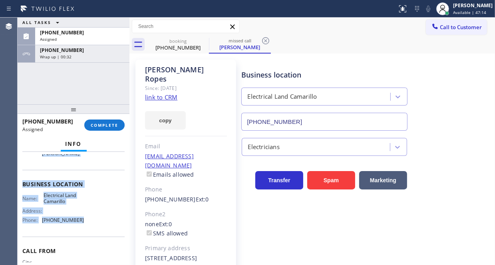
drag, startPoint x: 22, startPoint y: 188, endPoint x: 89, endPoint y: 239, distance: 84.6
click at [89, 239] on div "Context Queue: Electrical Priority: 0 Task Age: [DEMOGRAPHIC_DATA] minute(s) Cu…" at bounding box center [74, 208] width 112 height 113
click at [101, 123] on span "COMPLETE" at bounding box center [105, 125] width 28 height 6
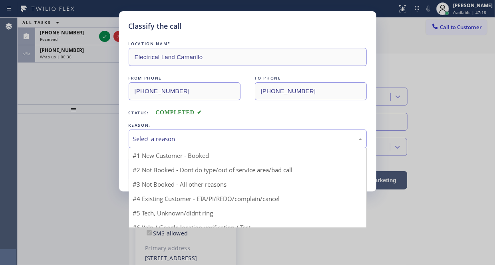
click at [187, 139] on div "Select a reason" at bounding box center [247, 138] width 229 height 9
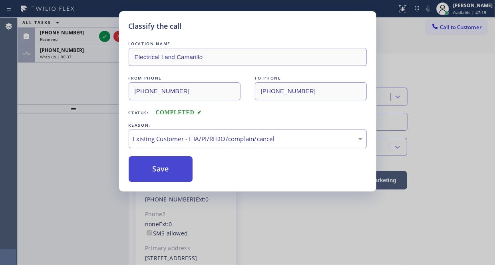
click at [158, 168] on button "Save" at bounding box center [161, 169] width 64 height 26
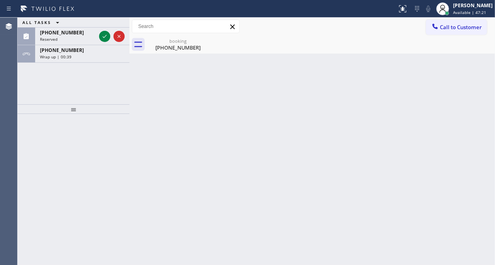
click at [104, 36] on icon at bounding box center [105, 37] width 10 height 10
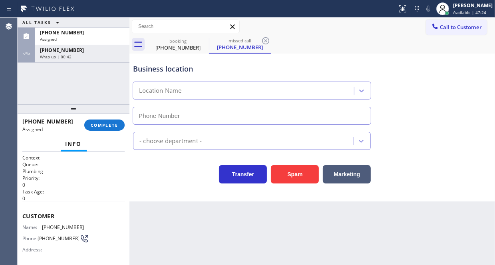
type input "[PHONE_NUMBER]"
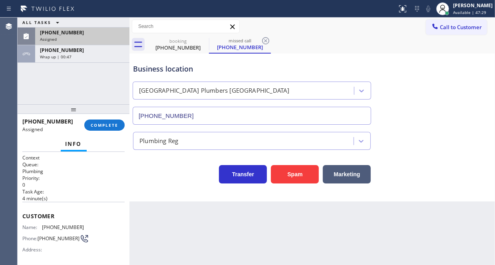
click at [101, 39] on div "Assigned" at bounding box center [82, 39] width 85 height 6
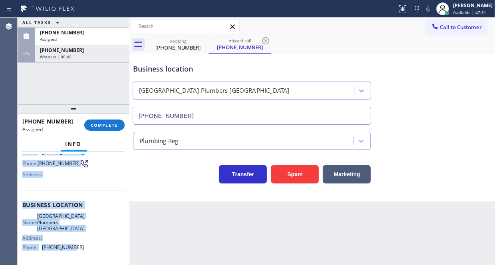
scroll to position [80, 0]
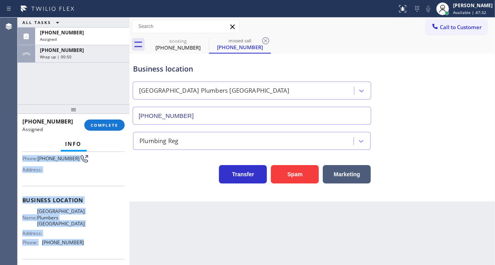
drag, startPoint x: 19, startPoint y: 209, endPoint x: 84, endPoint y: 246, distance: 74.4
click at [84, 246] on div "Context Queue: Plumbing Priority: 0 Task Age: [DEMOGRAPHIC_DATA] minute(s) Cust…" at bounding box center [74, 208] width 112 height 113
click at [101, 126] on span "COMPLETE" at bounding box center [105, 125] width 28 height 6
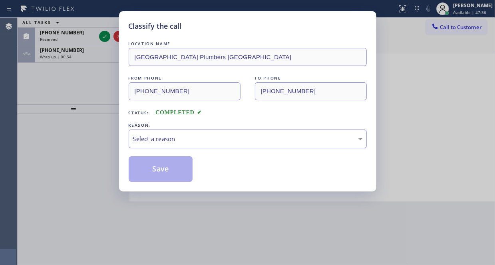
click at [252, 140] on div "Select a reason" at bounding box center [247, 138] width 229 height 9
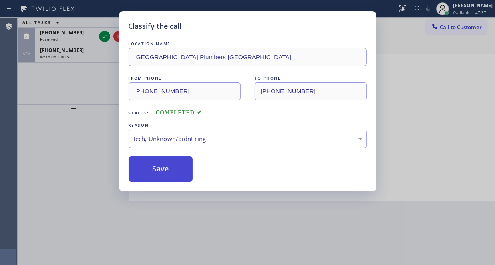
click at [168, 170] on button "Save" at bounding box center [161, 169] width 64 height 26
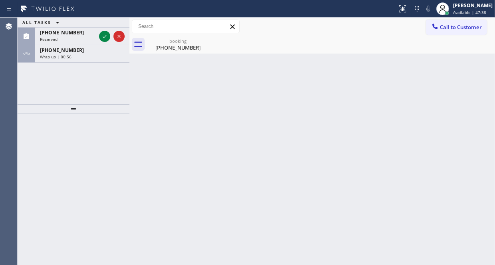
click at [105, 40] on icon at bounding box center [105, 37] width 10 height 10
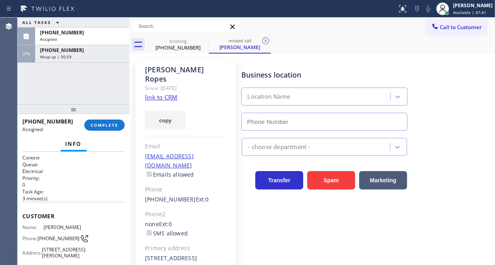
type input "[PHONE_NUMBER]"
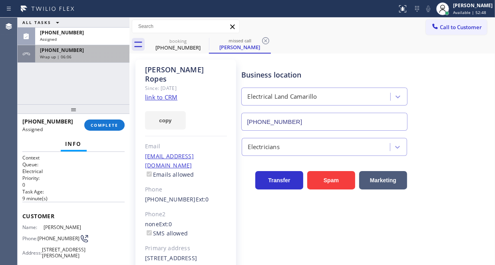
click at [81, 55] on div "Wrap up | 06:06" at bounding box center [82, 57] width 85 height 6
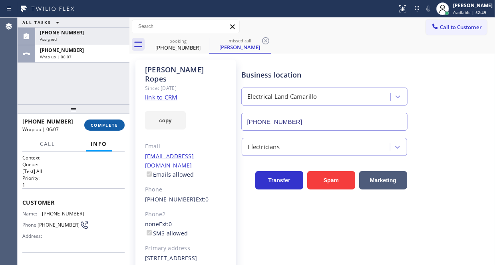
click at [110, 123] on span "COMPLETE" at bounding box center [105, 125] width 28 height 6
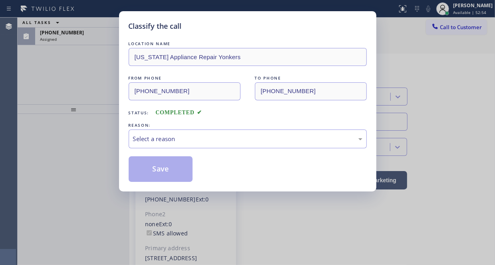
click at [329, 28] on div "Classify the call" at bounding box center [248, 26] width 238 height 11
click at [198, 139] on div "Select a reason" at bounding box center [247, 138] width 229 height 9
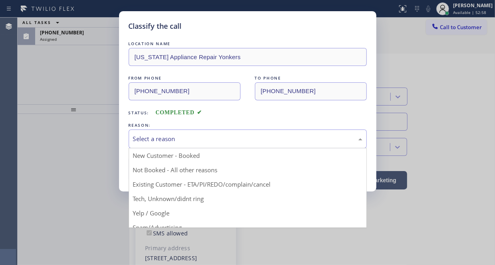
click at [344, 27] on div "Classify the call" at bounding box center [248, 26] width 238 height 11
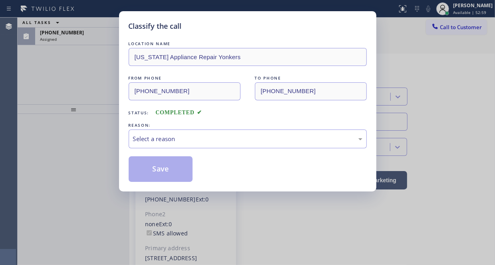
click at [366, 19] on div "Classify the call LOCATION NAME [US_STATE] Appliance Repair Yonkers FROM PHONE …" at bounding box center [247, 101] width 257 height 180
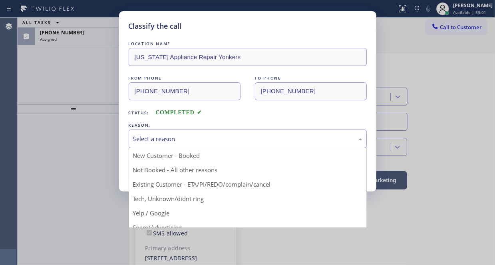
click at [182, 142] on div "Select a reason" at bounding box center [247, 138] width 229 height 9
click at [88, 28] on div "Classify the call LOCATION NAME [US_STATE] Appliance Repair Yonkers FROM PHONE …" at bounding box center [247, 132] width 495 height 265
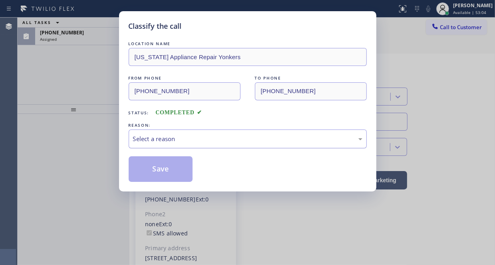
click at [183, 143] on div "Select a reason" at bounding box center [247, 138] width 229 height 9
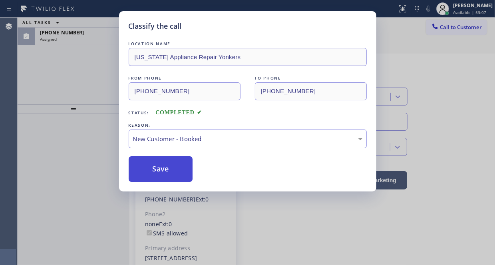
click at [151, 168] on button "Save" at bounding box center [161, 169] width 64 height 26
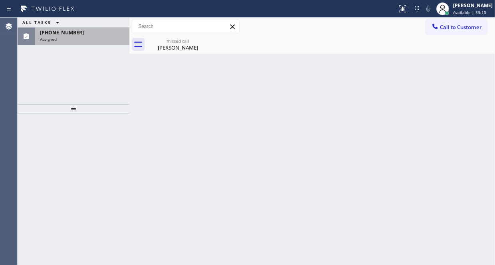
click at [89, 42] on div "[PHONE_NUMBER] Assigned" at bounding box center [80, 37] width 91 height 18
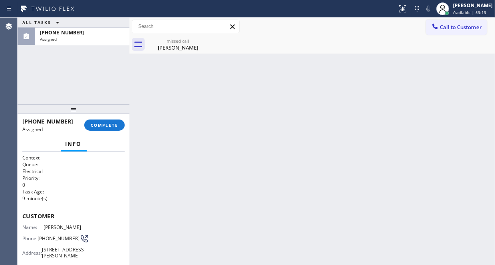
click at [111, 118] on div "[PHONE_NUMBER] Assigned COMPLETE" at bounding box center [73, 125] width 102 height 21
click at [111, 123] on span "COMPLETE" at bounding box center [105, 125] width 28 height 6
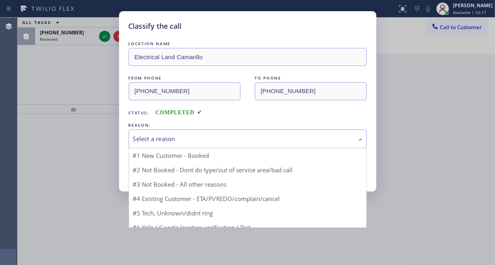
click at [157, 137] on div "Select a reason" at bounding box center [247, 138] width 229 height 9
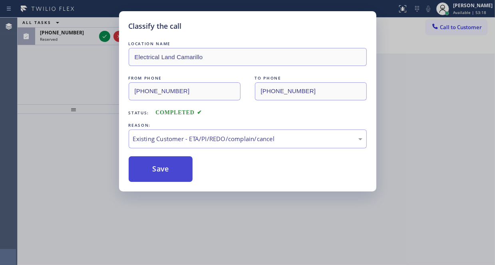
click at [153, 170] on button "Save" at bounding box center [161, 169] width 64 height 26
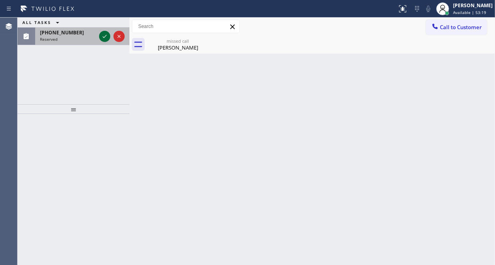
click at [105, 39] on icon at bounding box center [105, 37] width 10 height 10
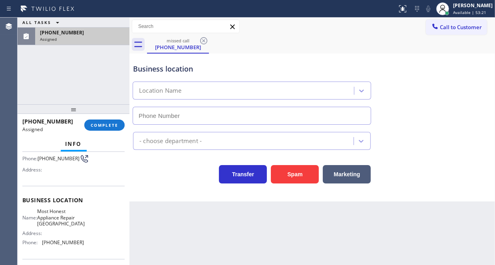
type input "[PHONE_NUMBER]"
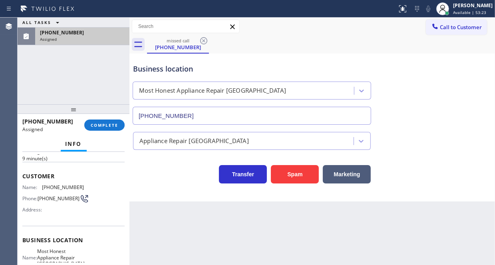
scroll to position [136, 0]
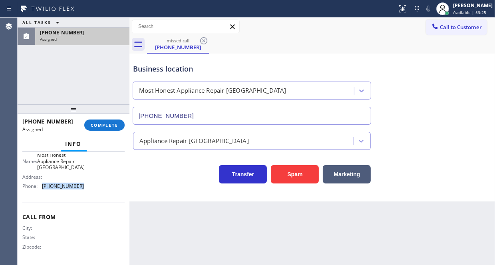
drag, startPoint x: 77, startPoint y: 183, endPoint x: 42, endPoint y: 186, distance: 34.4
click at [42, 186] on span "[PHONE_NUMBER]" at bounding box center [63, 186] width 42 height 6
click at [455, 30] on span "Call to Customer" at bounding box center [461, 27] width 42 height 7
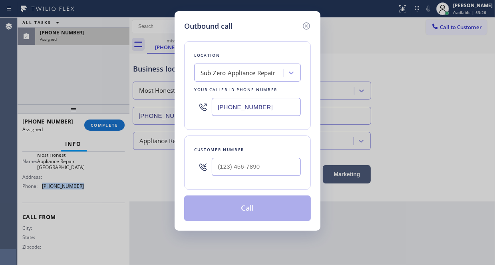
click at [265, 105] on input "[PHONE_NUMBER]" at bounding box center [256, 107] width 89 height 18
click at [264, 105] on input "[PHONE_NUMBER]" at bounding box center [256, 107] width 89 height 18
paste input "949) 506-2772"
type input "[PHONE_NUMBER]"
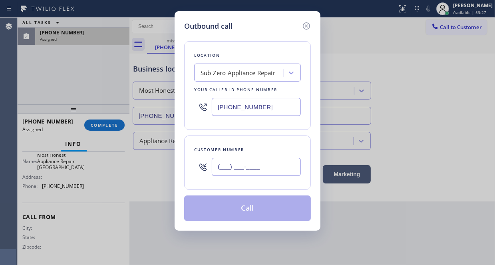
click at [253, 165] on input "(___) ___-____" at bounding box center [256, 167] width 89 height 18
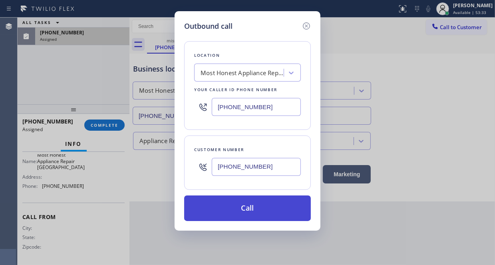
type input "[PHONE_NUMBER]"
click at [248, 208] on button "Call" at bounding box center [247, 208] width 127 height 26
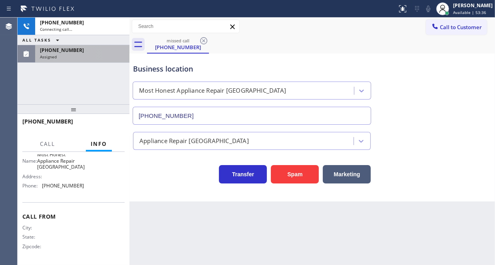
click at [88, 38] on div "ALL TASKS ALL TASKS ACTIVE TASKS TASKS IN WRAP UP" at bounding box center [74, 40] width 112 height 10
click at [88, 49] on div "[PHONE_NUMBER]" at bounding box center [82, 50] width 85 height 7
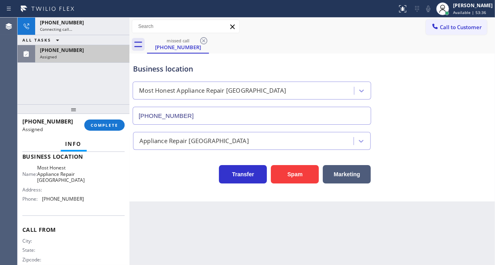
scroll to position [136, 0]
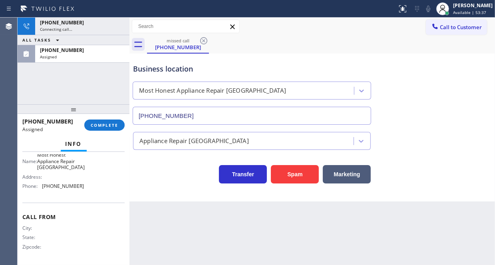
click at [110, 131] on div "[PHONE_NUMBER] Assigned COMPLETE" at bounding box center [73, 125] width 102 height 21
click at [111, 127] on span "COMPLETE" at bounding box center [105, 125] width 28 height 6
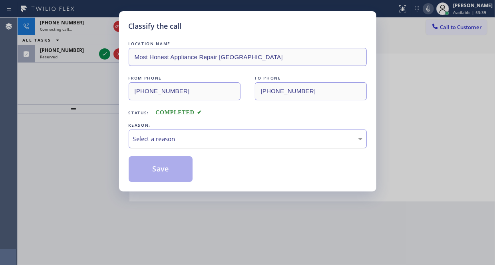
click at [211, 140] on div "Select a reason" at bounding box center [247, 138] width 229 height 9
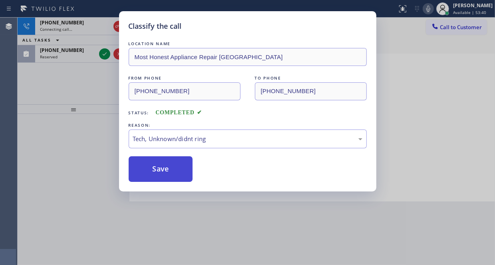
click at [170, 173] on button "Save" at bounding box center [161, 169] width 64 height 26
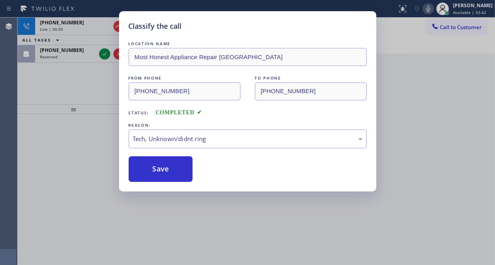
click at [104, 55] on icon at bounding box center [105, 53] width 4 height 3
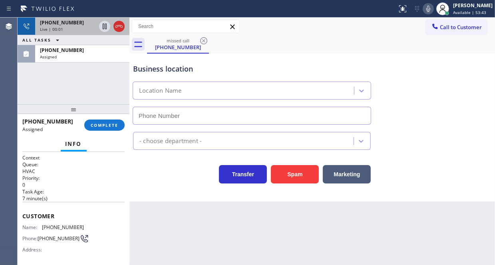
type input "[PHONE_NUMBER]"
click at [120, 27] on icon at bounding box center [119, 27] width 10 height 10
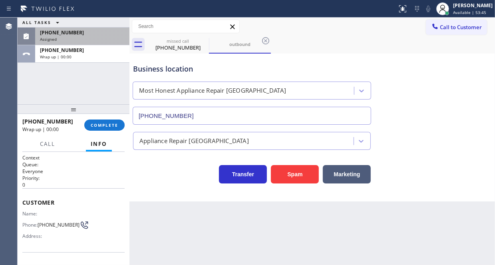
type input "[PHONE_NUMBER]"
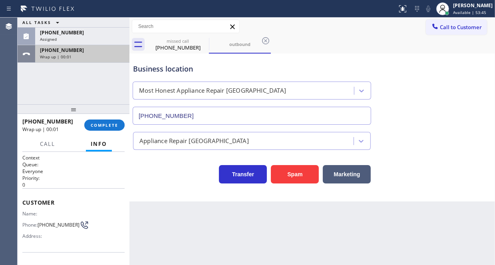
click at [93, 54] on div "[PHONE_NUMBER] Wrap up | 00:01" at bounding box center [80, 54] width 91 height 18
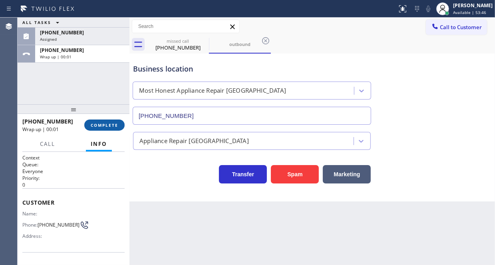
click at [108, 126] on span "COMPLETE" at bounding box center [105, 125] width 28 height 6
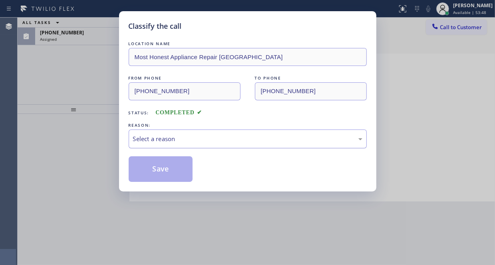
click at [190, 144] on div "Select a reason" at bounding box center [248, 138] width 238 height 19
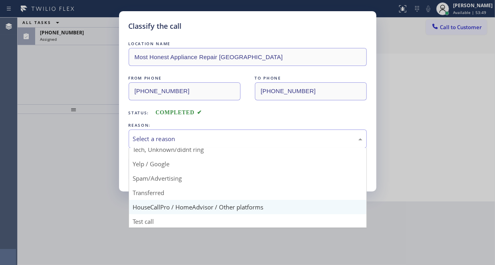
scroll to position [50, 0]
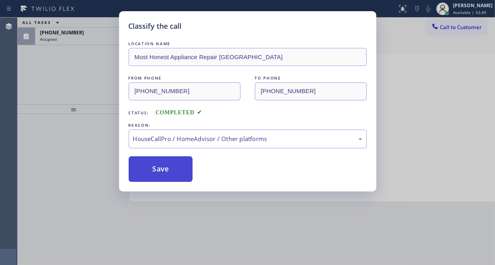
click at [163, 169] on button "Save" at bounding box center [161, 169] width 64 height 26
click at [81, 33] on div "Classify the call LOCATION NAME Most Honest Appliance Repair Irvine FROM PHONE …" at bounding box center [247, 132] width 495 height 265
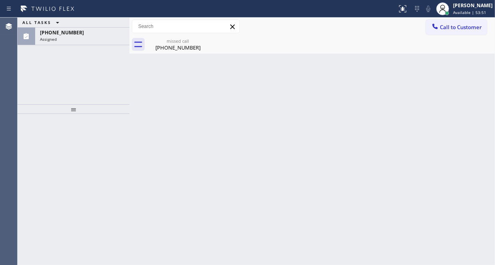
click at [81, 33] on div "[PHONE_NUMBER]" at bounding box center [82, 32] width 85 height 7
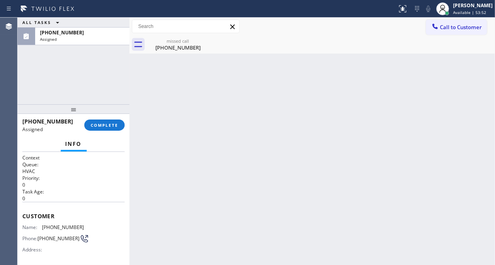
scroll to position [120, 0]
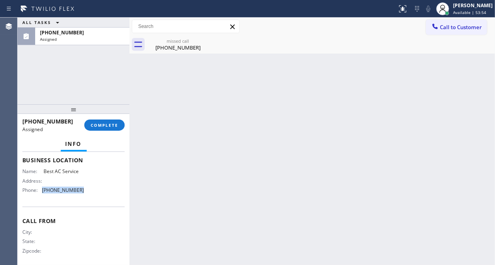
drag, startPoint x: 74, startPoint y: 192, endPoint x: 42, endPoint y: 191, distance: 32.0
click at [42, 191] on span "[PHONE_NUMBER]" at bounding box center [63, 190] width 42 height 6
click at [450, 30] on span "Call to Customer" at bounding box center [461, 27] width 42 height 7
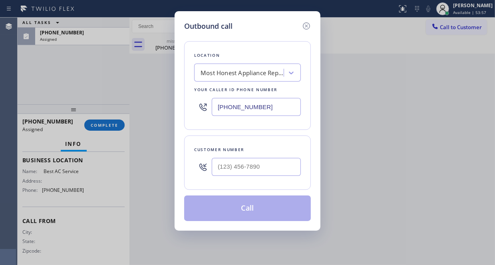
click at [270, 109] on input "[PHONE_NUMBER]" at bounding box center [256, 107] width 89 height 18
paste input "855) 919-3265"
type input "[PHONE_NUMBER]"
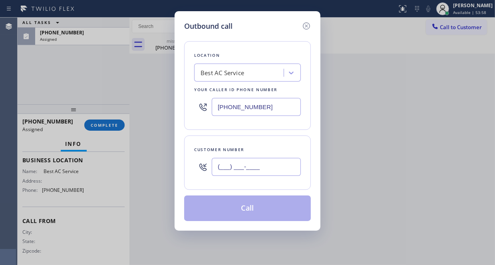
click at [260, 163] on input "(___) ___-____" at bounding box center [256, 167] width 89 height 18
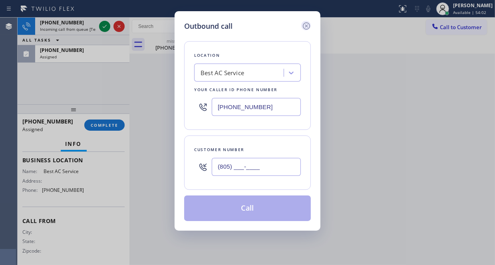
type input "(805) ___-____"
click at [307, 26] on icon at bounding box center [306, 25] width 7 height 7
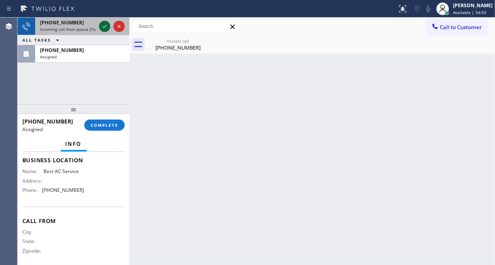
click at [107, 28] on icon at bounding box center [105, 27] width 10 height 10
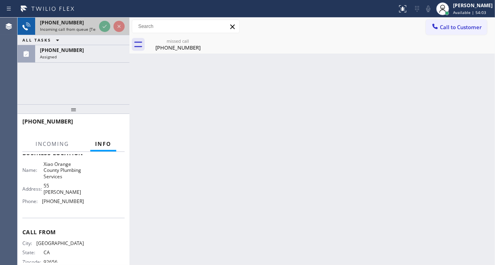
scroll to position [119, 0]
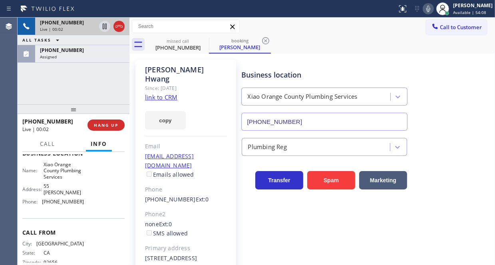
type input "[PHONE_NUMBER]"
click at [169, 93] on link "link to CRM" at bounding box center [161, 97] width 32 height 8
click at [120, 28] on div "Live | 01:17" at bounding box center [82, 29] width 85 height 6
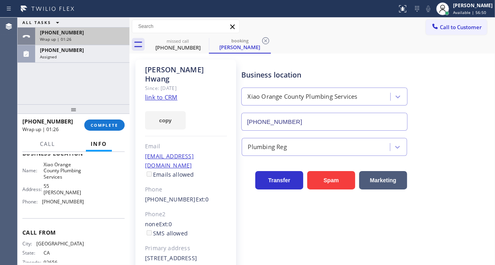
click at [98, 34] on div "[PHONE_NUMBER]" at bounding box center [82, 32] width 85 height 7
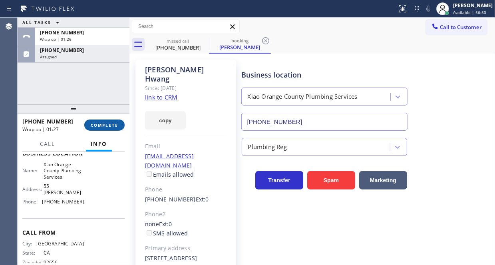
click at [110, 122] on span "COMPLETE" at bounding box center [105, 125] width 28 height 6
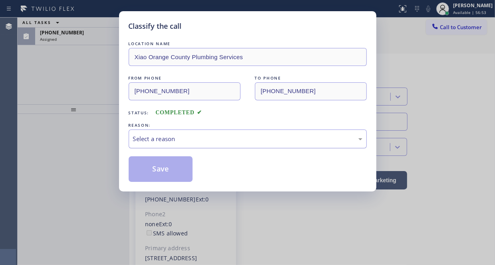
click at [168, 139] on div "Select a reason" at bounding box center [247, 138] width 229 height 9
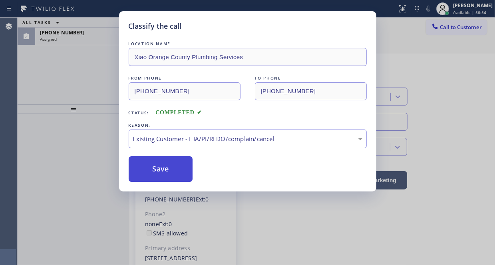
click at [155, 169] on button "Save" at bounding box center [161, 169] width 64 height 26
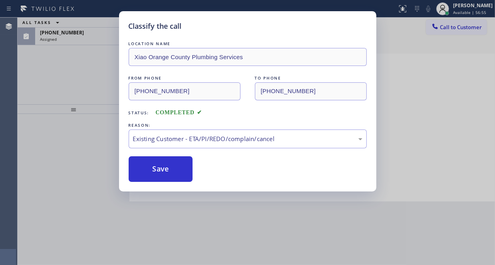
click at [75, 34] on div "Classify the call LOCATION NAME Xiao Orange County Plumbing Services FROM PHONE…" at bounding box center [247, 132] width 495 height 265
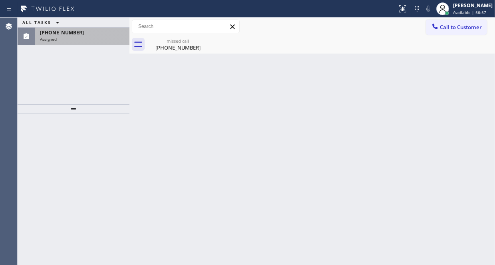
click at [83, 44] on div "[PHONE_NUMBER] Assigned" at bounding box center [80, 37] width 91 height 18
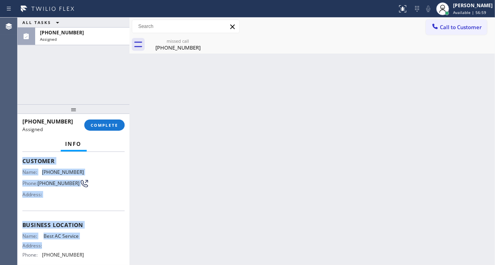
scroll to position [80, 0]
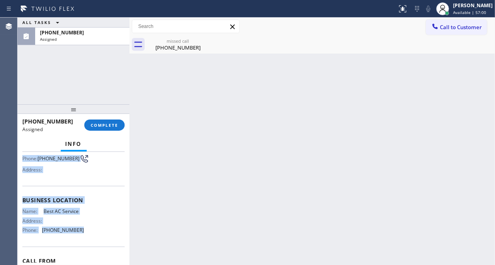
drag, startPoint x: 23, startPoint y: 213, endPoint x: 79, endPoint y: 232, distance: 59.3
click at [79, 232] on div "Context Queue: HVAC Priority: 0 Task Age: [DEMOGRAPHIC_DATA] minute(s) Customer…" at bounding box center [73, 190] width 102 height 232
click at [99, 127] on span "COMPLETE" at bounding box center [105, 125] width 28 height 6
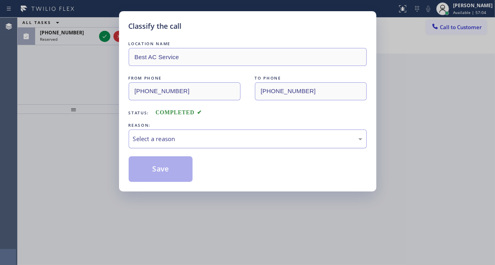
click at [155, 137] on div "Select a reason" at bounding box center [247, 138] width 229 height 9
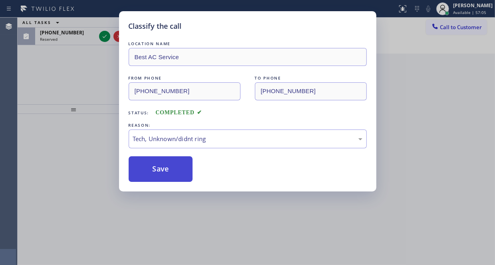
click at [157, 174] on button "Save" at bounding box center [161, 169] width 64 height 26
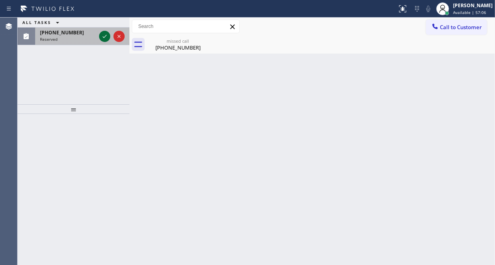
click at [103, 37] on icon at bounding box center [105, 37] width 10 height 10
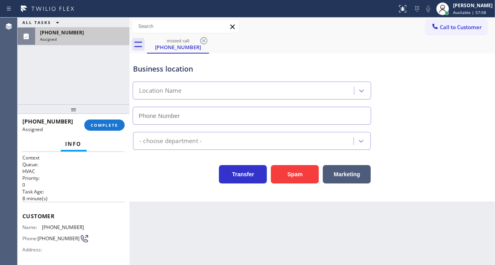
type input "[PHONE_NUMBER]"
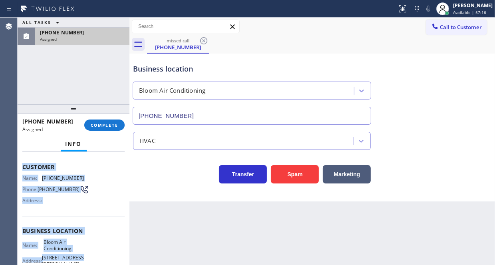
scroll to position [80, 0]
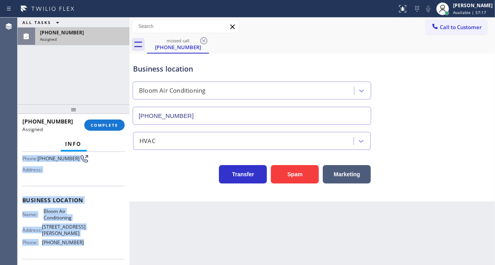
drag, startPoint x: 22, startPoint y: 212, endPoint x: 79, endPoint y: 236, distance: 61.6
click at [79, 236] on div "Context Queue: HVAC Priority: 0 Task Age: [DEMOGRAPHIC_DATA] minute(s) Customer…" at bounding box center [74, 208] width 112 height 113
click at [99, 126] on span "COMPLETE" at bounding box center [105, 125] width 28 height 6
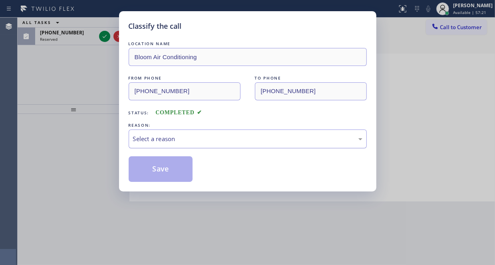
click at [163, 140] on div "Select a reason" at bounding box center [247, 138] width 229 height 9
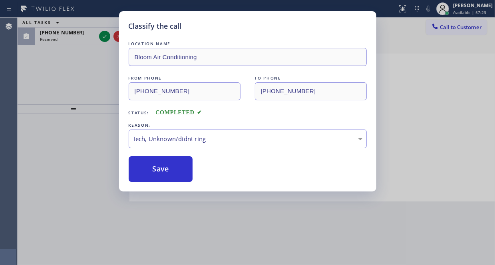
click at [105, 36] on div "Classify the call LOCATION NAME Bloom Air Conditioning FROM PHONE [PHONE_NUMBER…" at bounding box center [247, 132] width 495 height 265
click at [153, 167] on button "Save" at bounding box center [161, 169] width 64 height 26
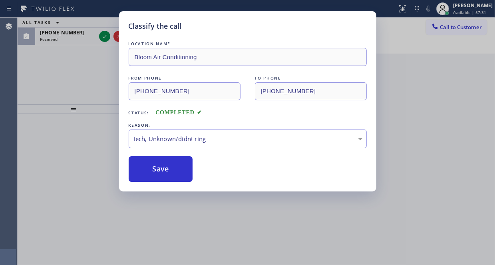
click at [102, 37] on div "Classify the call LOCATION NAME Bloom Air Conditioning FROM PHONE [PHONE_NUMBER…" at bounding box center [247, 132] width 495 height 265
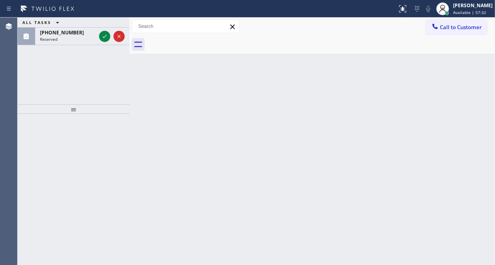
click at [102, 37] on icon at bounding box center [105, 37] width 10 height 10
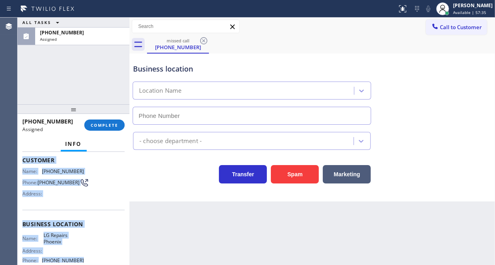
type input "[PHONE_NUMBER]"
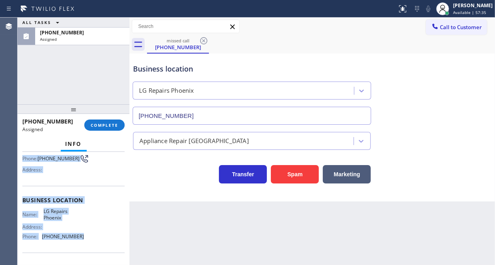
drag, startPoint x: 22, startPoint y: 210, endPoint x: 80, endPoint y: 242, distance: 66.1
click at [80, 242] on div "Context Queue: Appliance Repair High End Priority: 0 Task Age: [DEMOGRAPHIC_DAT…" at bounding box center [73, 193] width 102 height 238
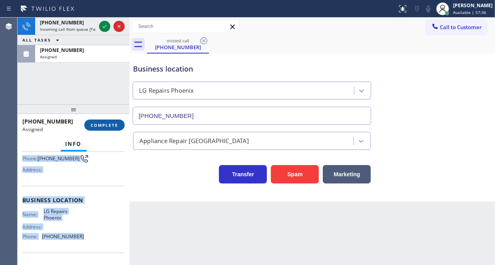
click at [110, 121] on button "COMPLETE" at bounding box center [104, 124] width 40 height 11
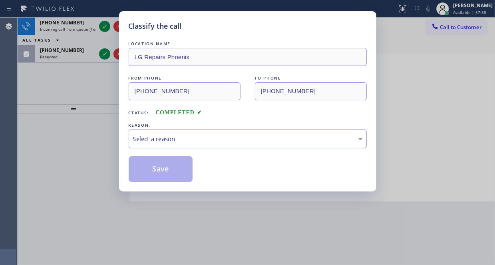
click at [168, 136] on div "Select a reason" at bounding box center [247, 138] width 229 height 9
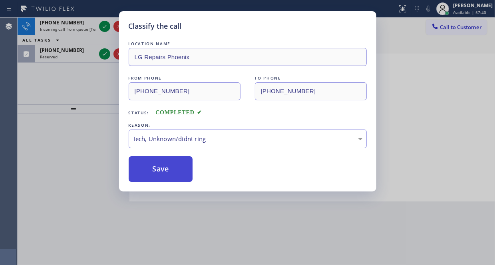
click at [153, 168] on button "Save" at bounding box center [161, 169] width 64 height 26
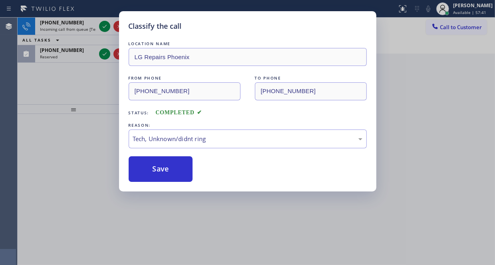
click at [101, 26] on div "Classify the call LOCATION NAME LG Repairs Phoenix FROM PHONE [PHONE_NUMBER] TO…" at bounding box center [247, 132] width 495 height 265
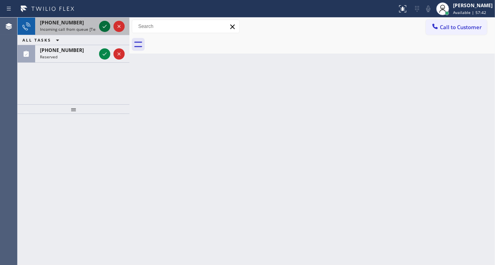
click at [102, 27] on icon at bounding box center [105, 27] width 10 height 10
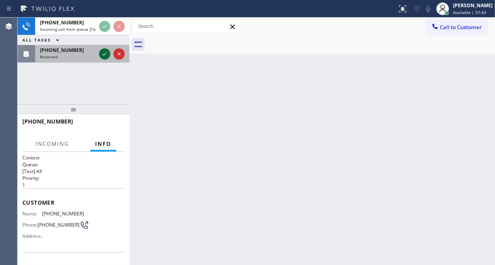
click at [106, 52] on icon at bounding box center [105, 54] width 10 height 10
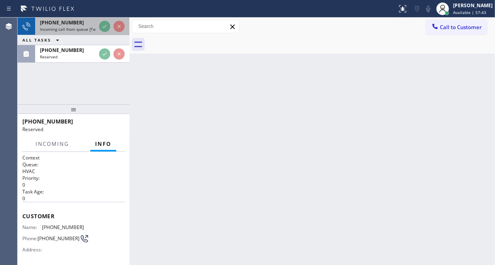
click at [84, 24] on div "[PHONE_NUMBER]" at bounding box center [68, 22] width 56 height 7
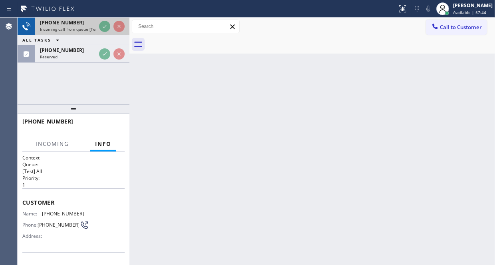
click at [83, 24] on div "[PHONE_NUMBER]" at bounding box center [68, 22] width 56 height 7
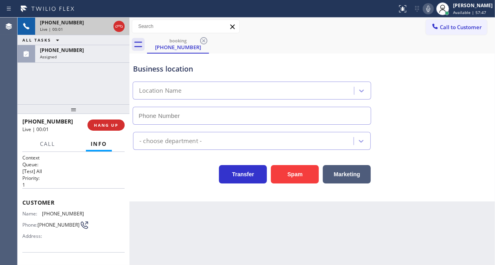
type input "[PHONE_NUMBER]"
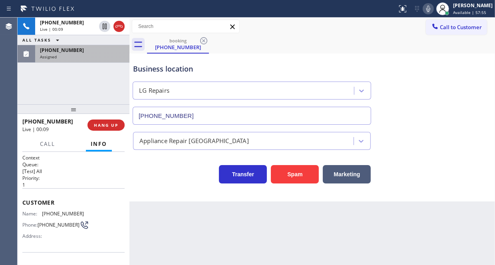
click at [62, 59] on div "[PHONE_NUMBER] Assigned" at bounding box center [80, 54] width 91 height 18
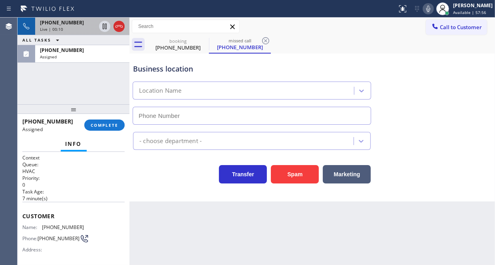
type input "[PHONE_NUMBER]"
click at [77, 30] on div "Live | 00:10" at bounding box center [68, 29] width 56 height 6
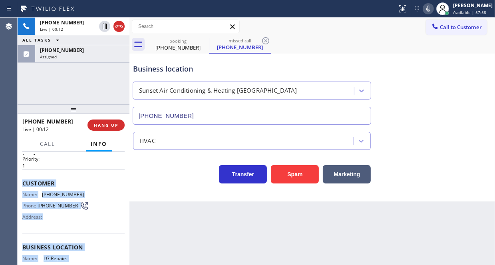
scroll to position [80, 0]
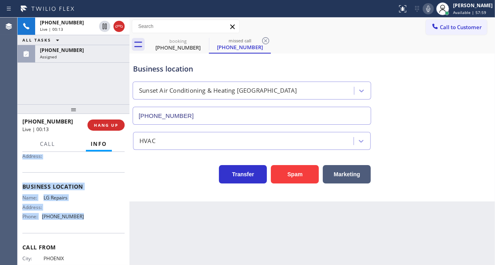
drag, startPoint x: 19, startPoint y: 196, endPoint x: 83, endPoint y: 228, distance: 71.2
click at [83, 228] on div "Context Queue: [Test] All Priority: 1 Customer Name: [PHONE_NUMBER] Phone: [PHO…" at bounding box center [74, 208] width 112 height 113
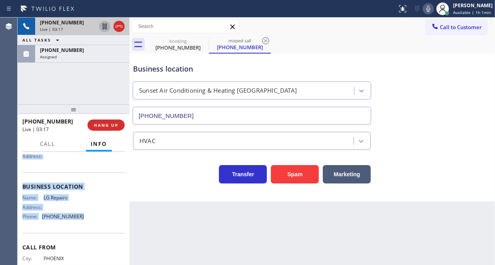
click at [106, 28] on icon at bounding box center [105, 27] width 10 height 10
click at [101, 30] on icon at bounding box center [105, 27] width 10 height 10
click at [118, 26] on icon at bounding box center [119, 27] width 10 height 10
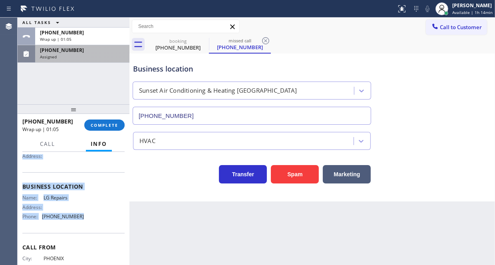
click at [76, 52] on div "[PHONE_NUMBER]" at bounding box center [82, 50] width 85 height 7
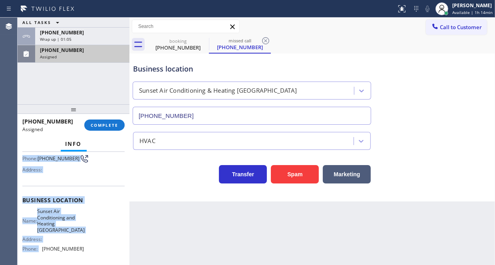
scroll to position [93, 0]
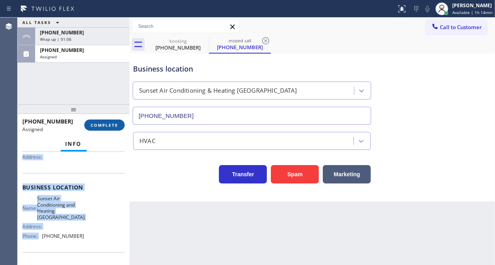
click at [98, 127] on span "COMPLETE" at bounding box center [105, 125] width 28 height 6
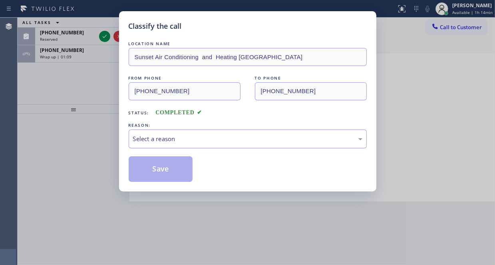
click at [168, 140] on div "Select a reason" at bounding box center [247, 138] width 229 height 9
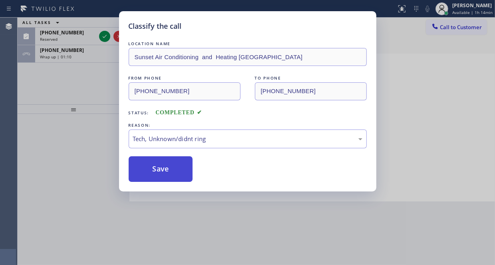
click at [157, 168] on button "Save" at bounding box center [161, 169] width 64 height 26
click at [100, 32] on div "Classify the call LOCATION NAME Sunset Air Conditioning and Heating [GEOGRAPHIC…" at bounding box center [247, 132] width 495 height 265
click at [104, 39] on div "Classify the call LOCATION NAME [GEOGRAPHIC_DATA][PERSON_NAME] ComforTech FROM …" at bounding box center [256, 141] width 477 height 247
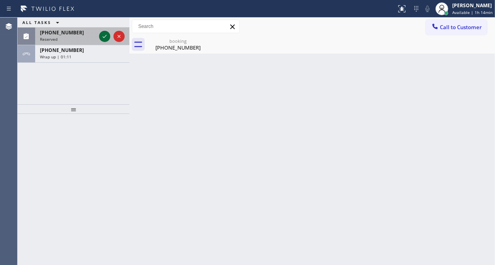
click at [104, 38] on icon at bounding box center [105, 37] width 10 height 10
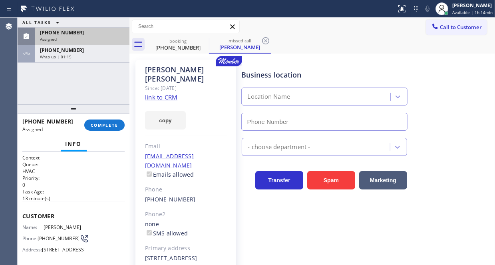
type input "[PHONE_NUMBER]"
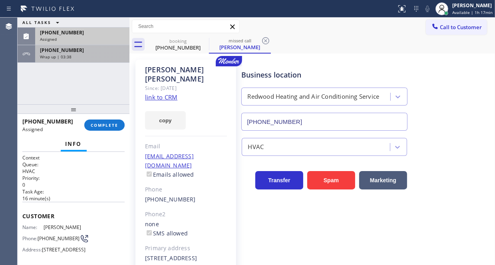
click at [70, 52] on span "[PHONE_NUMBER]" at bounding box center [62, 50] width 44 height 7
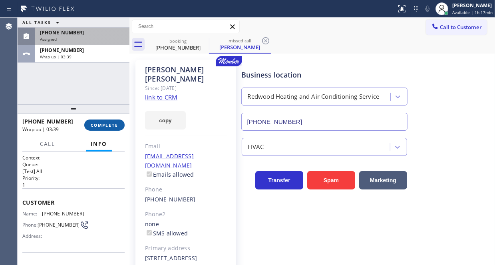
click at [107, 125] on span "COMPLETE" at bounding box center [105, 125] width 28 height 6
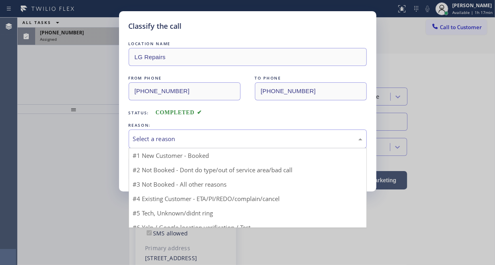
click at [161, 133] on div "Select a reason" at bounding box center [248, 138] width 238 height 19
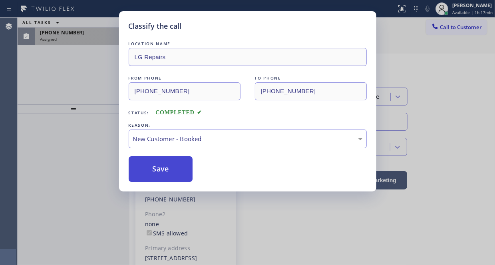
click at [164, 157] on button "Save" at bounding box center [161, 169] width 64 height 26
click at [164, 165] on button "Save" at bounding box center [161, 169] width 64 height 26
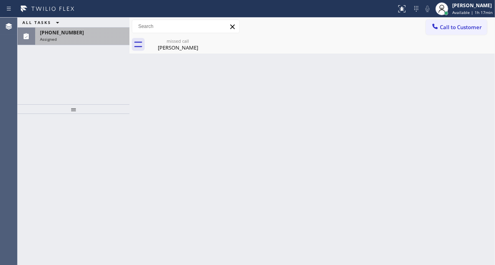
click at [76, 36] on div "Assigned" at bounding box center [82, 39] width 85 height 6
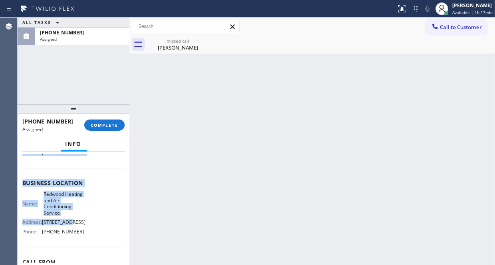
scroll to position [120, 0]
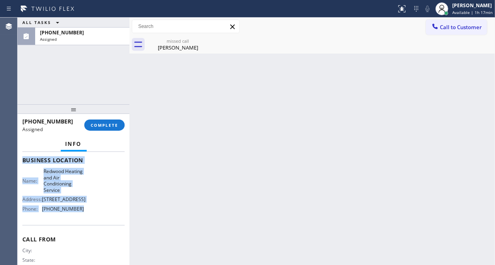
drag, startPoint x: 23, startPoint y: 172, endPoint x: 79, endPoint y: 222, distance: 74.9
click at [79, 222] on div "Context Queue: HVAC Priority: 0 Task Age: [DEMOGRAPHIC_DATA] minute(s) Customer…" at bounding box center [74, 208] width 112 height 113
click at [103, 126] on span "COMPLETE" at bounding box center [105, 125] width 28 height 6
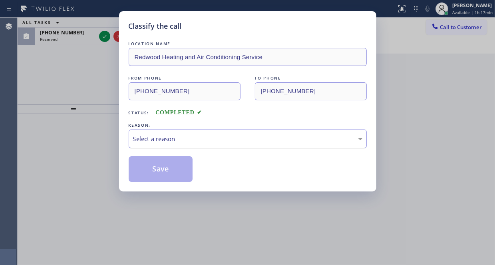
click at [183, 141] on div "Select a reason" at bounding box center [247, 138] width 229 height 9
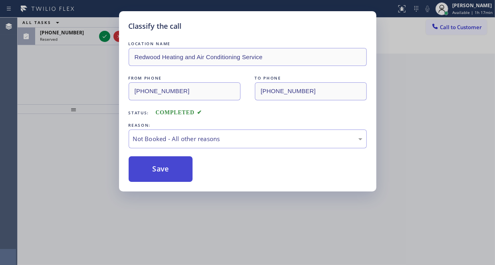
click at [157, 165] on button "Save" at bounding box center [161, 169] width 64 height 26
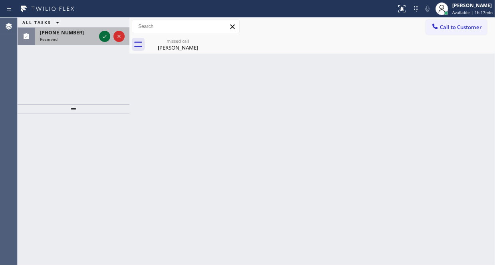
click at [106, 36] on icon at bounding box center [105, 37] width 10 height 10
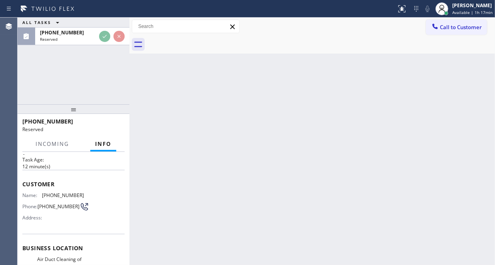
scroll to position [80, 0]
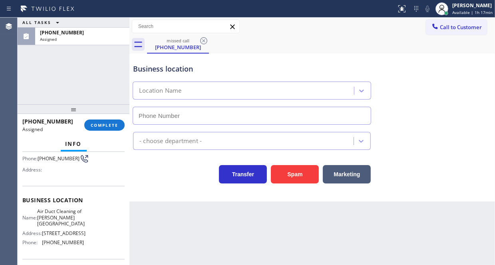
type input "[PHONE_NUMBER]"
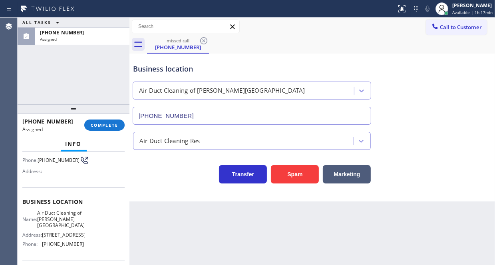
scroll to position [120, 0]
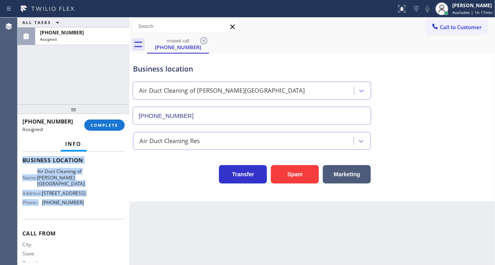
drag, startPoint x: 19, startPoint y: 172, endPoint x: 83, endPoint y: 217, distance: 78.2
click at [83, 217] on div "Context Queue: ADC Priority: 0 Task Age: [DEMOGRAPHIC_DATA] minute(s) Customer …" at bounding box center [74, 208] width 112 height 113
click at [100, 124] on span "COMPLETE" at bounding box center [105, 125] width 28 height 6
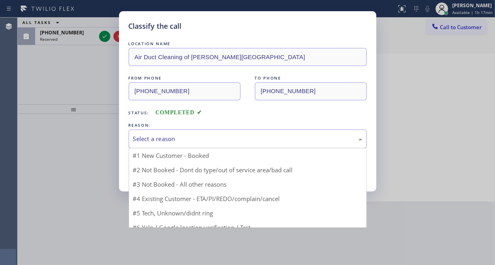
click at [163, 137] on div "Select a reason" at bounding box center [247, 138] width 229 height 9
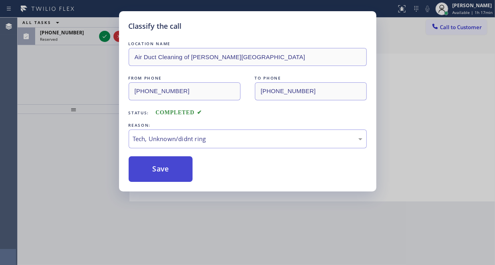
click at [149, 167] on button "Save" at bounding box center [161, 169] width 64 height 26
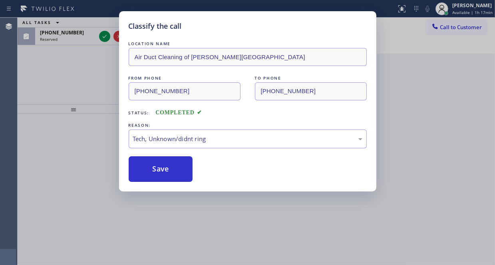
click at [105, 36] on div "Classify the call LOCATION NAME Air Duct Cleaning of [PERSON_NAME][GEOGRAPHIC_D…" at bounding box center [247, 132] width 495 height 265
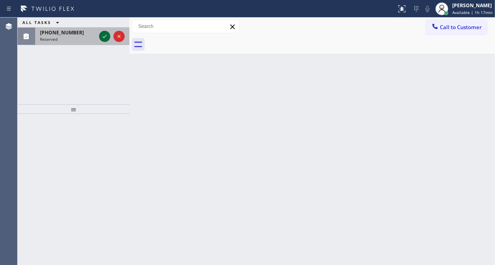
click at [104, 38] on icon at bounding box center [105, 37] width 10 height 10
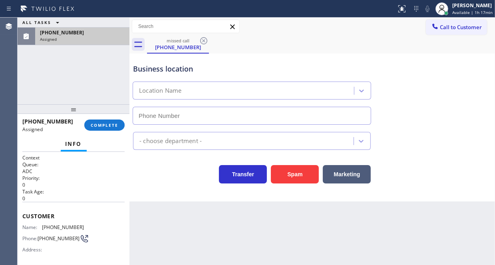
type input "[PHONE_NUMBER]"
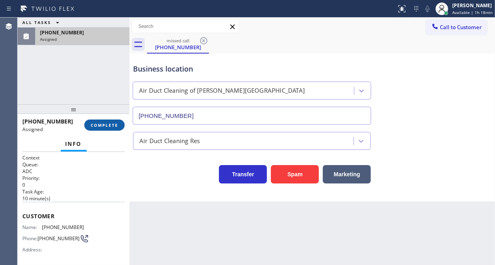
click at [100, 126] on span "COMPLETE" at bounding box center [105, 125] width 28 height 6
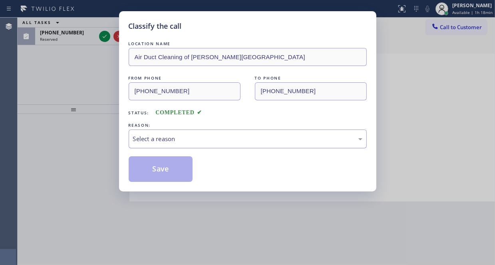
click at [143, 139] on div "Select a reason" at bounding box center [247, 138] width 229 height 9
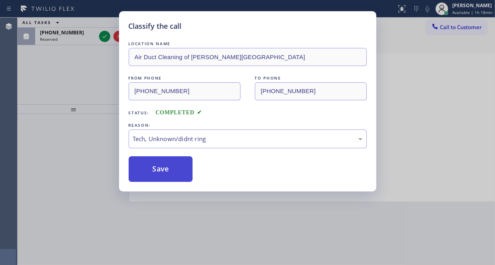
click at [150, 169] on button "Save" at bounding box center [161, 169] width 64 height 26
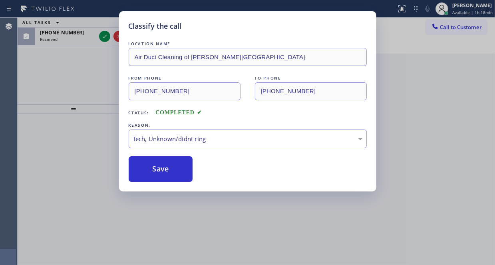
click at [101, 38] on div "Classify the call LOCATION NAME Air Duct Cleaning of [PERSON_NAME][GEOGRAPHIC_D…" at bounding box center [247, 132] width 495 height 265
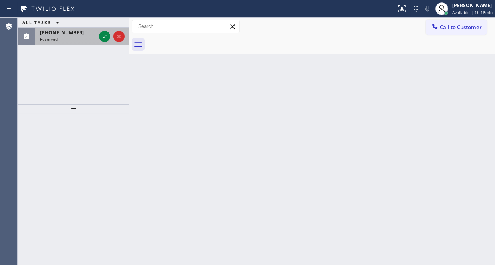
drag, startPoint x: 101, startPoint y: 37, endPoint x: 99, endPoint y: 41, distance: 4.5
click at [101, 37] on icon at bounding box center [105, 37] width 10 height 10
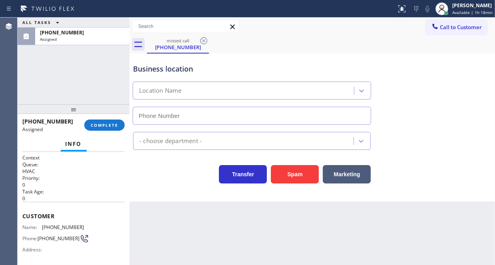
type input "[PHONE_NUMBER]"
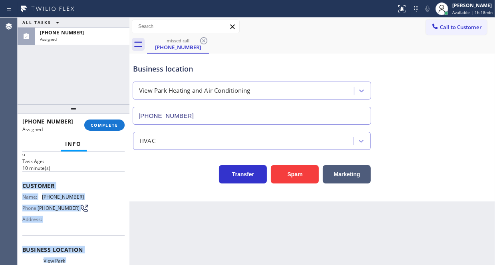
scroll to position [80, 0]
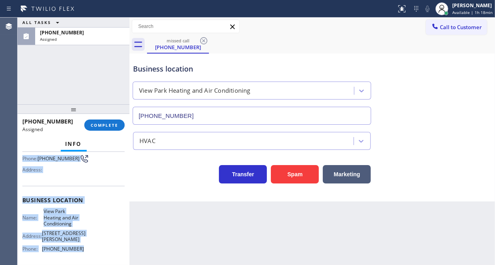
drag, startPoint x: 21, startPoint y: 211, endPoint x: 83, endPoint y: 250, distance: 73.7
click at [83, 250] on div "Context Queue: HVAC Priority: 0 Task Age: [DEMOGRAPHIC_DATA] minute(s) Customer…" at bounding box center [74, 208] width 112 height 113
click at [98, 126] on span "COMPLETE" at bounding box center [105, 125] width 28 height 6
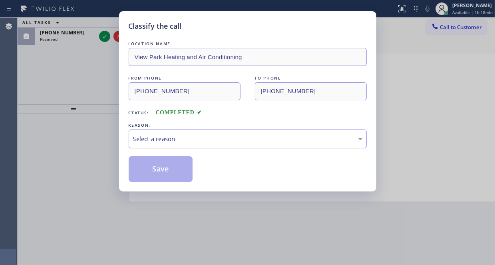
click at [204, 133] on div "Select a reason" at bounding box center [248, 138] width 238 height 19
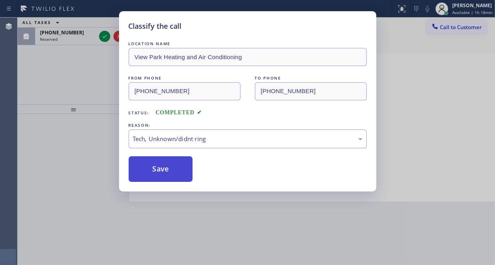
click at [161, 169] on button "Save" at bounding box center [161, 169] width 64 height 26
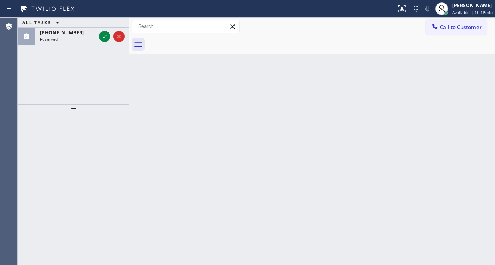
click at [103, 36] on icon at bounding box center [105, 36] width 4 height 3
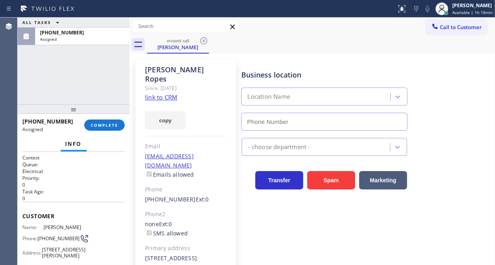
type input "[PHONE_NUMBER]"
click at [101, 123] on span "COMPLETE" at bounding box center [105, 125] width 28 height 6
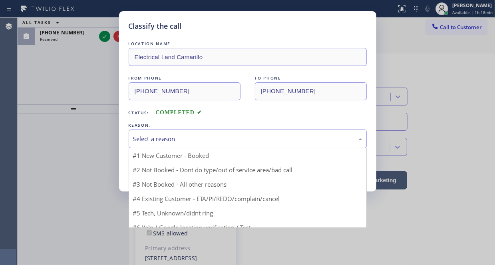
click at [176, 139] on div "Select a reason" at bounding box center [247, 138] width 229 height 9
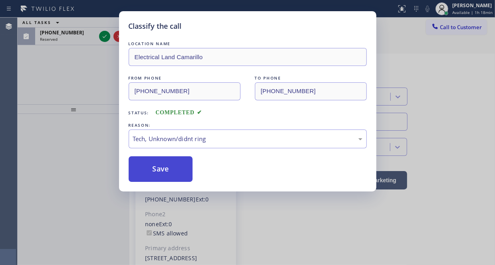
click at [158, 166] on button "Save" at bounding box center [161, 169] width 64 height 26
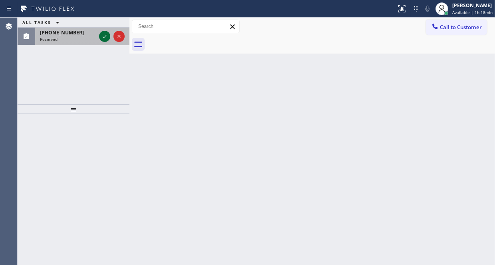
click at [103, 38] on icon at bounding box center [105, 37] width 10 height 10
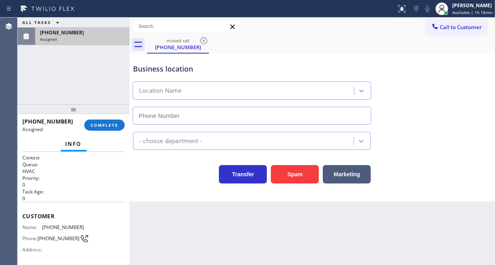
type input "[PHONE_NUMBER]"
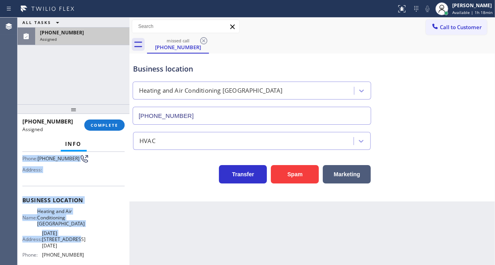
scroll to position [120, 0]
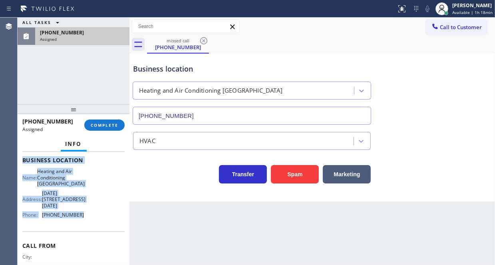
drag, startPoint x: 18, startPoint y: 208, endPoint x: 76, endPoint y: 232, distance: 63.0
click at [76, 232] on div "Context Queue: HVAC Priority: 0 Task Age: [DEMOGRAPHIC_DATA] minute(s) Customer…" at bounding box center [74, 208] width 112 height 113
click at [113, 123] on span "COMPLETE" at bounding box center [105, 125] width 28 height 6
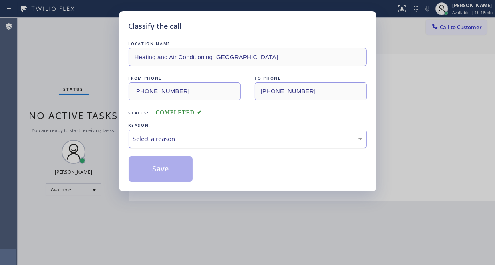
click at [173, 142] on div "Select a reason" at bounding box center [247, 138] width 229 height 9
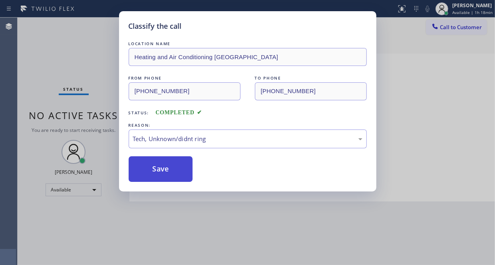
click at [160, 164] on button "Save" at bounding box center [161, 169] width 64 height 26
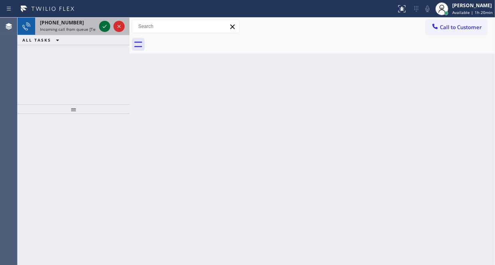
click at [105, 25] on icon at bounding box center [105, 26] width 4 height 3
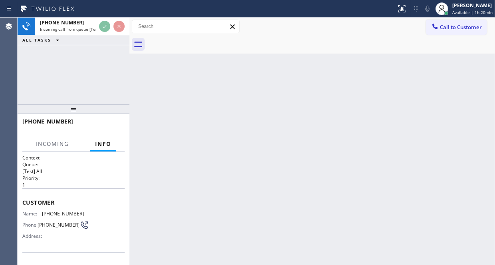
scroll to position [80, 0]
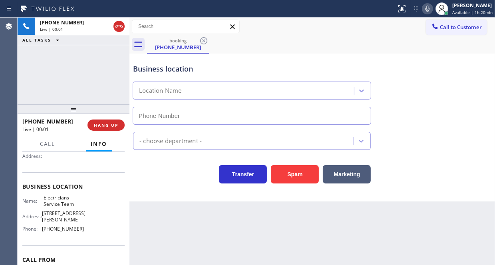
type input "[PHONE_NUMBER]"
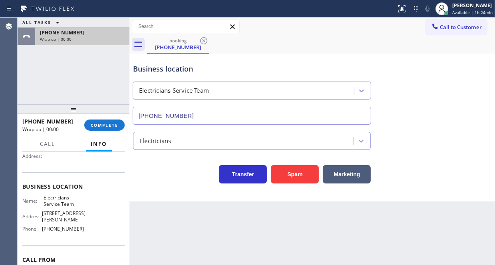
drag, startPoint x: 117, startPoint y: 28, endPoint x: 66, endPoint y: 44, distance: 52.9
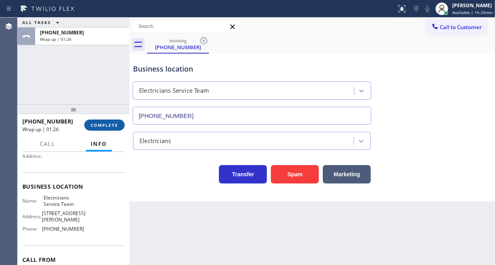
click at [112, 125] on span "COMPLETE" at bounding box center [105, 125] width 28 height 6
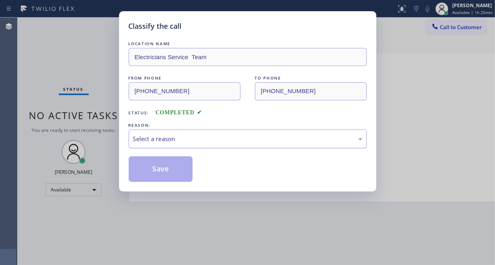
click at [164, 140] on div "Select a reason" at bounding box center [247, 138] width 229 height 9
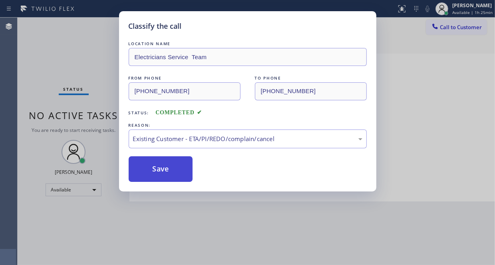
click at [156, 166] on button "Save" at bounding box center [161, 169] width 64 height 26
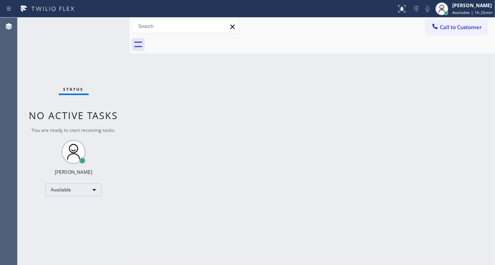
click at [463, 9] on div "[PERSON_NAME] Available | 1h 25min" at bounding box center [472, 9] width 44 height 14
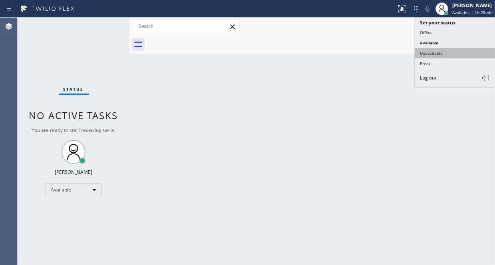
click at [429, 50] on button "Unavailable" at bounding box center [455, 53] width 80 height 10
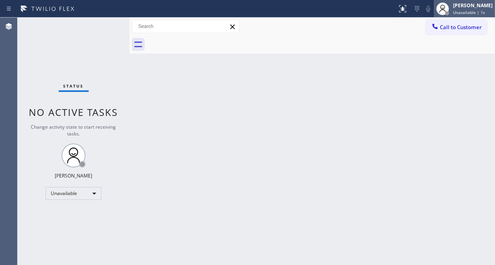
click at [451, 12] on div "[PERSON_NAME] Unavailable | 1s" at bounding box center [473, 9] width 44 height 14
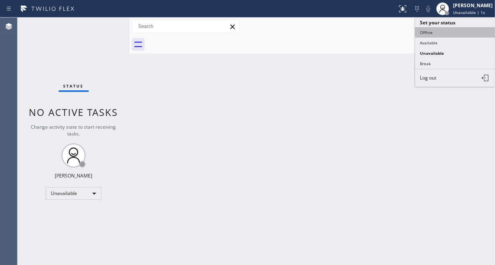
click at [429, 32] on button "Offline" at bounding box center [455, 32] width 80 height 10
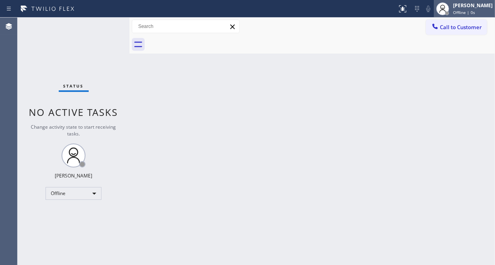
click at [459, 10] on span "Offline | 0s" at bounding box center [464, 13] width 22 height 6
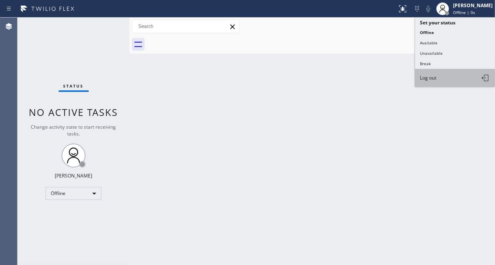
click at [425, 77] on span "Log out" at bounding box center [428, 77] width 16 height 7
